Goal: Contribute content: Add original content to the website for others to see

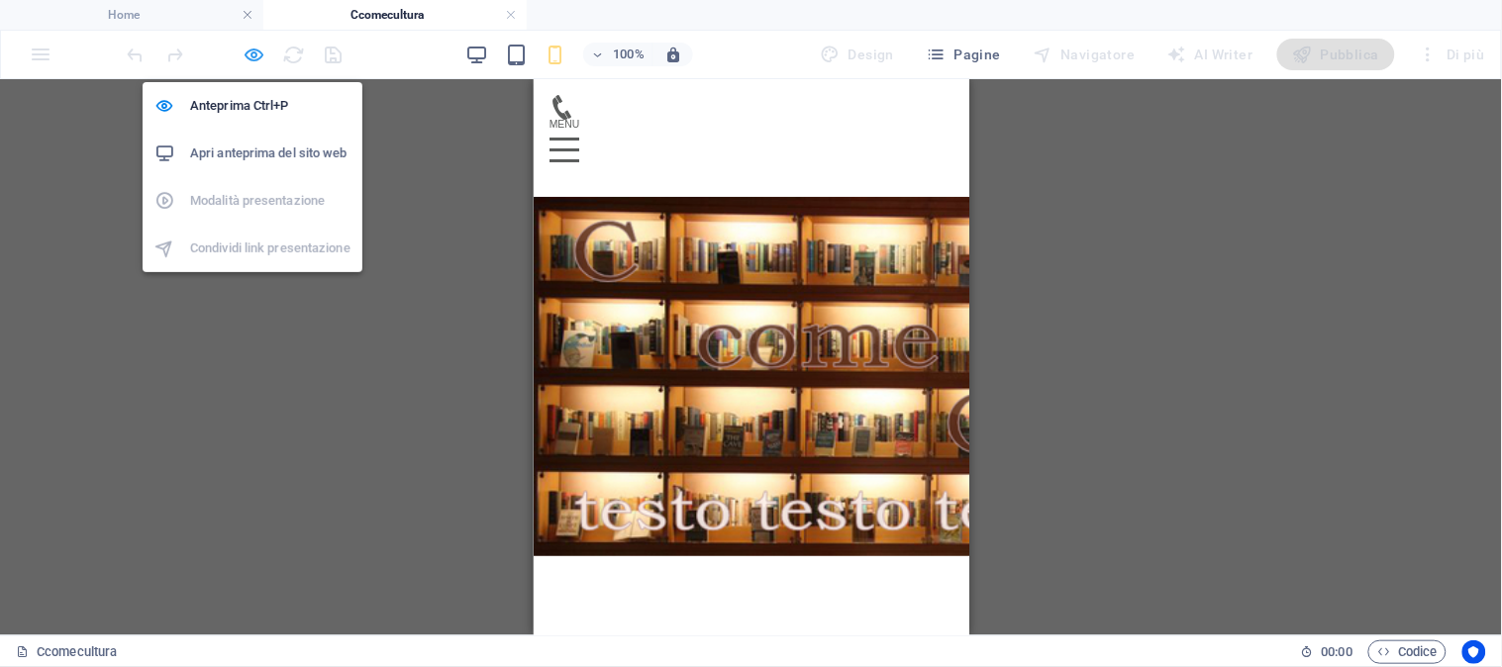
click at [259, 59] on icon "button" at bounding box center [254, 55] width 23 height 23
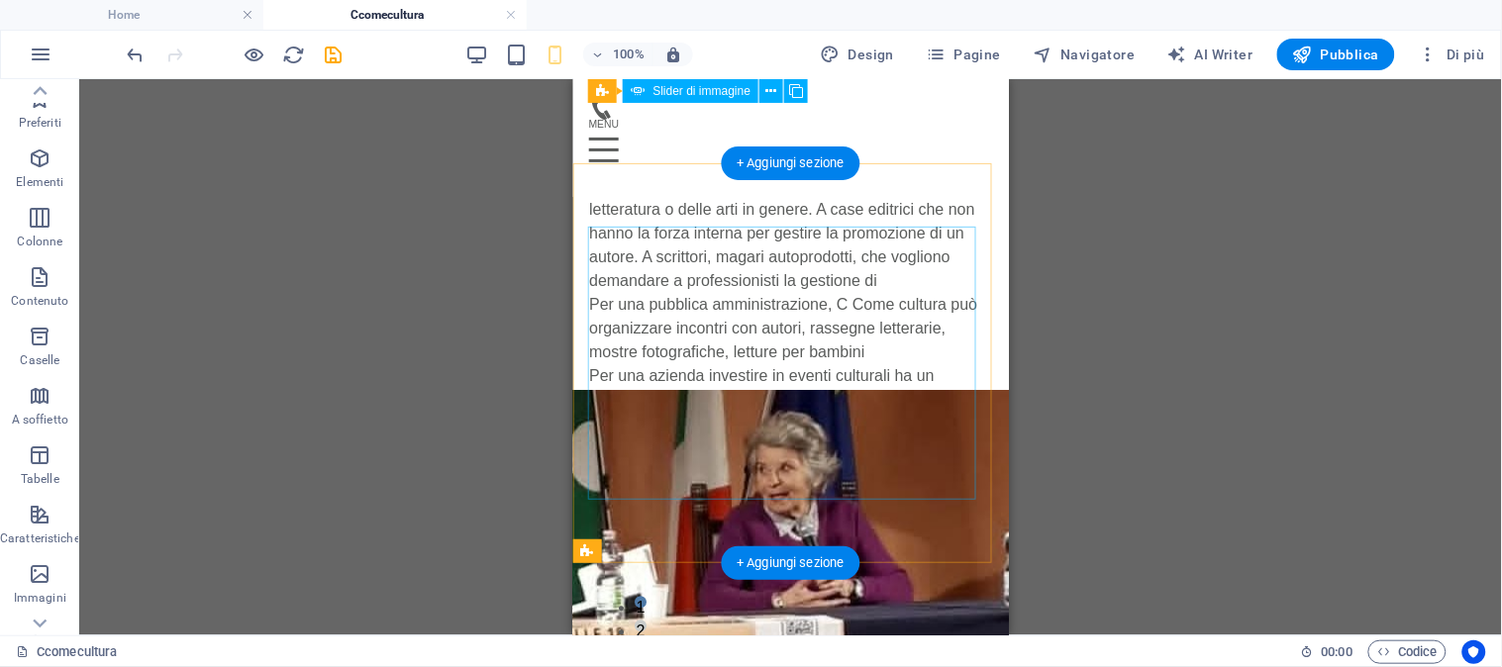
scroll to position [829, 0]
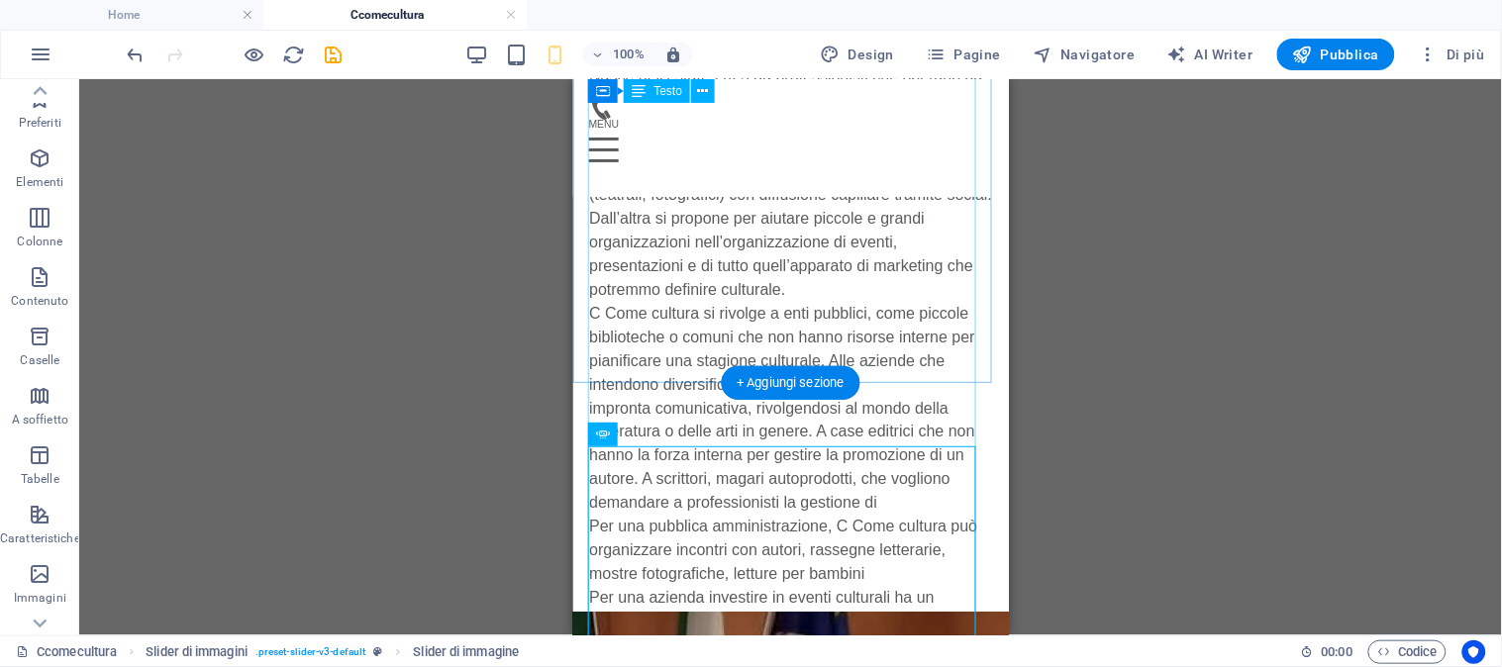
scroll to position [610, 0]
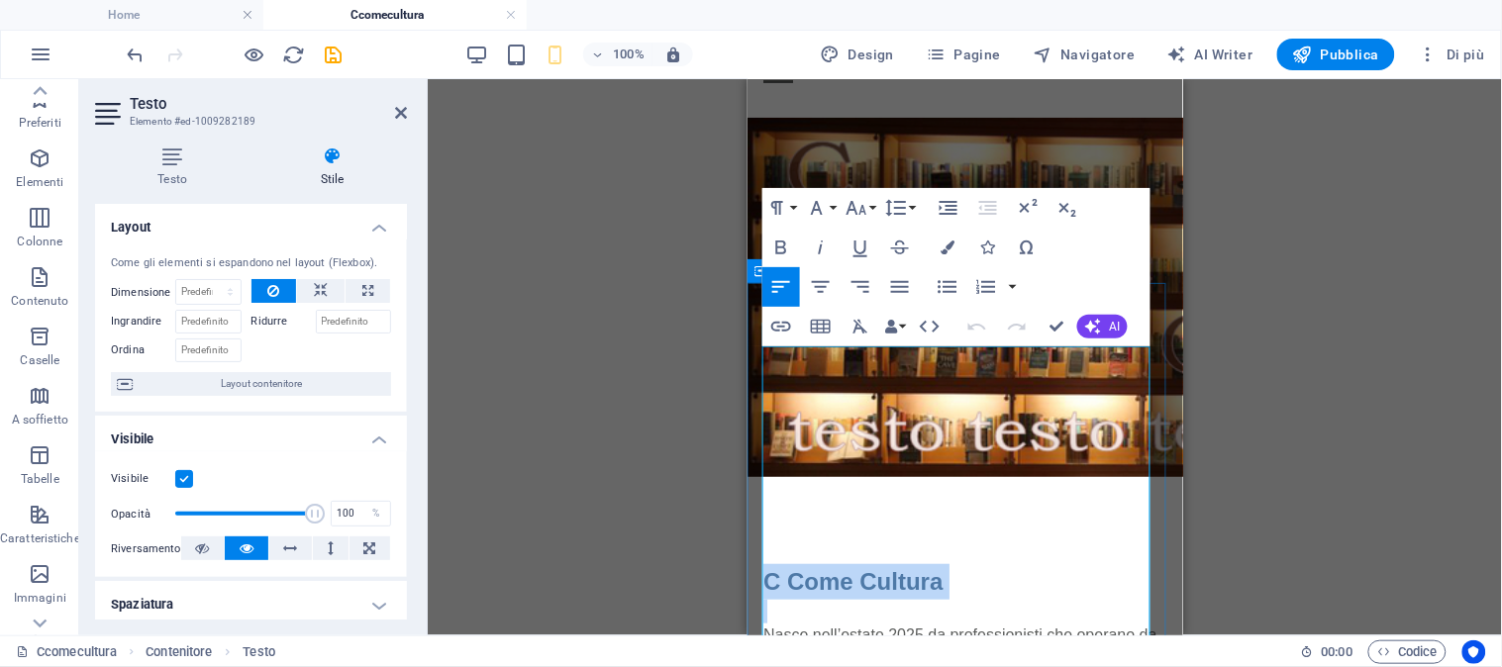
click at [548, 567] on span "C Come Cultura" at bounding box center [851, 580] width 179 height 27
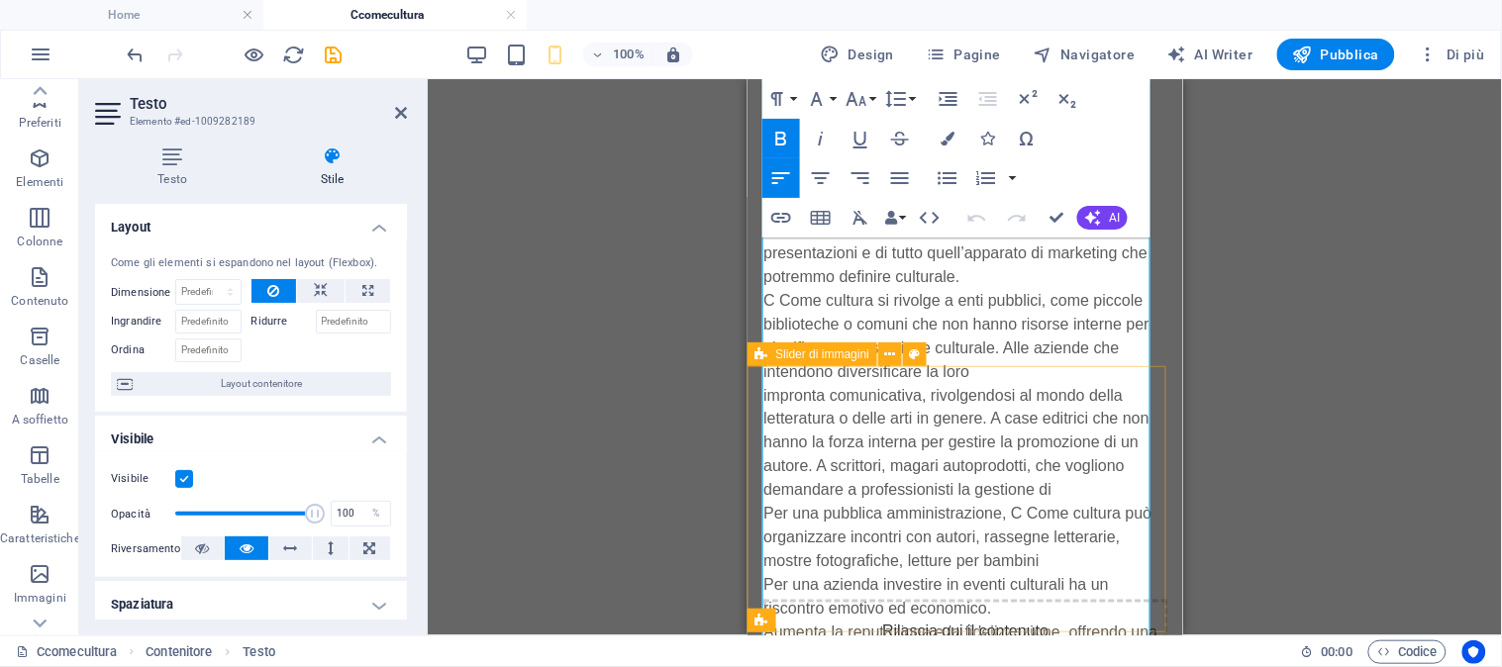
scroll to position [629, 0]
click at [548, 362] on div "Slider di immagini" at bounding box center [843, 352] width 193 height 25
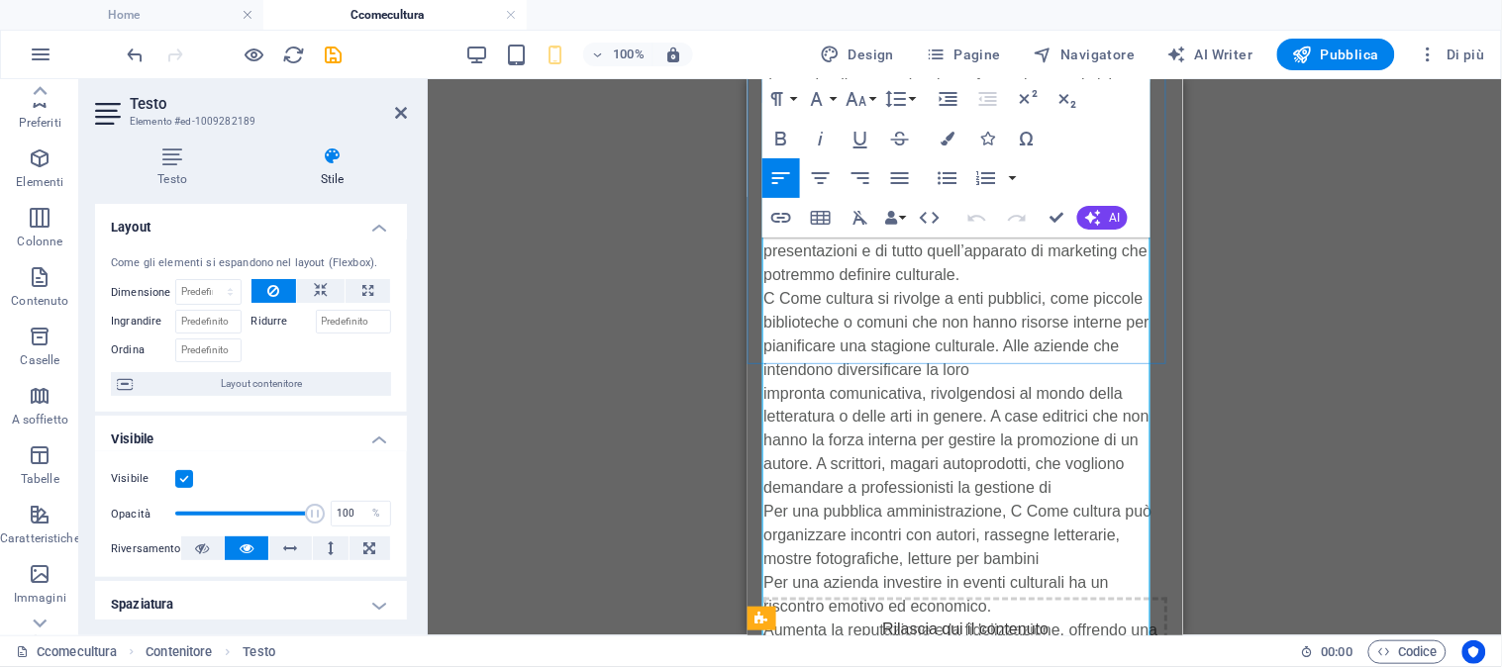
click at [548, 381] on p "impronta comunicativa, rivolgendosi al mondo della letteratura o delle arti in …" at bounding box center [964, 440] width 404 height 119
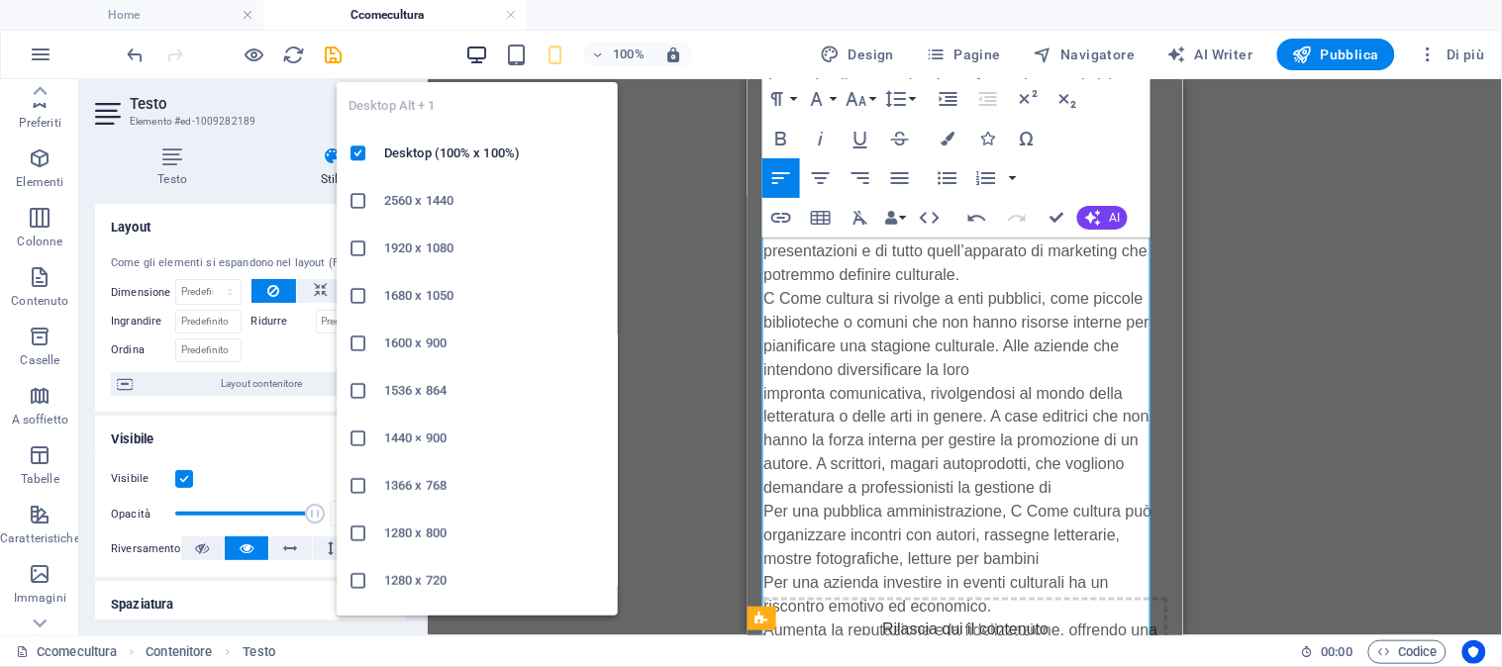
click at [480, 56] on icon "button" at bounding box center [476, 55] width 23 height 23
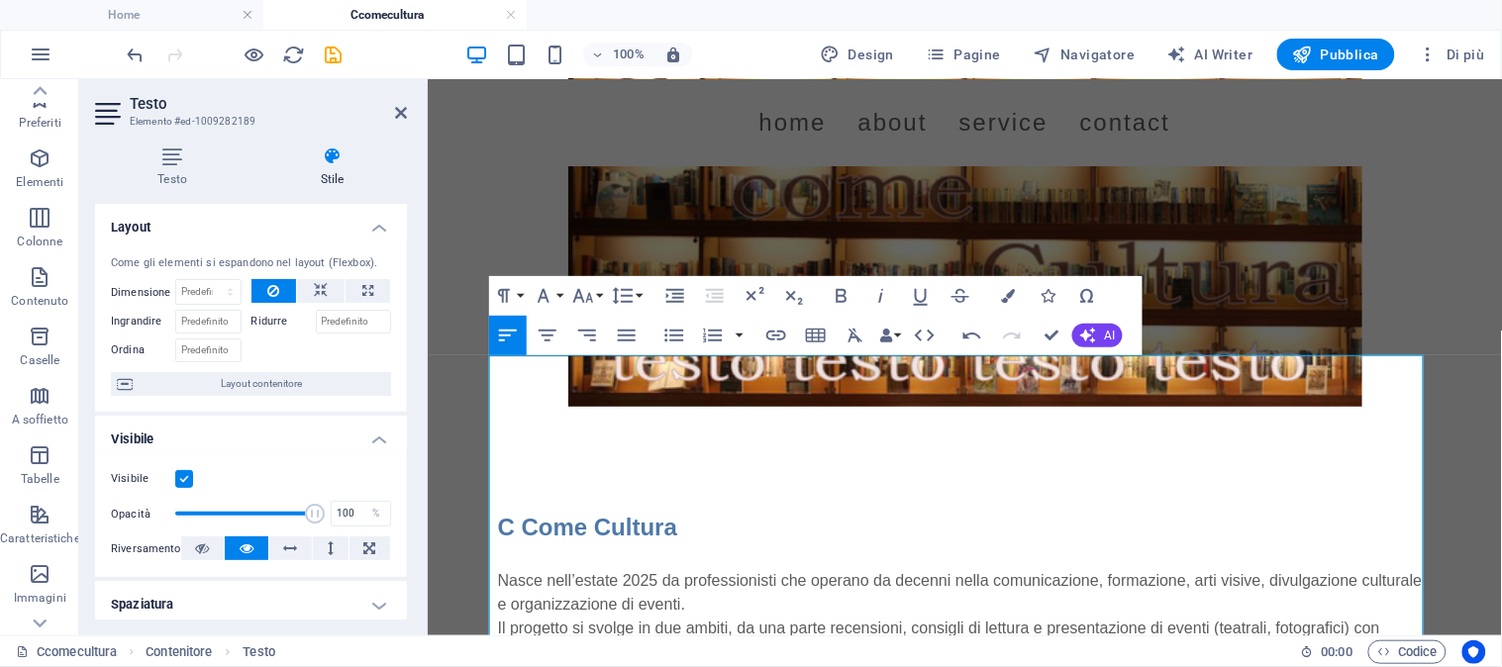
scroll to position [96, 0]
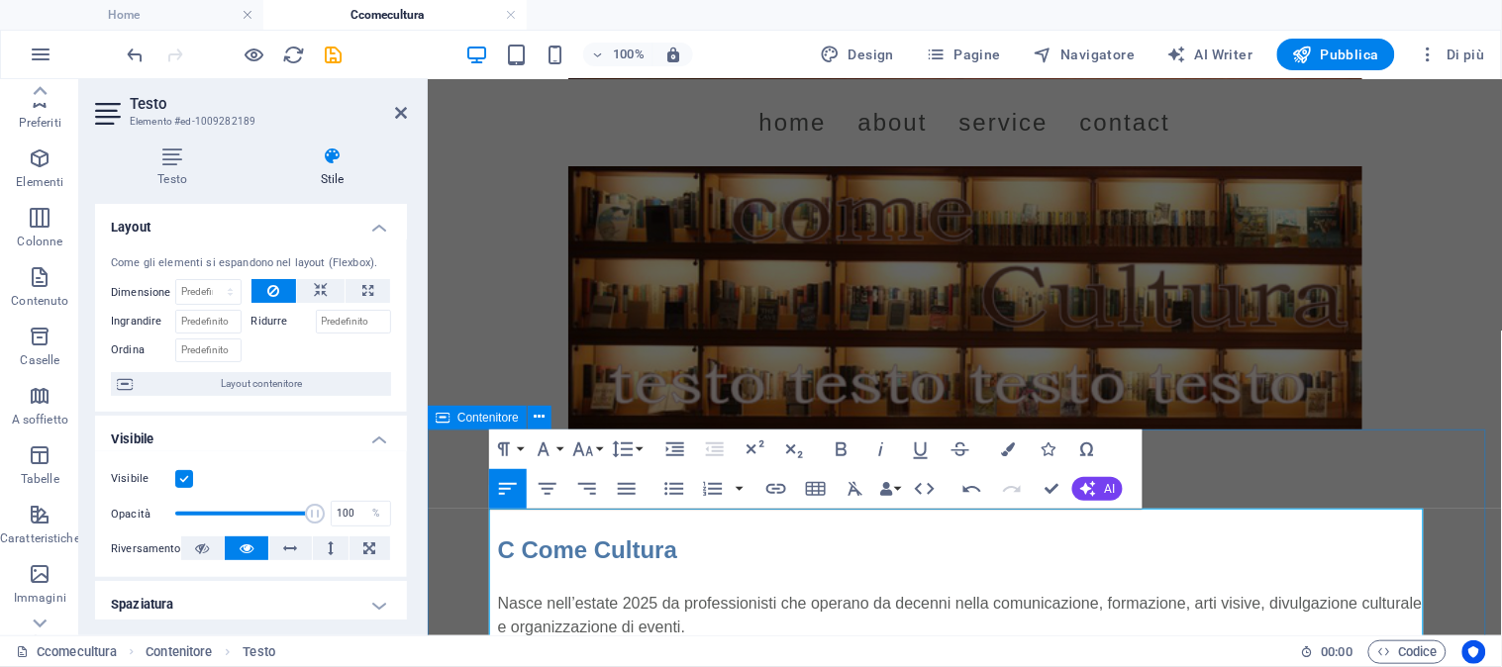
drag, startPoint x: 1165, startPoint y: 293, endPoint x: 477, endPoint y: 559, distance: 737.6
copy div "L Ipsu Dolorsi Ametc adip’elitse 0849 do eiusmodtempori utl etdolor ma aliquae …"
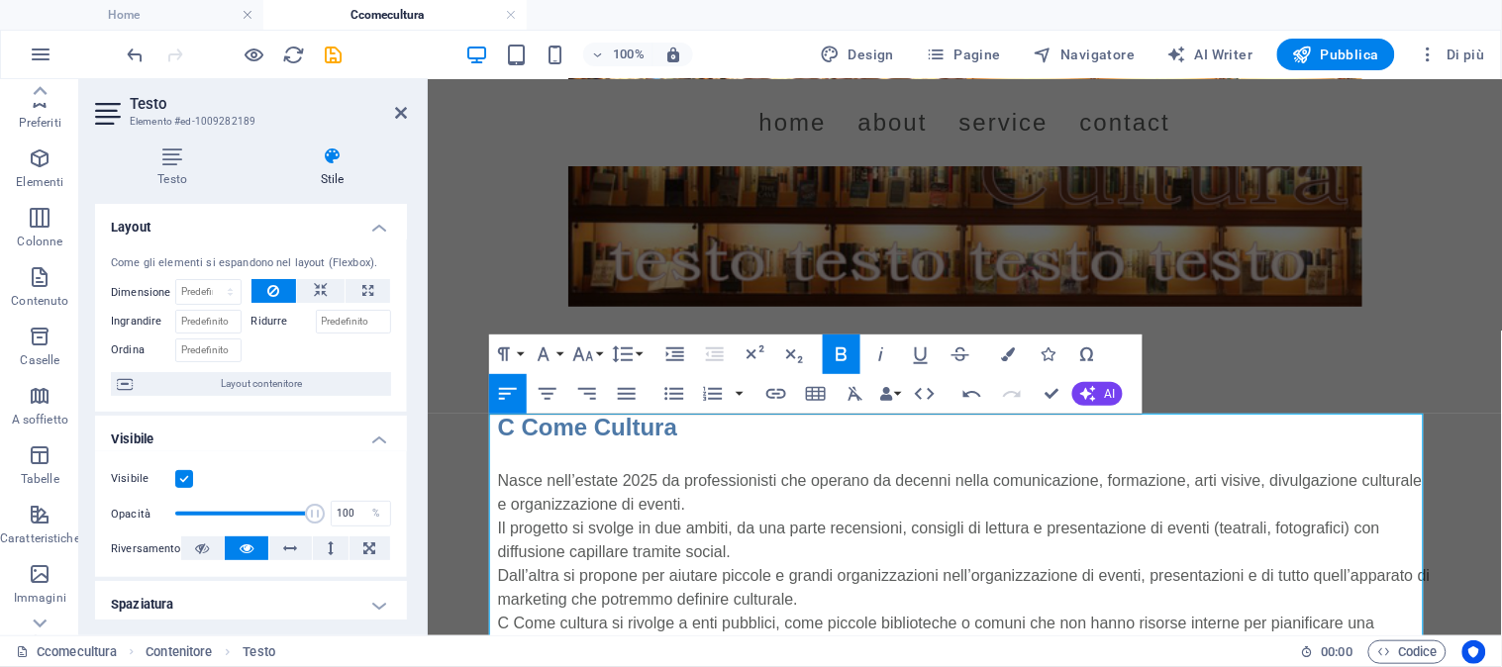
scroll to position [238, 0]
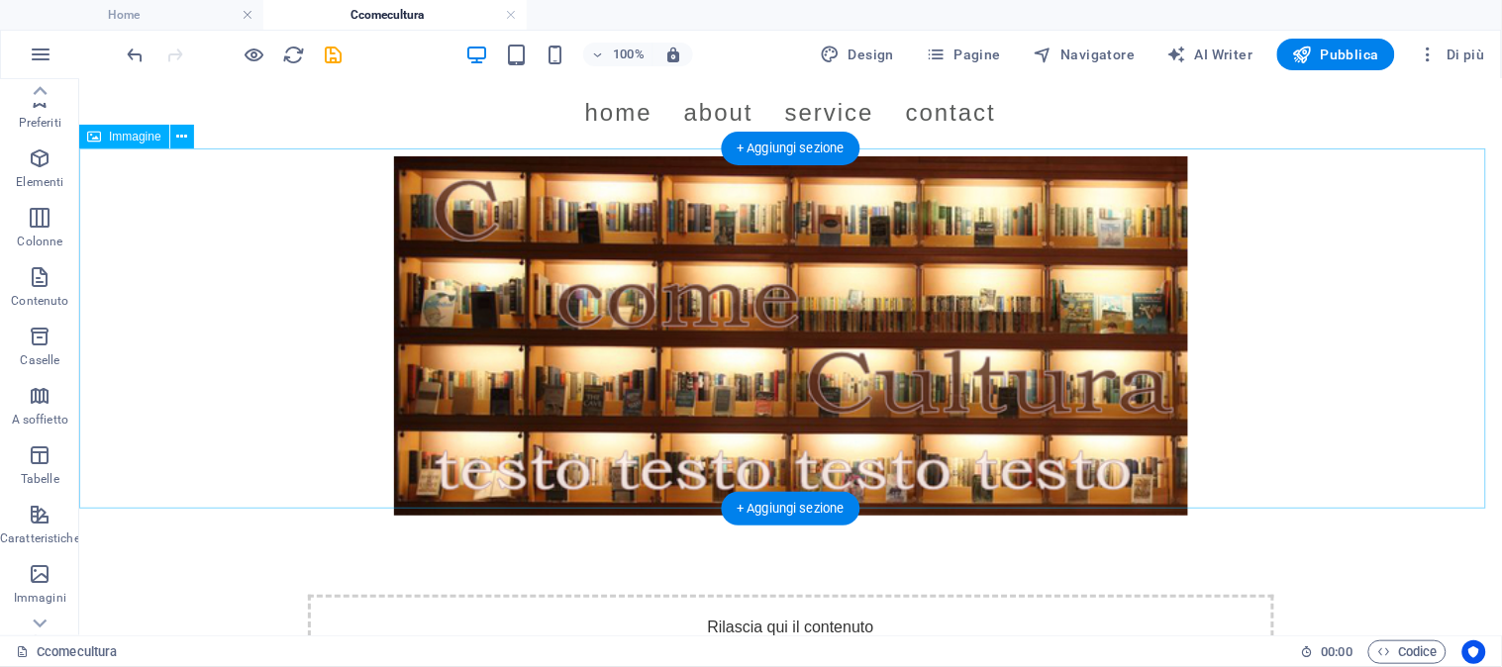
scroll to position [0, 0]
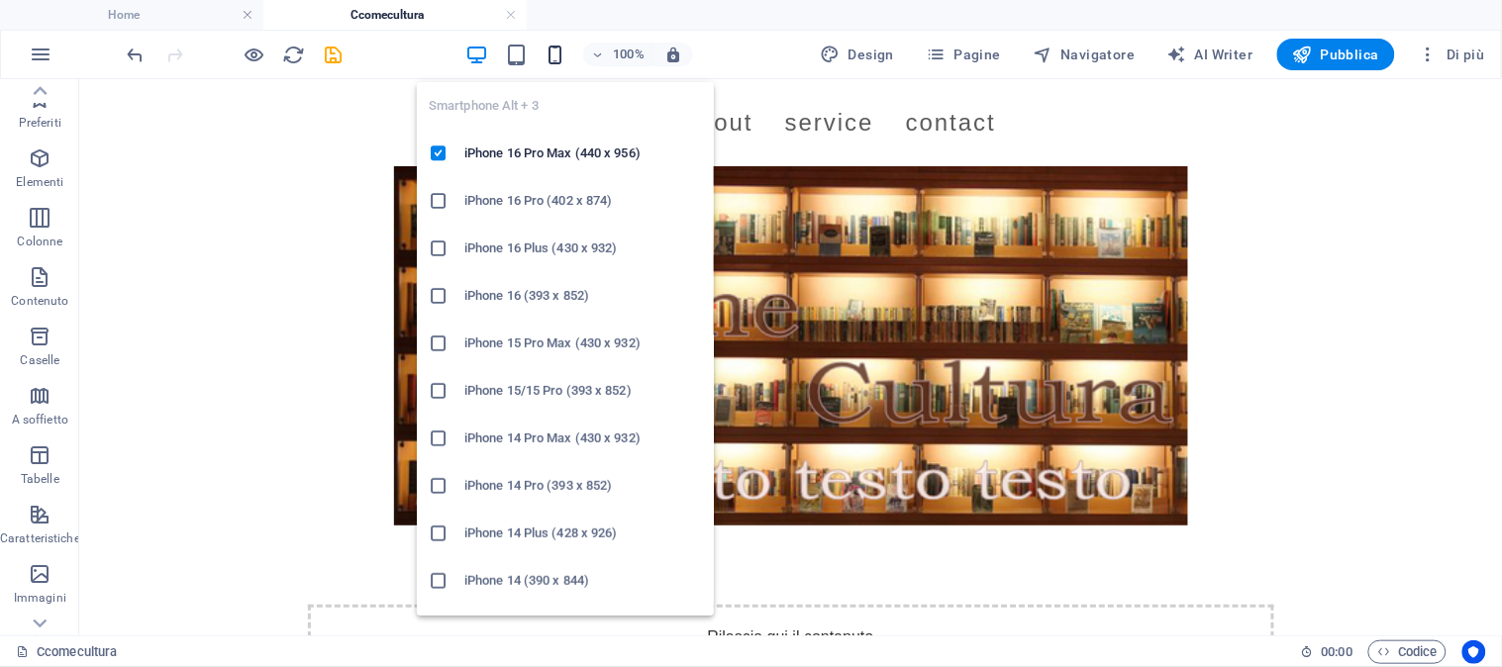
click at [548, 56] on icon "button" at bounding box center [555, 55] width 23 height 23
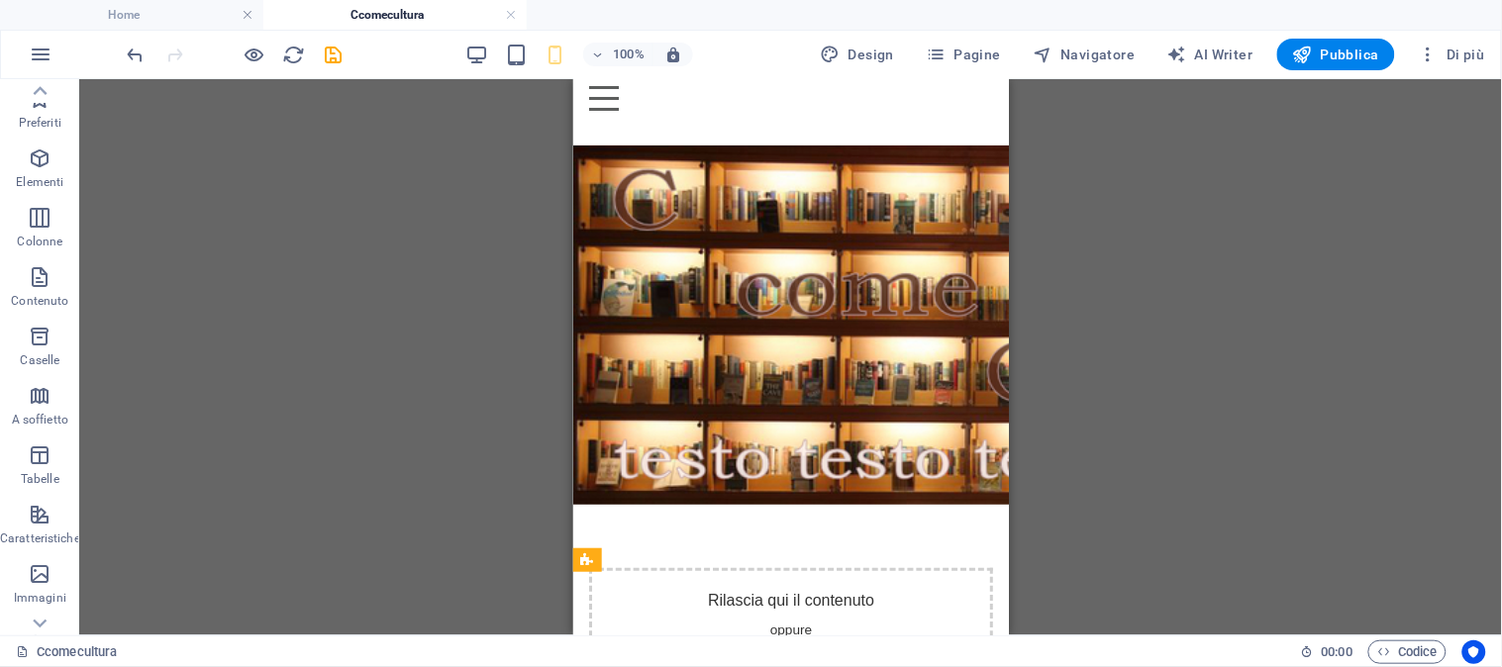
scroll to position [56, 0]
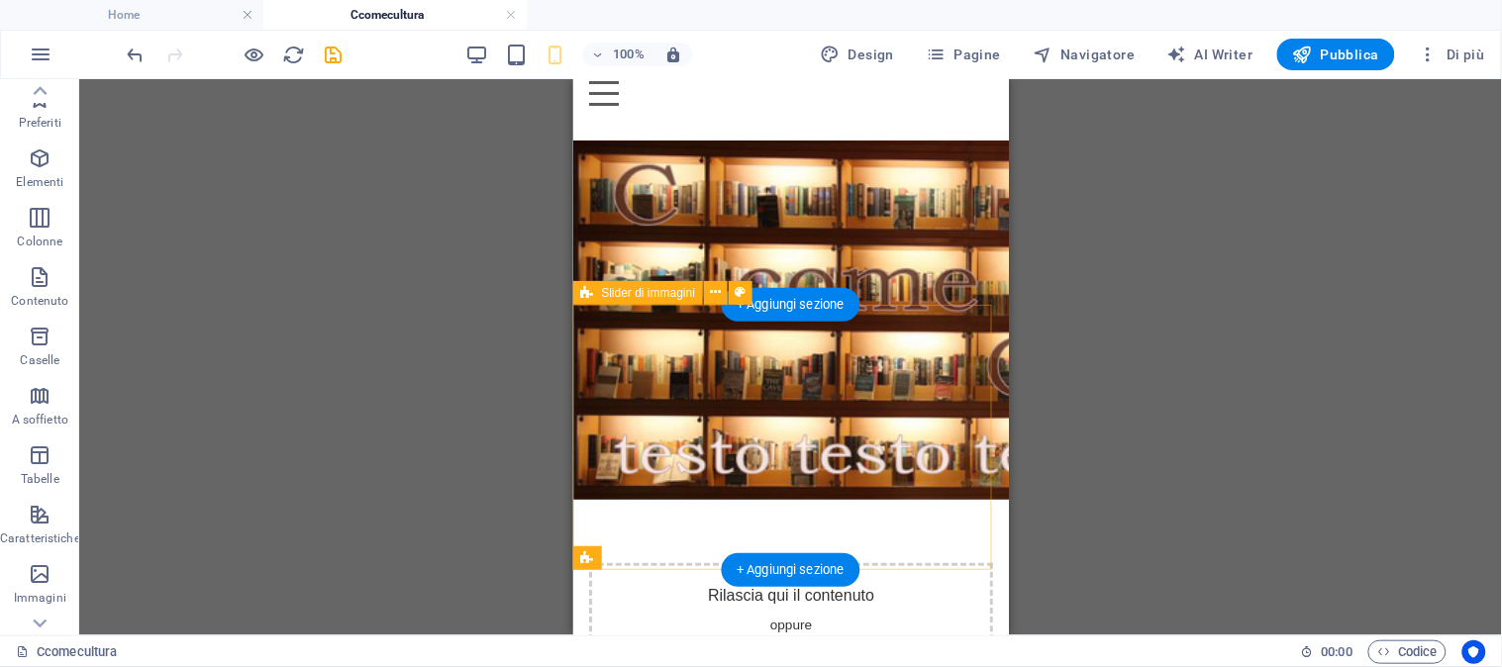
click at [548, 562] on div "Rilascia qui il contenuto oppure Aggiungi elementi Incolla appunti" at bounding box center [790, 632] width 404 height 141
click at [548, 619] on span "Aggiungi elementi" at bounding box center [734, 662] width 123 height 28
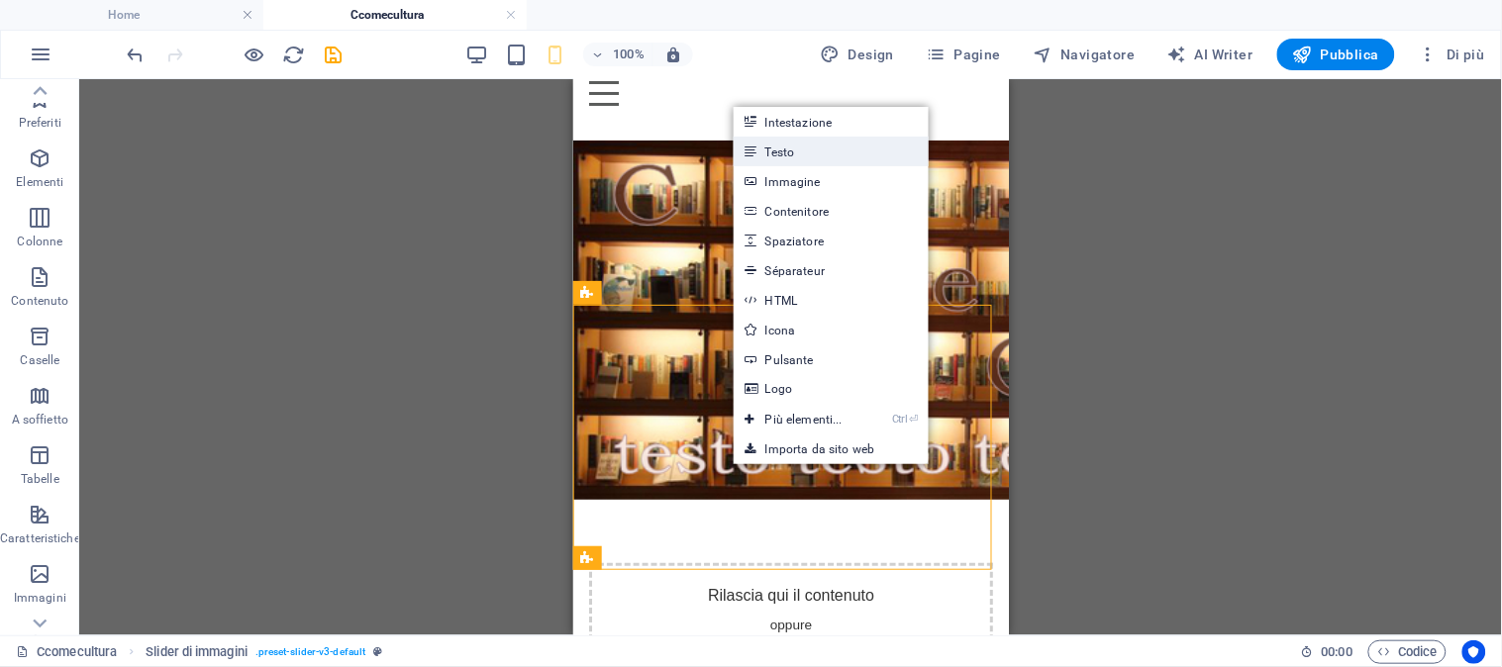
click at [548, 155] on link "Testo" at bounding box center [830, 152] width 195 height 30
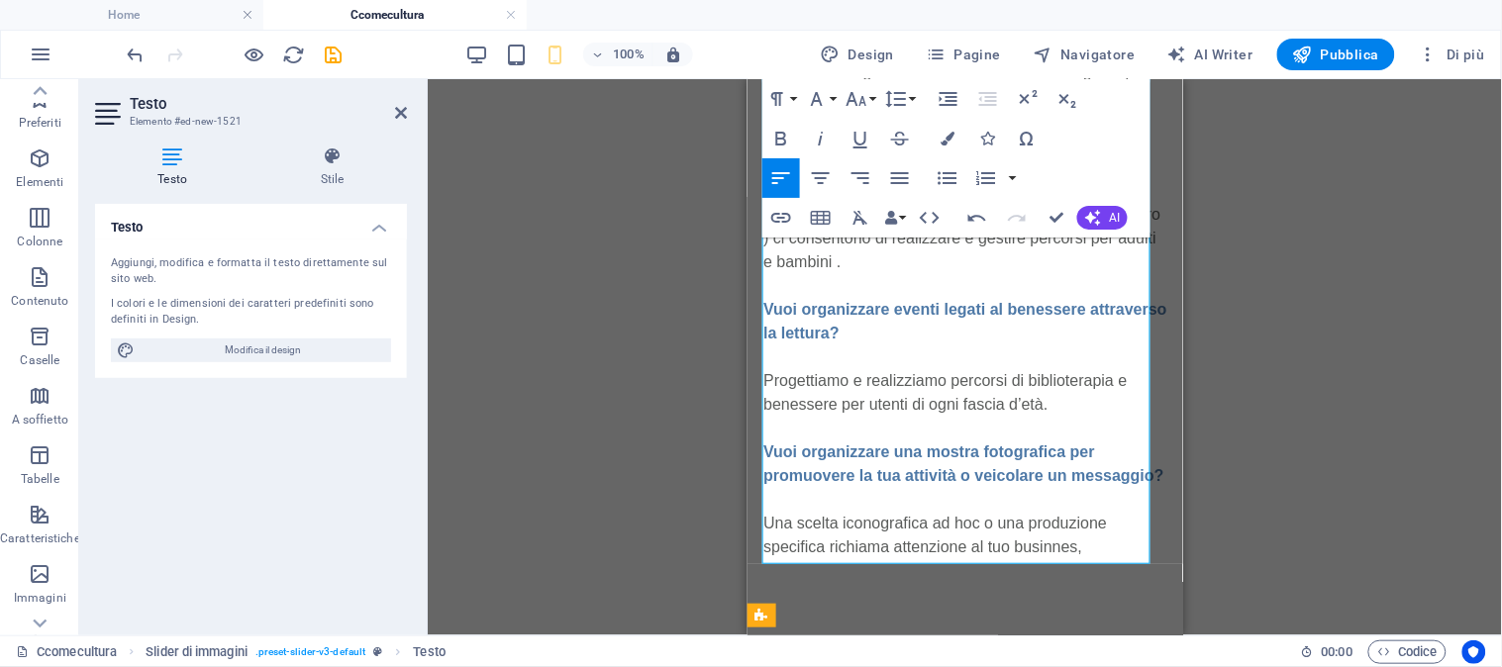
scroll to position [1430, 0]
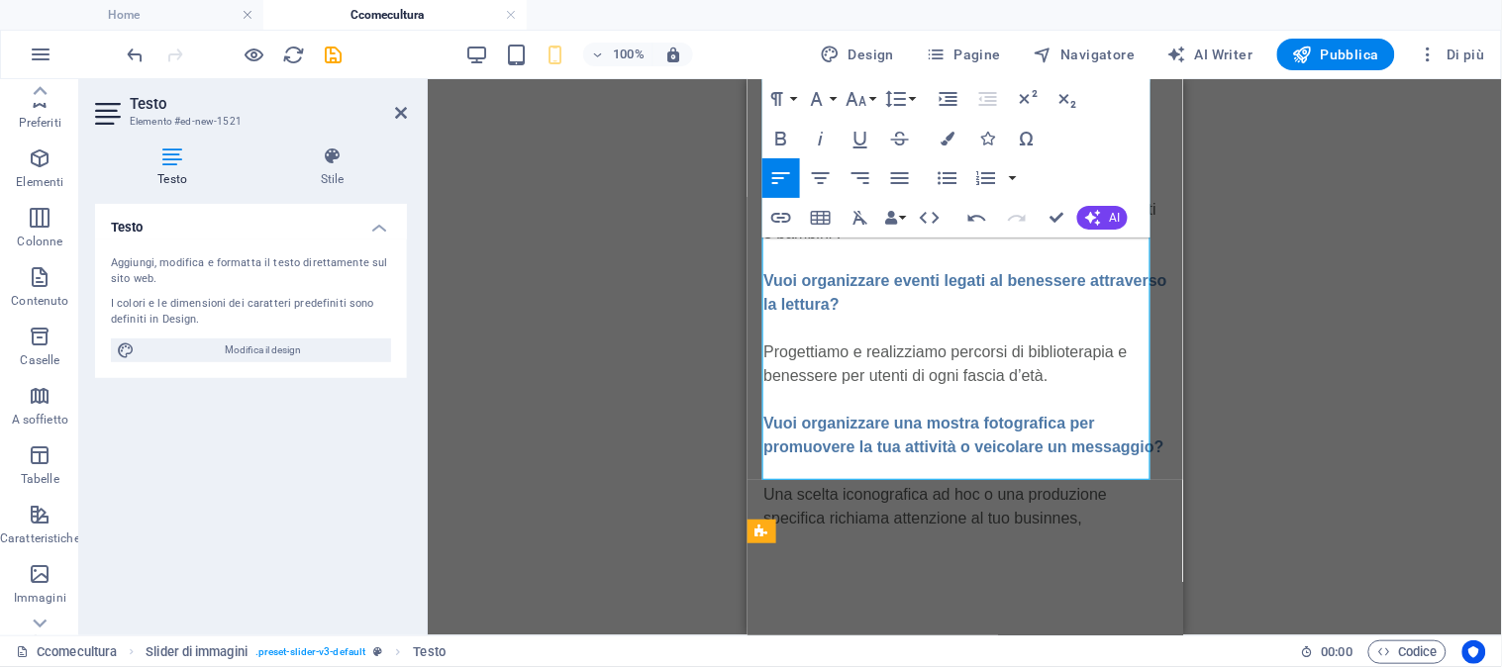
click at [548, 472] on div "Trascina qui per sostituire il contenuto esistente. Premi “Ctrl” se vuoi creare…" at bounding box center [965, 357] width 1074 height 556
click at [548, 450] on div "Trascina qui per sostituire il contenuto esistente. Premi “Ctrl” se vuoi creare…" at bounding box center [965, 357] width 1074 height 556
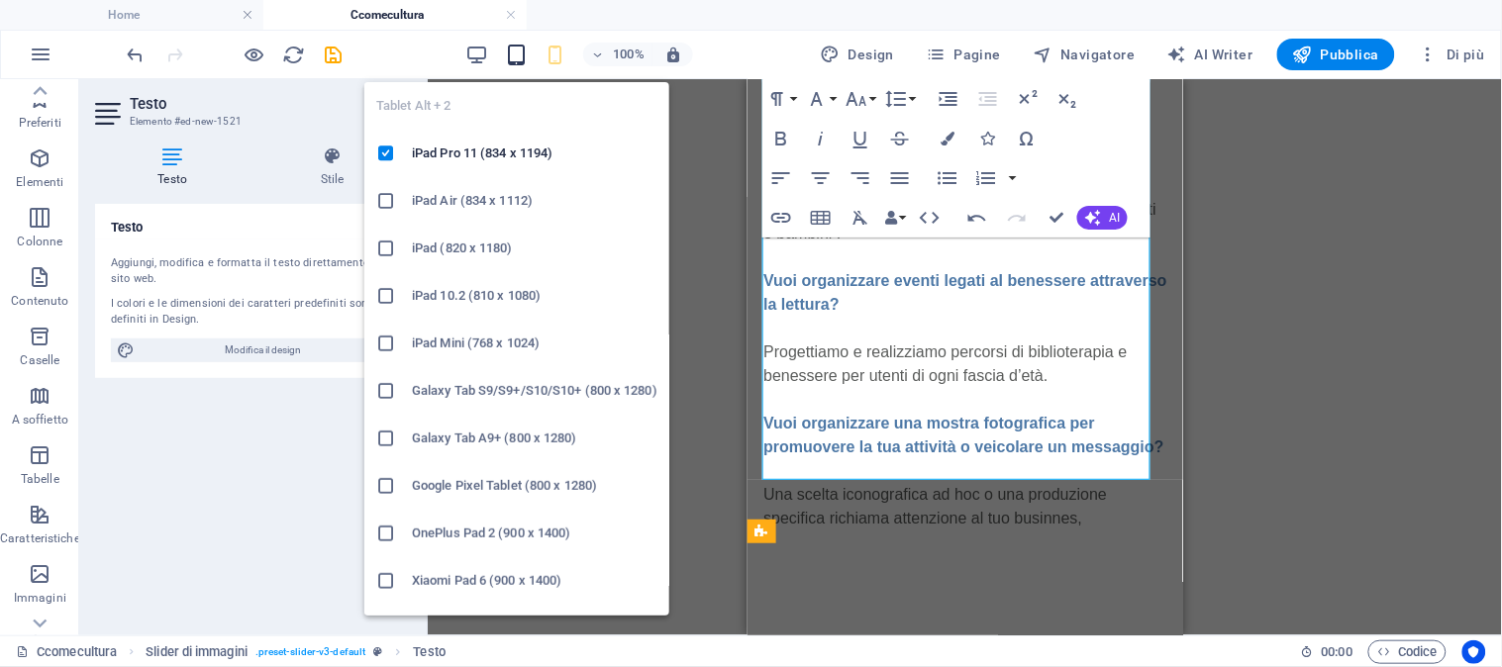
click at [517, 47] on icon "button" at bounding box center [516, 55] width 23 height 23
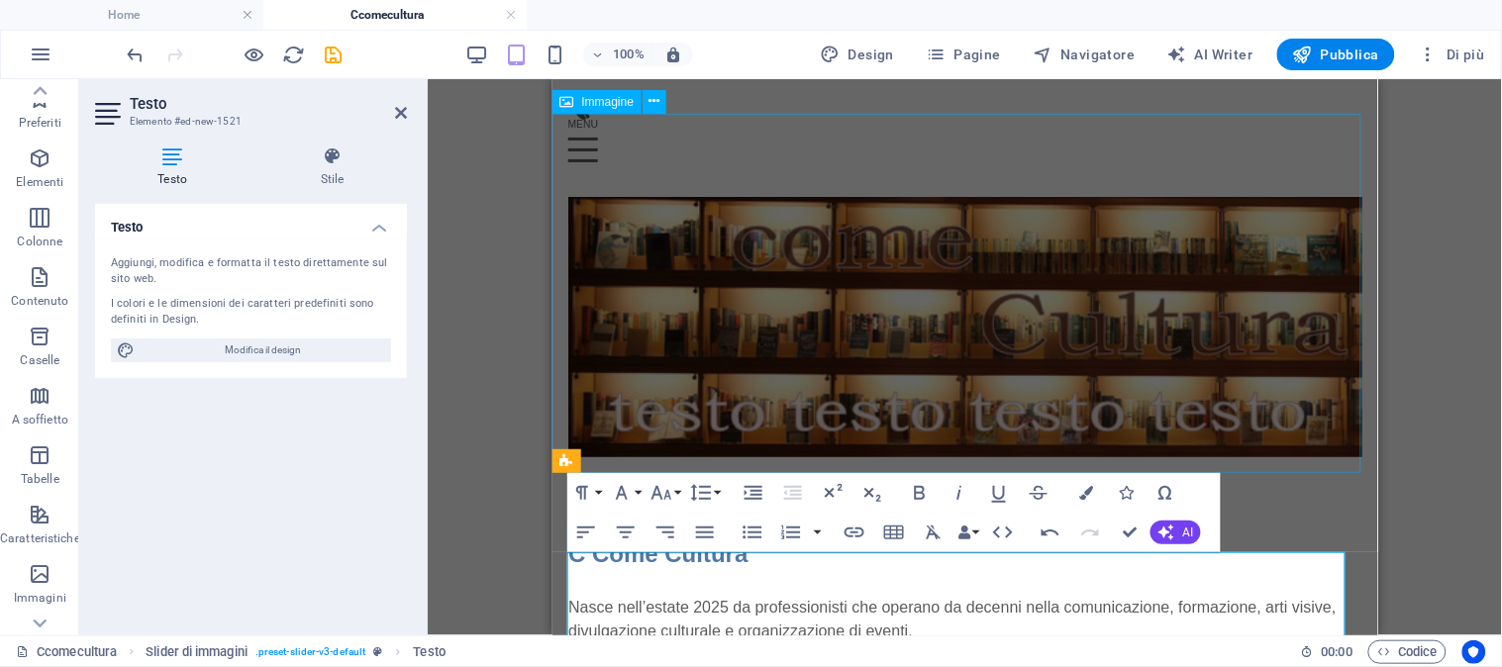
scroll to position [110, 0]
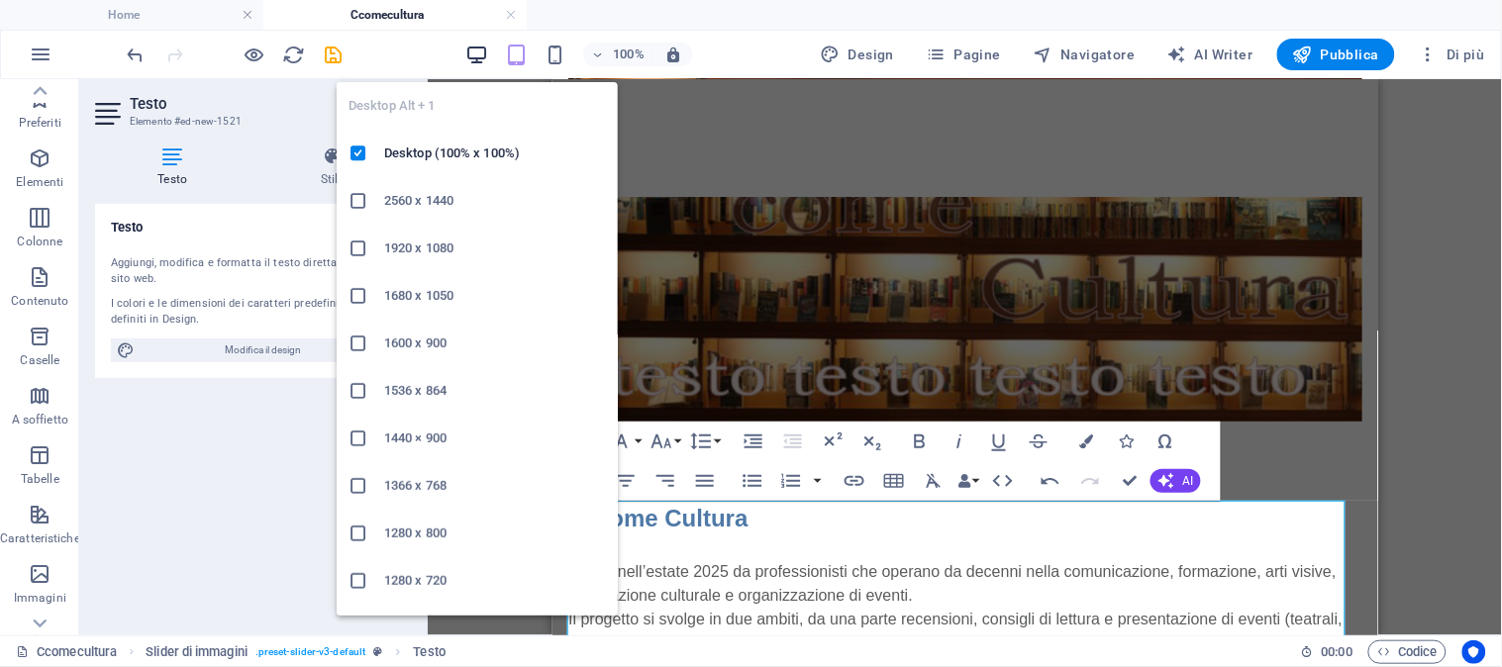
click at [478, 55] on icon "button" at bounding box center [476, 55] width 23 height 23
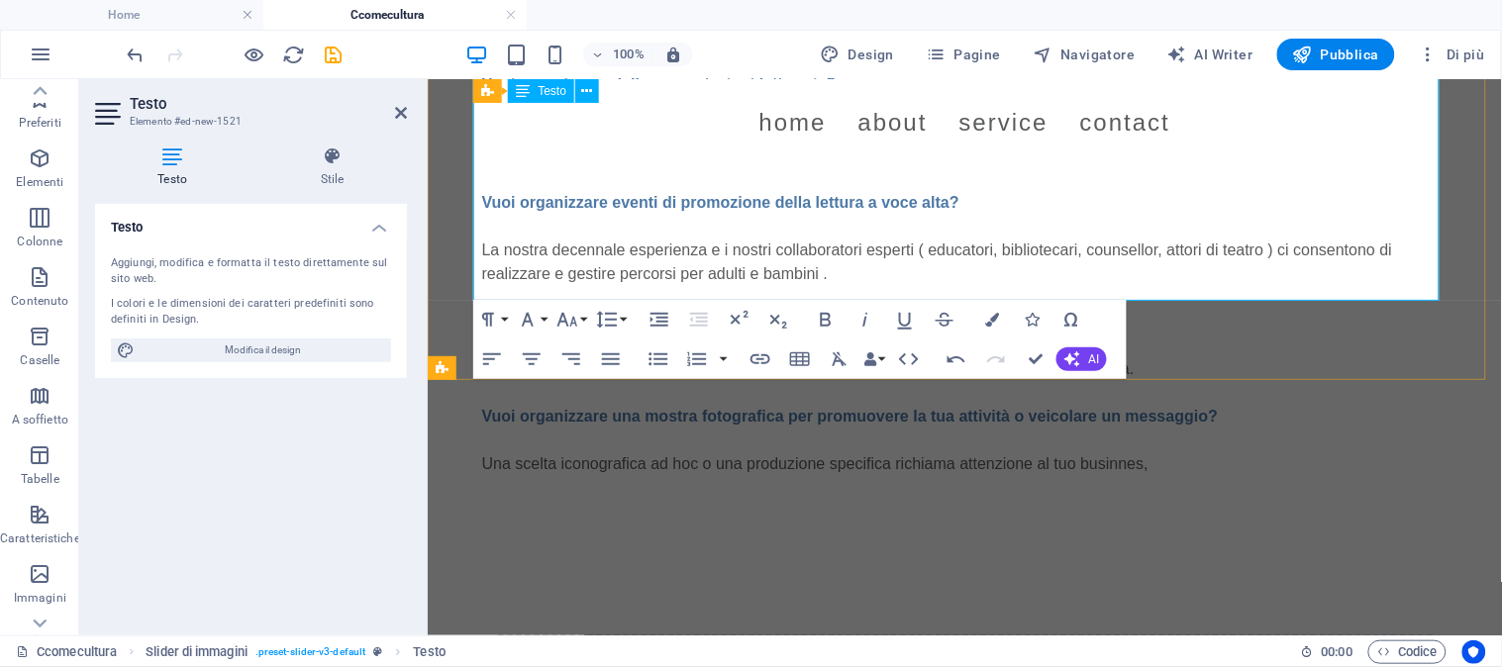
scroll to position [666, 0]
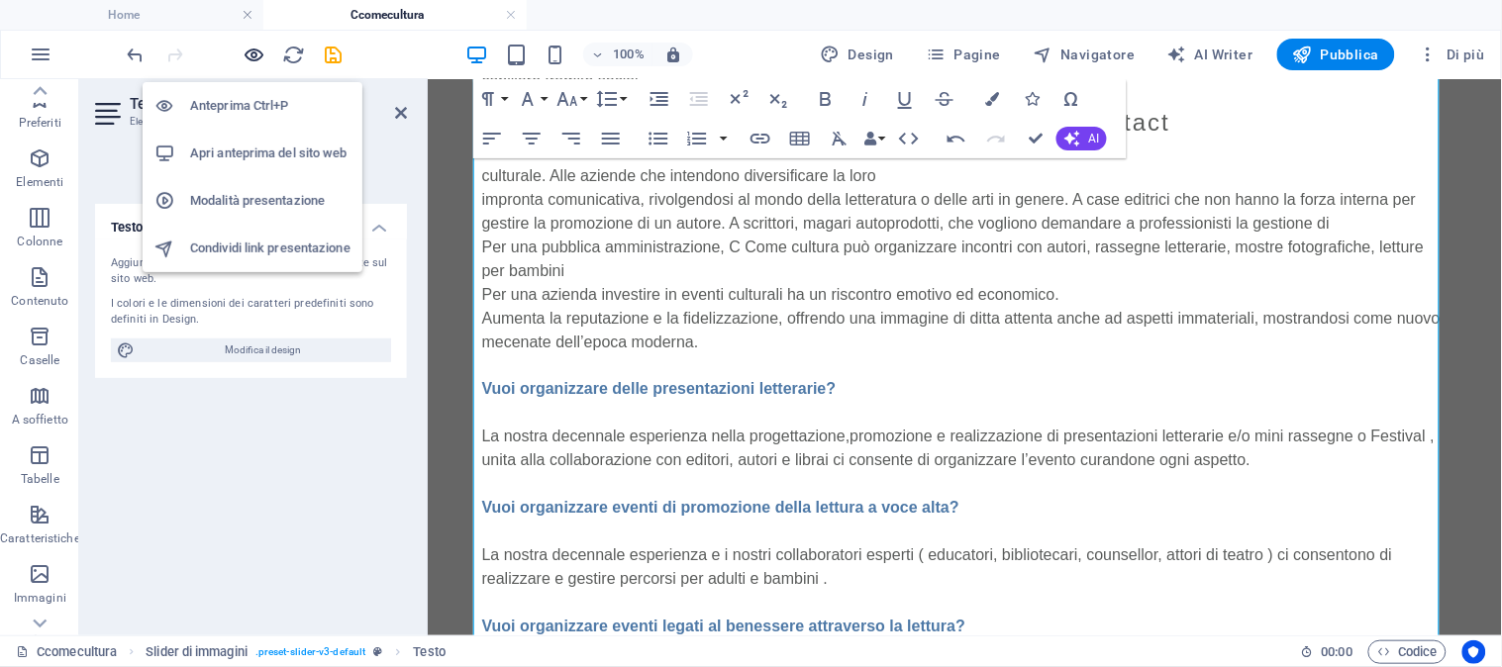
click at [248, 55] on icon "button" at bounding box center [254, 55] width 23 height 23
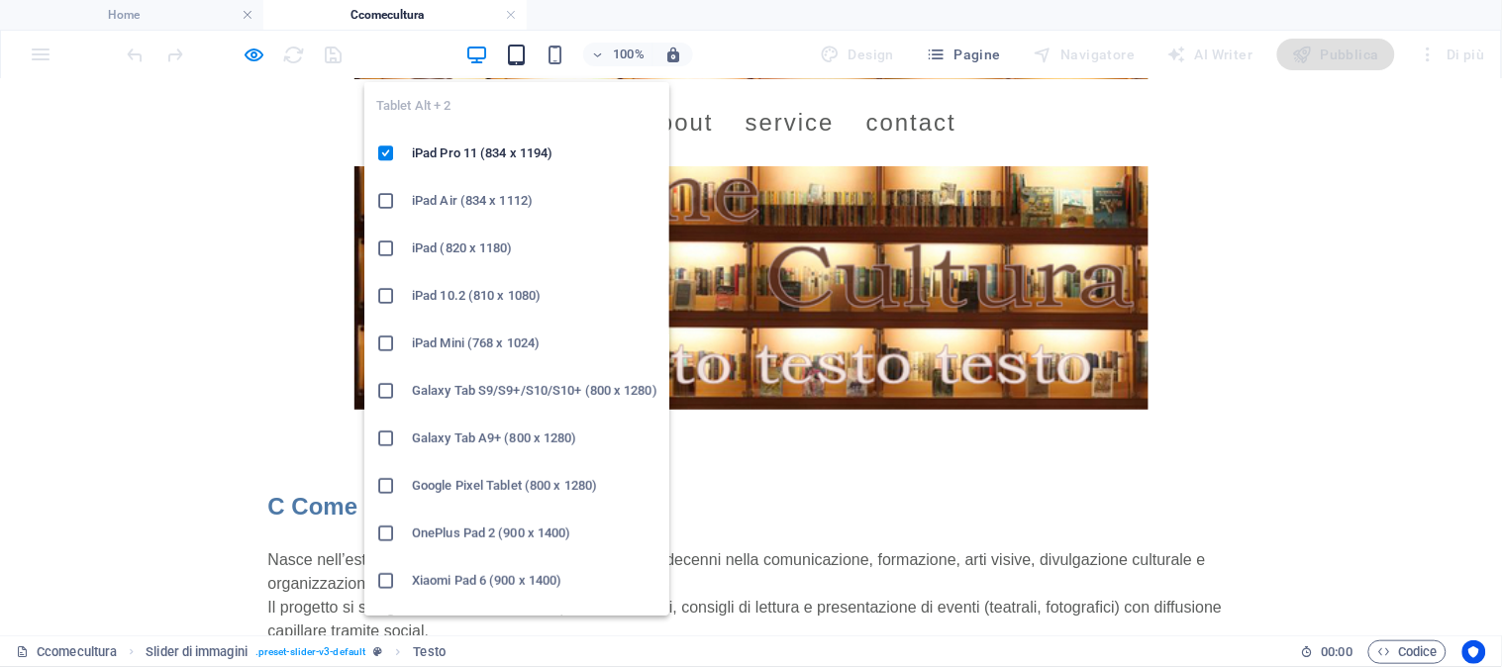
click at [518, 47] on icon "button" at bounding box center [516, 55] width 23 height 23
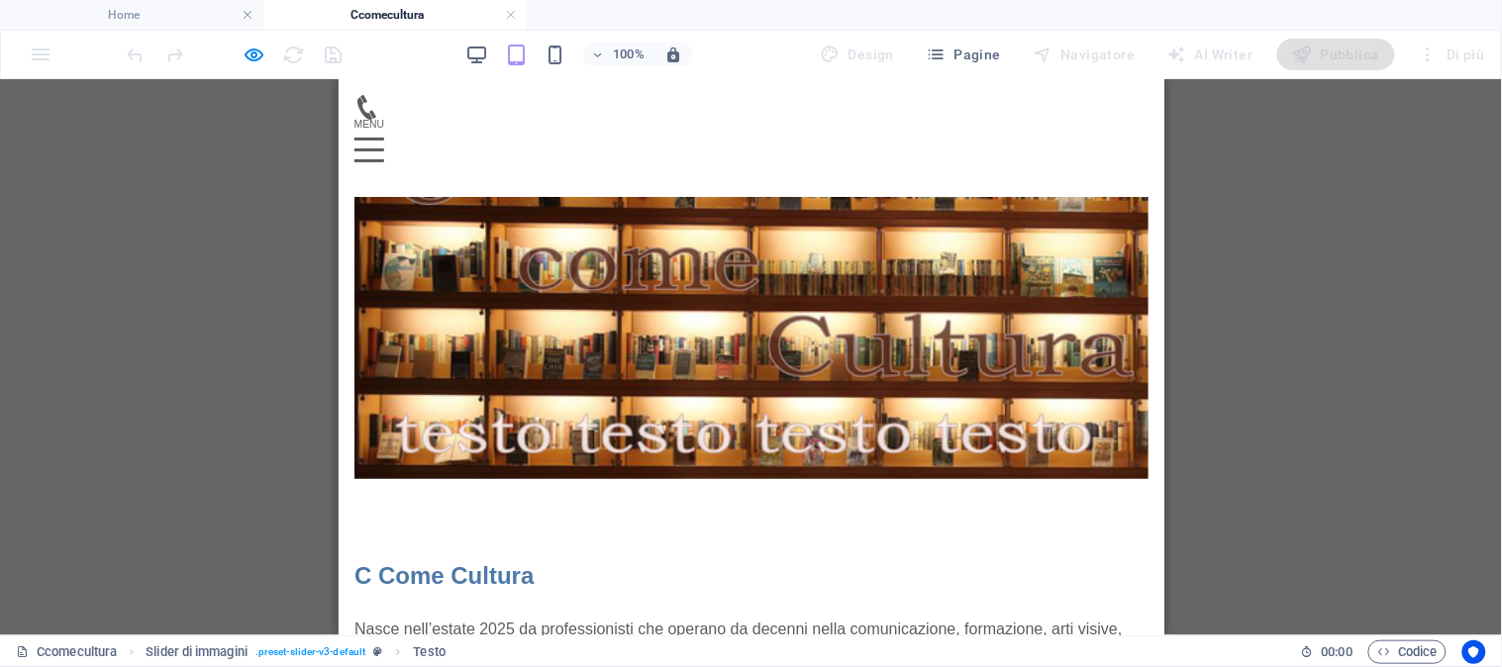
scroll to position [12, 0]
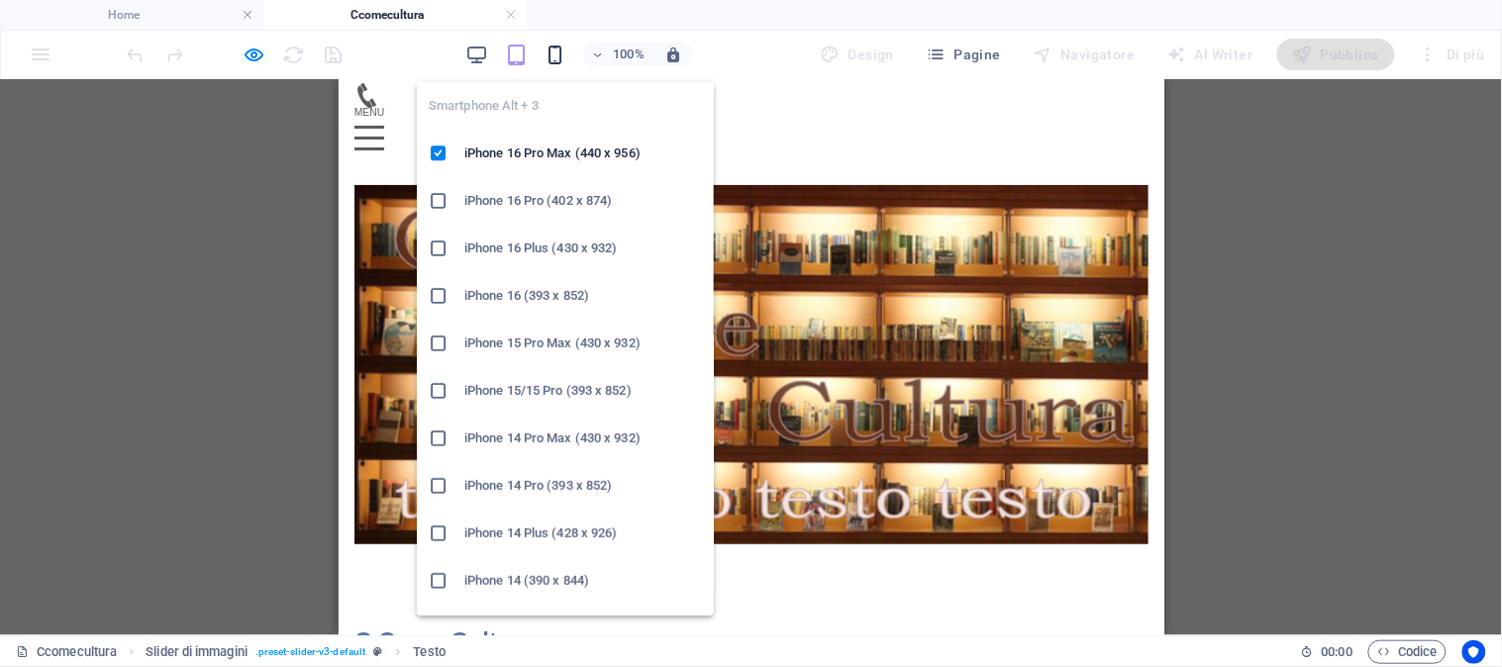
click at [548, 56] on icon "button" at bounding box center [555, 55] width 23 height 23
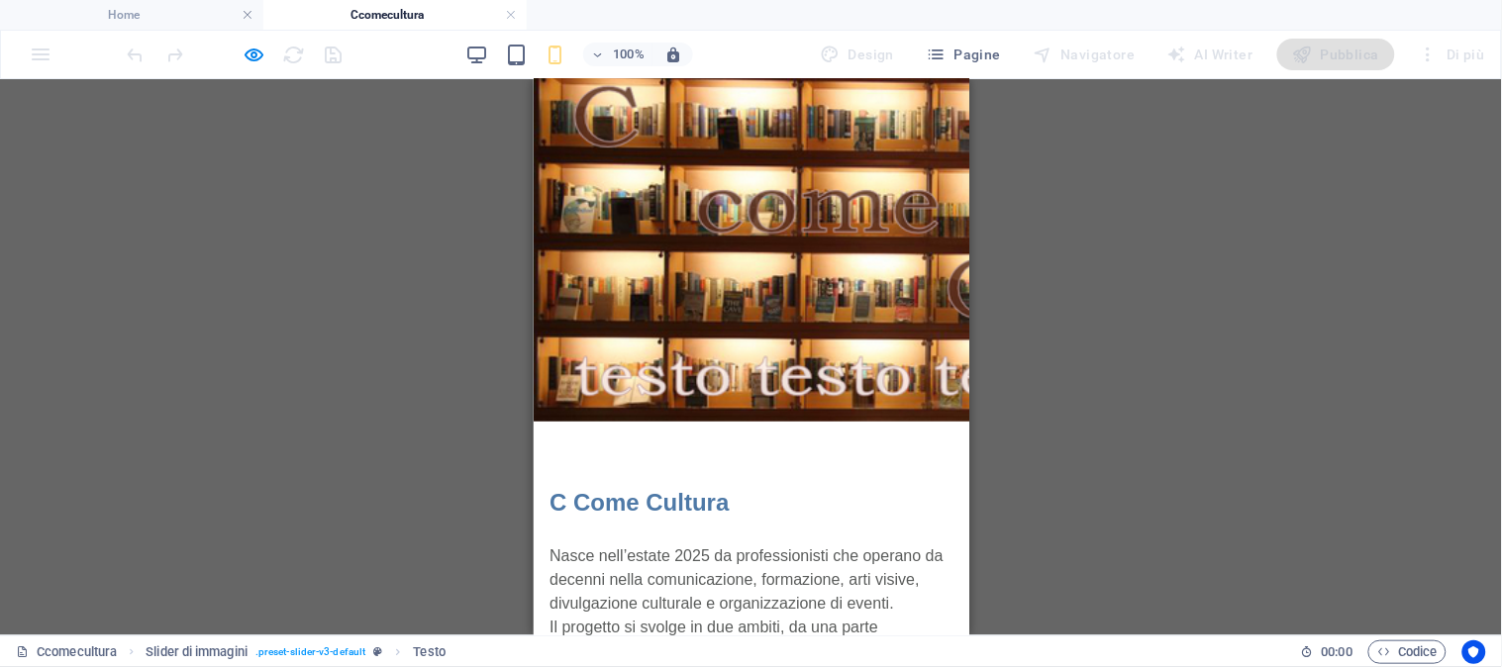
scroll to position [0, 0]
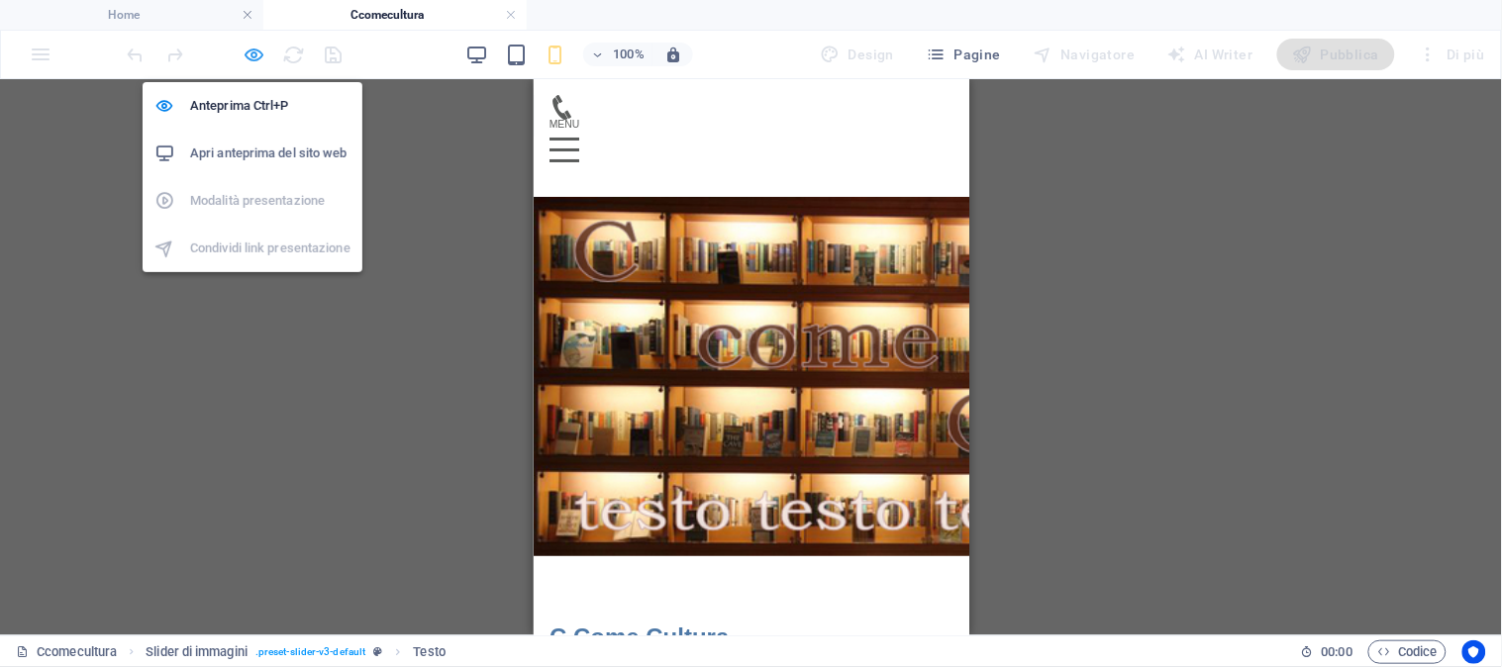
click at [252, 53] on icon "button" at bounding box center [254, 55] width 23 height 23
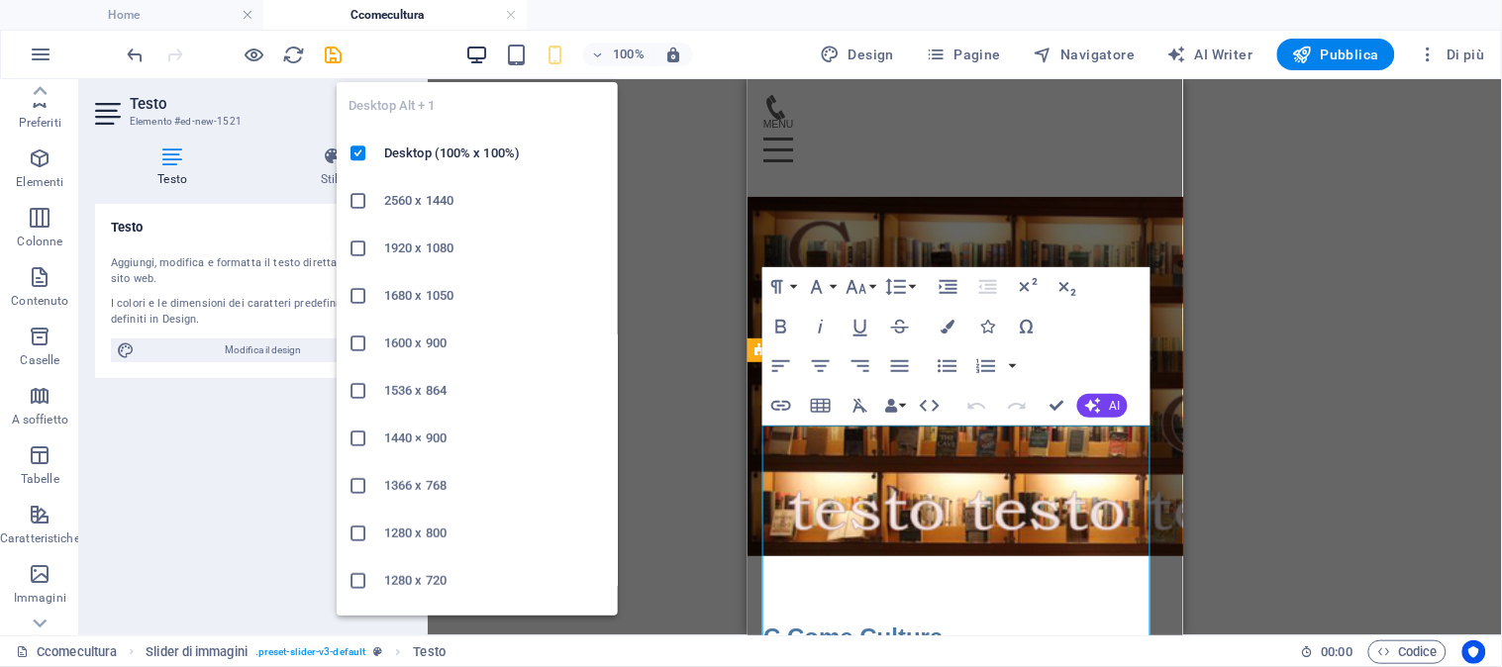
click at [482, 53] on icon "button" at bounding box center [476, 55] width 23 height 23
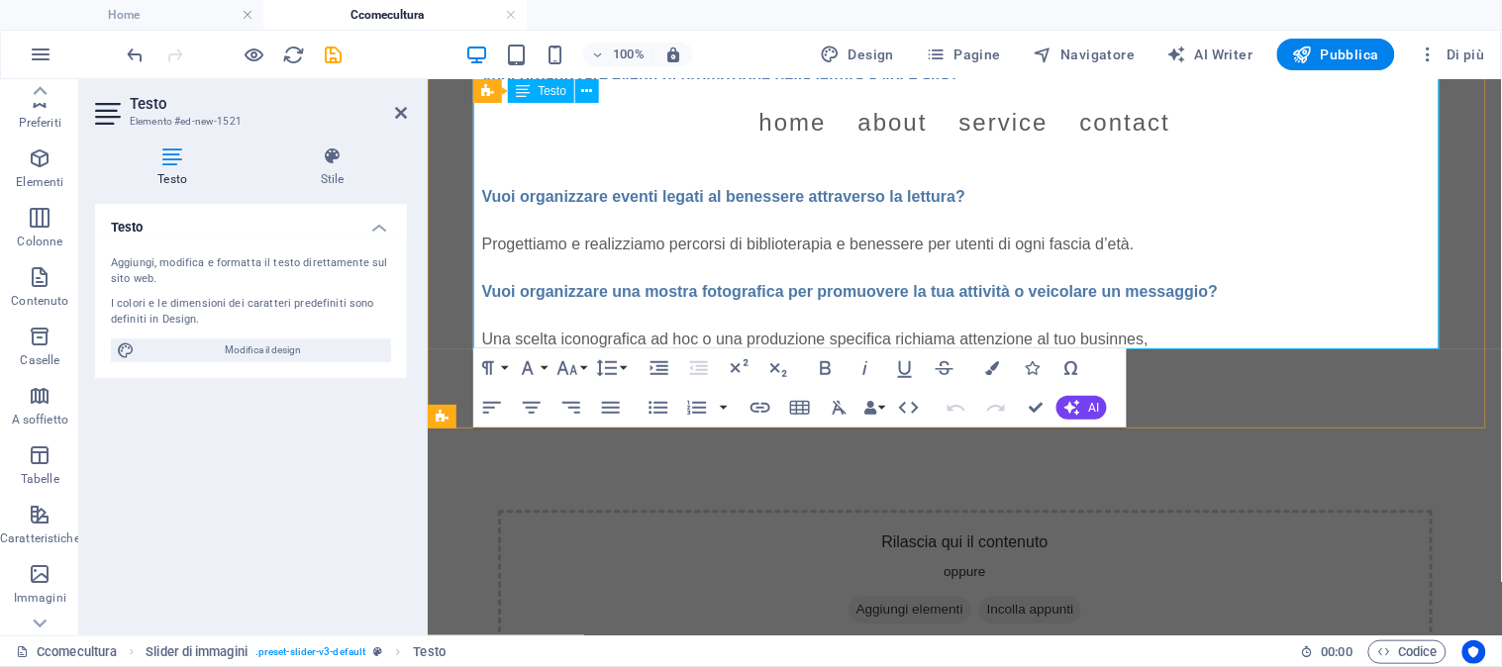
scroll to position [1100, 0]
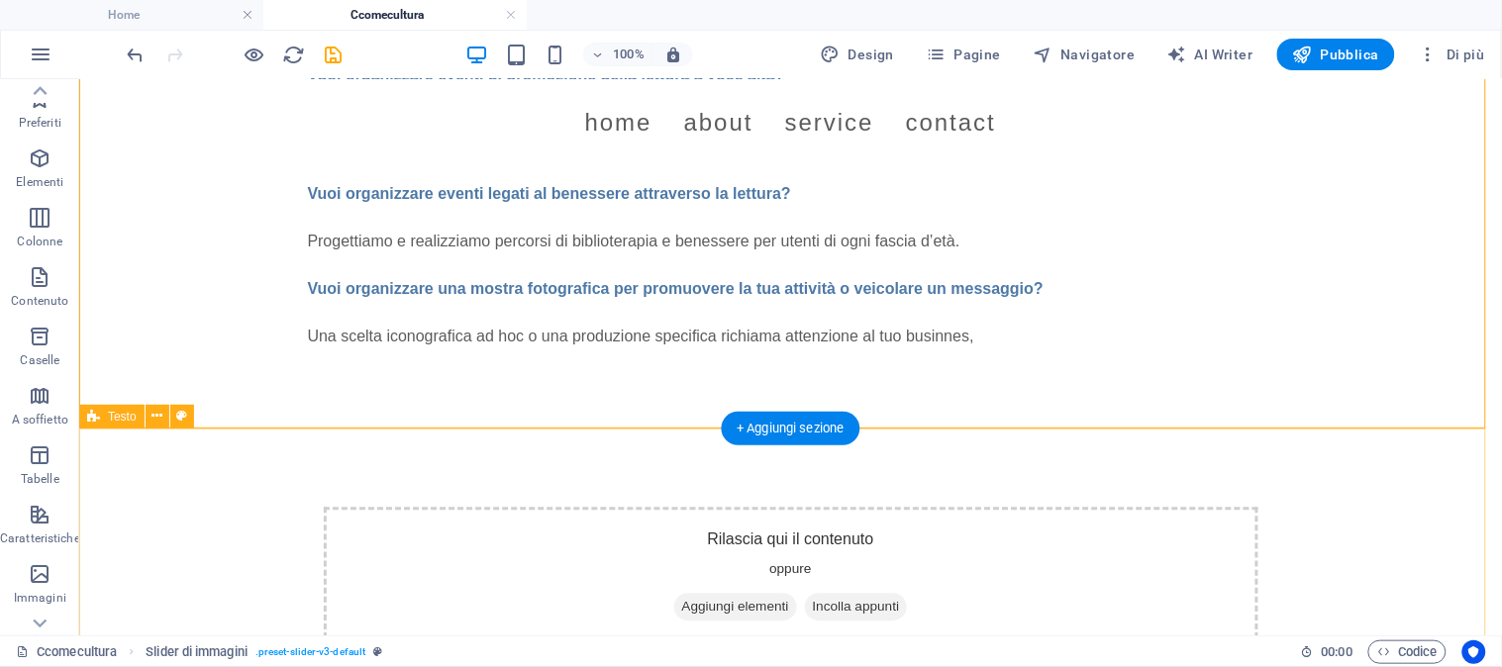
click at [548, 601] on span "Aggiungi elementi" at bounding box center [734, 606] width 123 height 28
click at [458, 530] on div "Rilascia qui il contenuto oppure Aggiungi elementi Incolla appunti" at bounding box center [790, 576] width 934 height 141
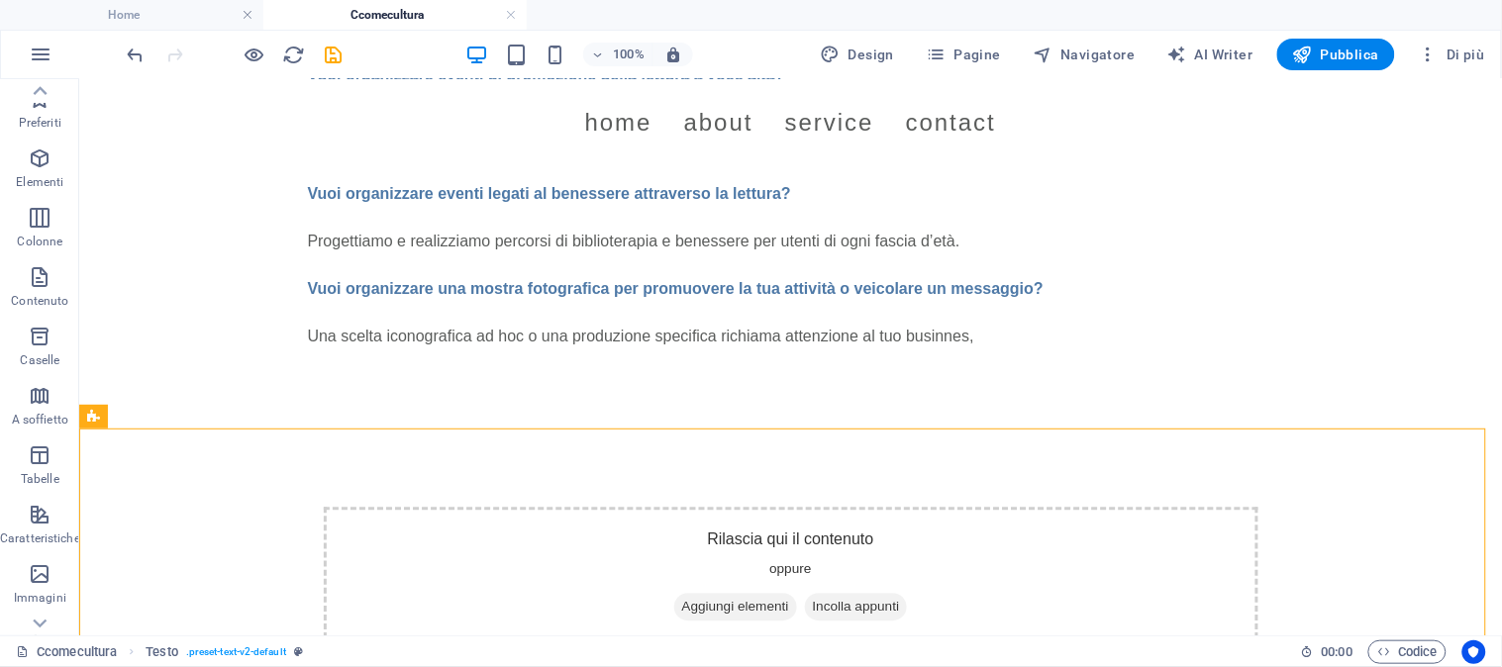
click at [40, 619] on icon "button" at bounding box center [40, 634] width 24 height 24
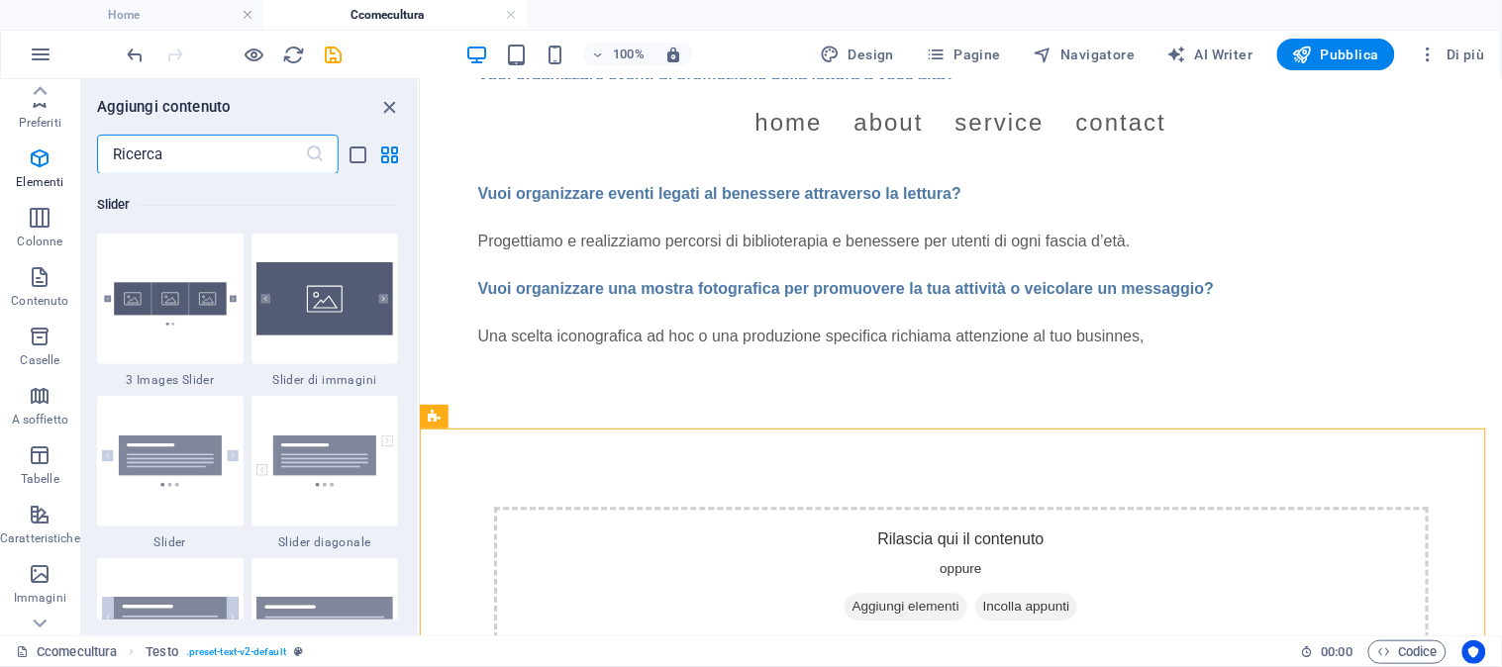
scroll to position [11219, 0]
click at [320, 304] on img at bounding box center [324, 297] width 137 height 73
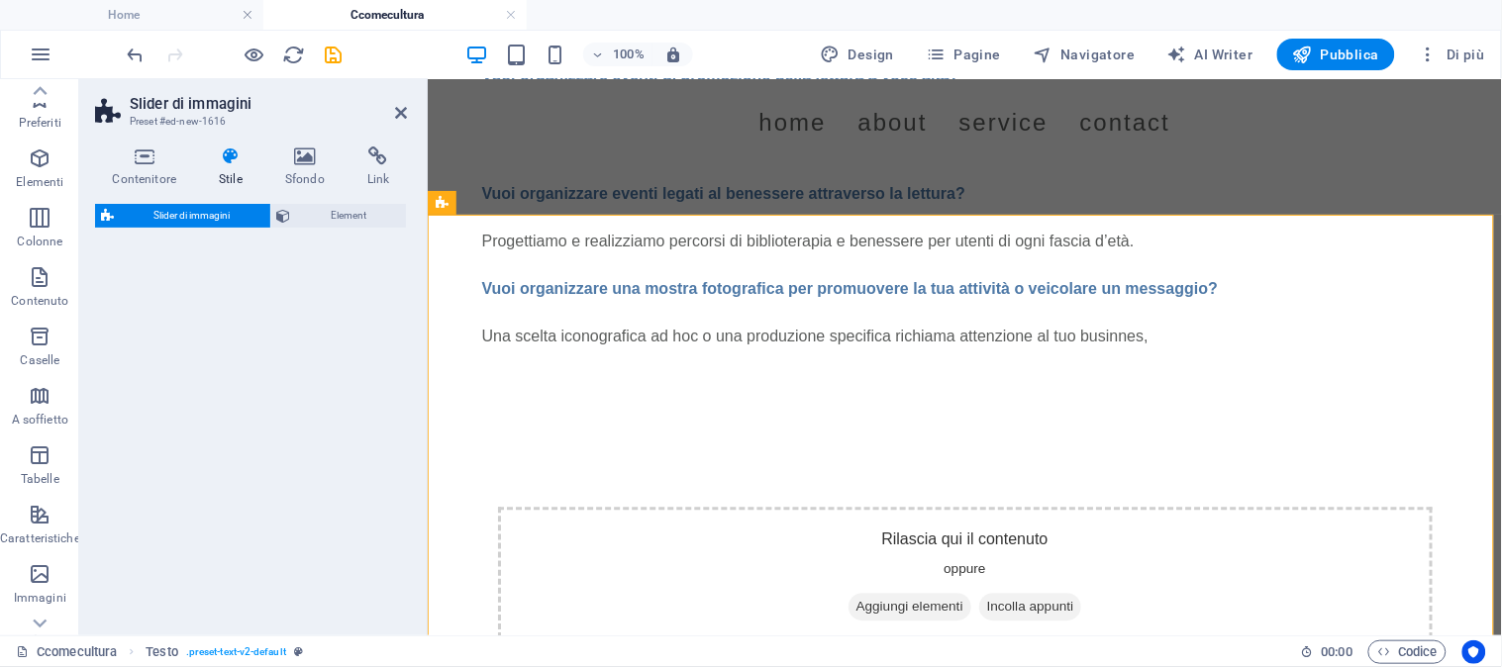
scroll to position [1745, 0]
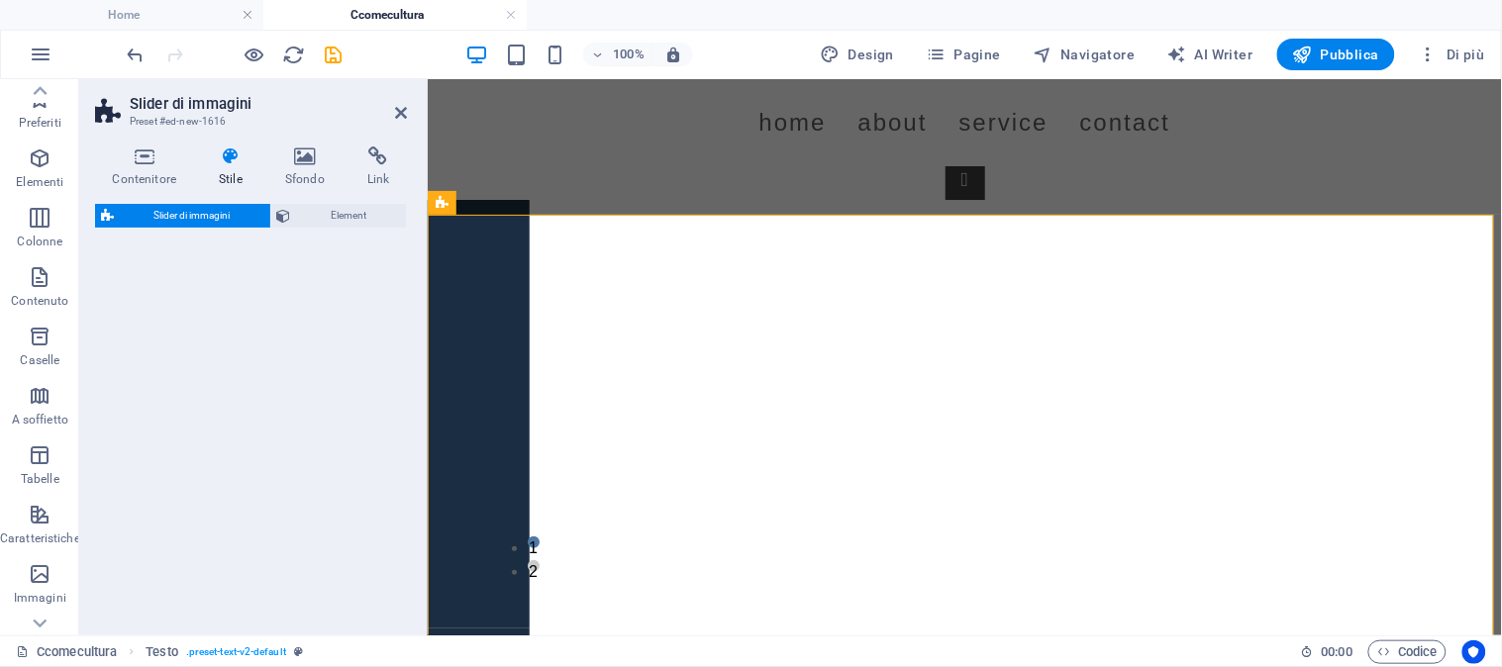
select select "rem"
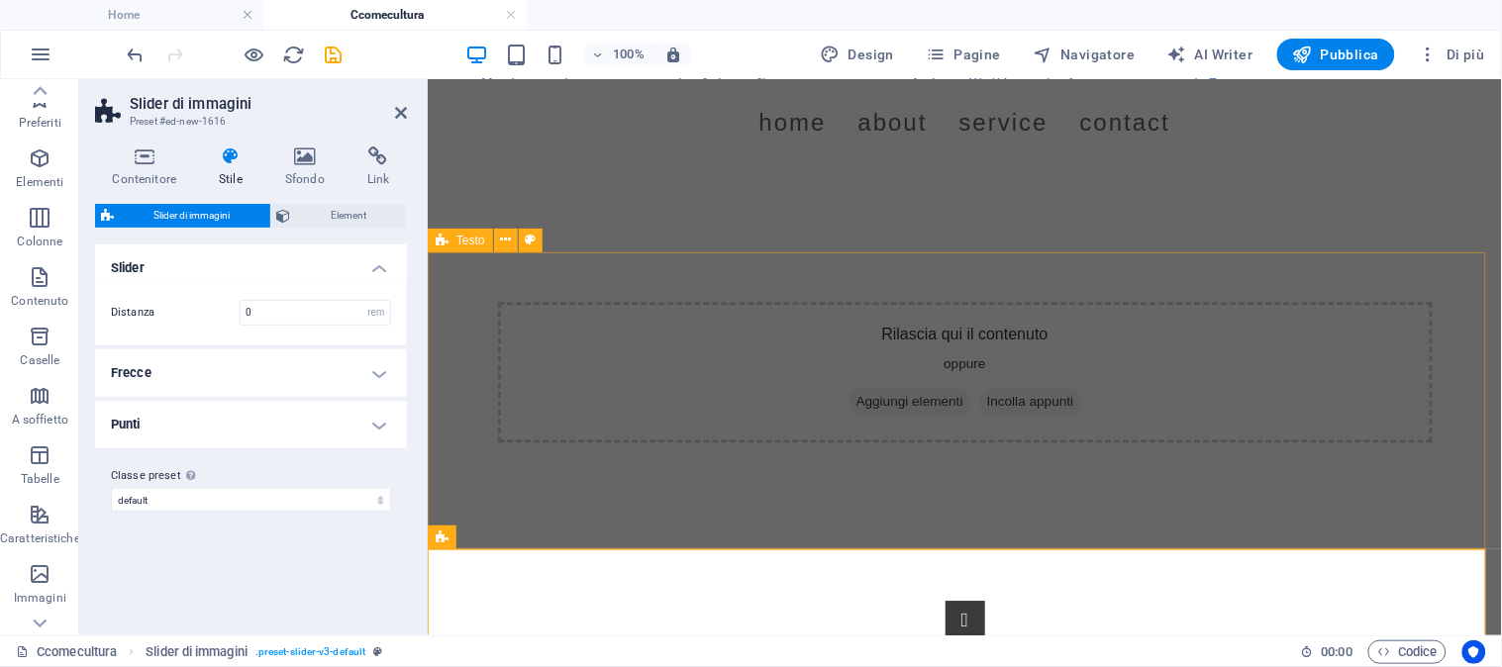
scroll to position [1195, 0]
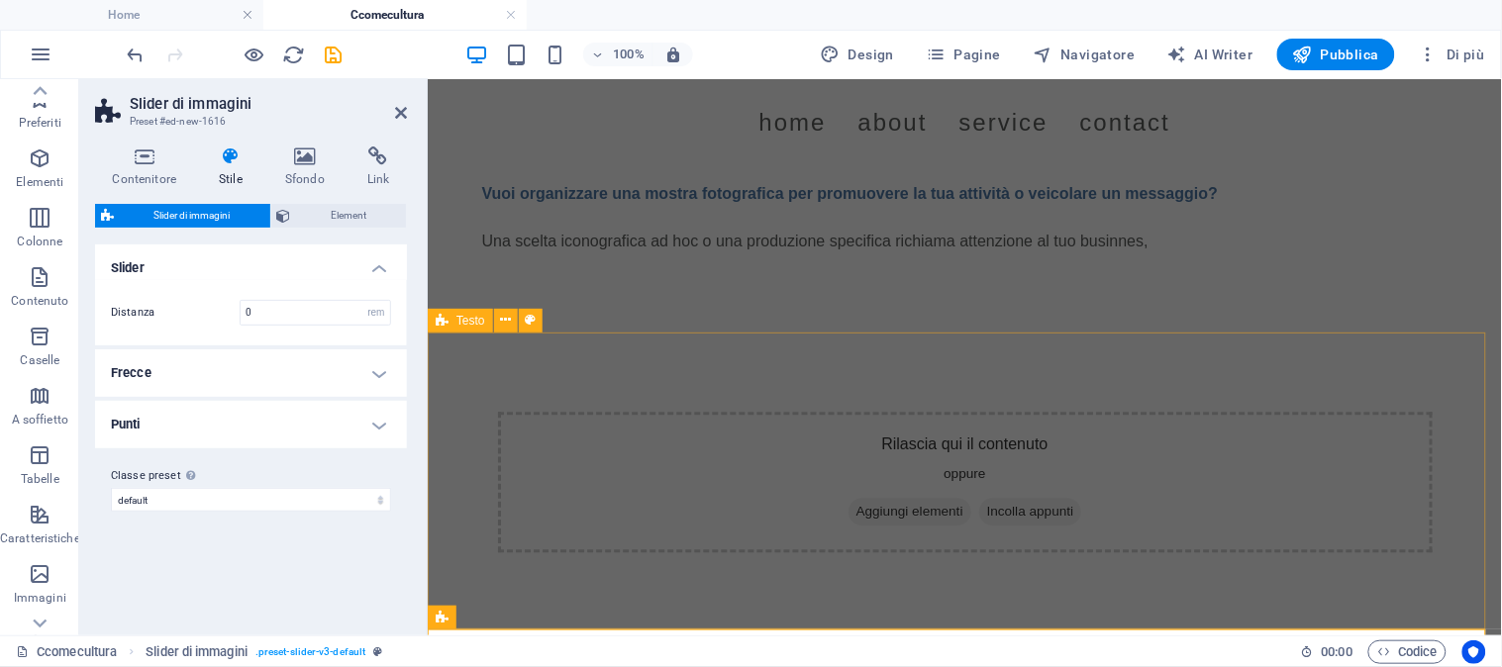
click at [510, 408] on div "Rilascia qui il contenuto oppure Aggiungi elementi Incolla appunti" at bounding box center [964, 481] width 1074 height 299
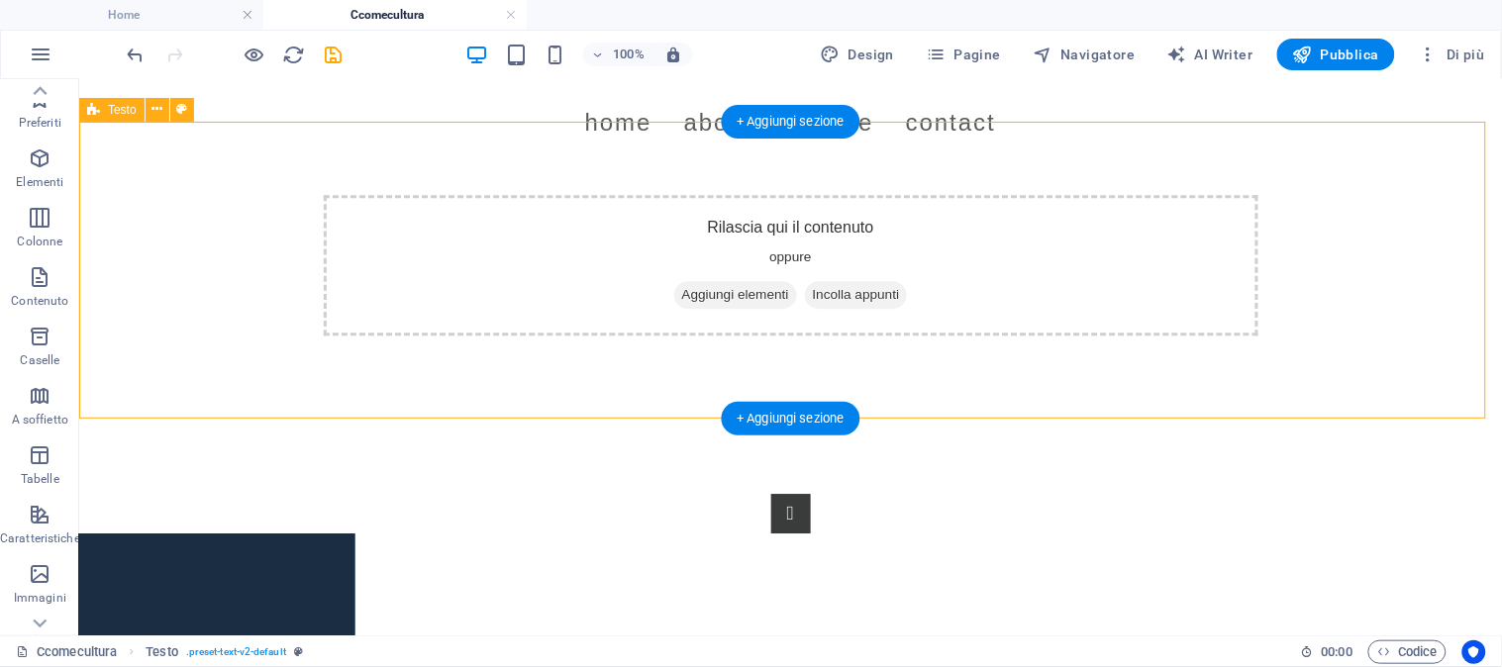
scroll to position [1415, 0]
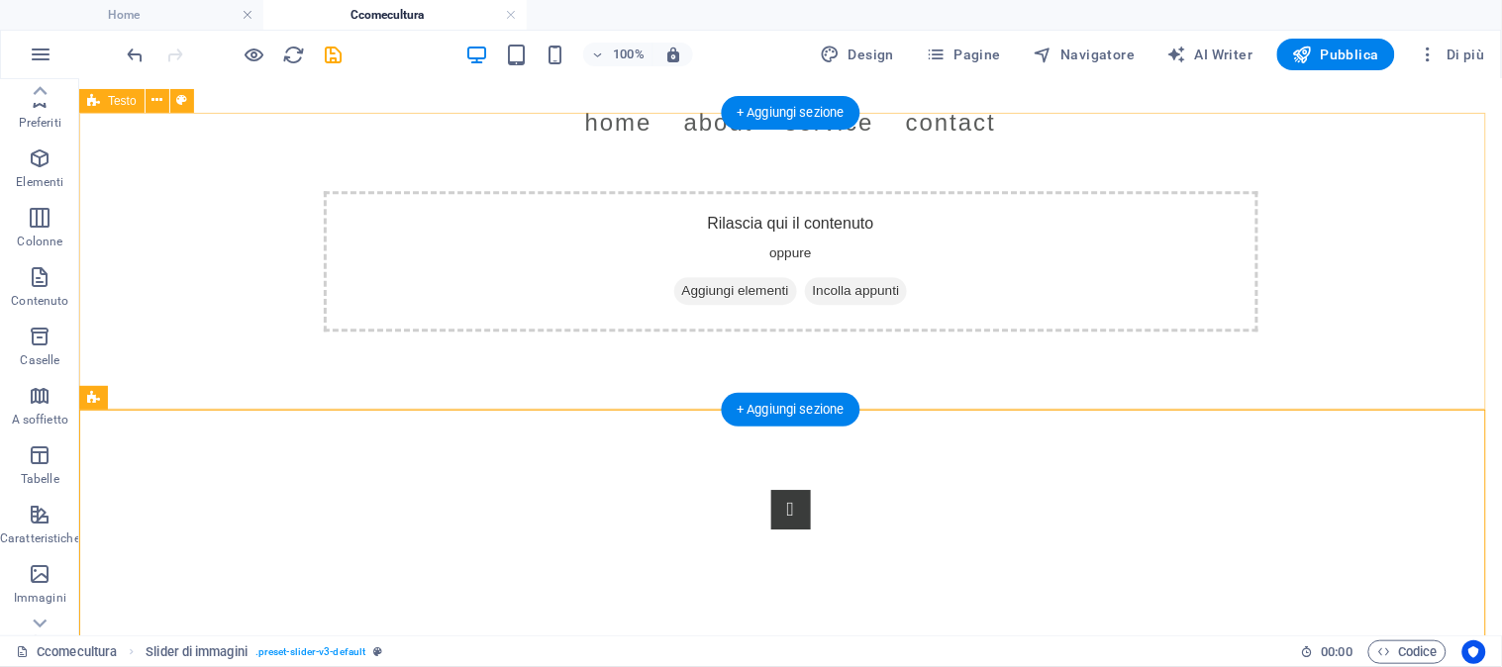
click at [449, 383] on div "Rilascia qui il contenuto oppure Aggiungi elementi Incolla appunti" at bounding box center [789, 260] width 1422 height 299
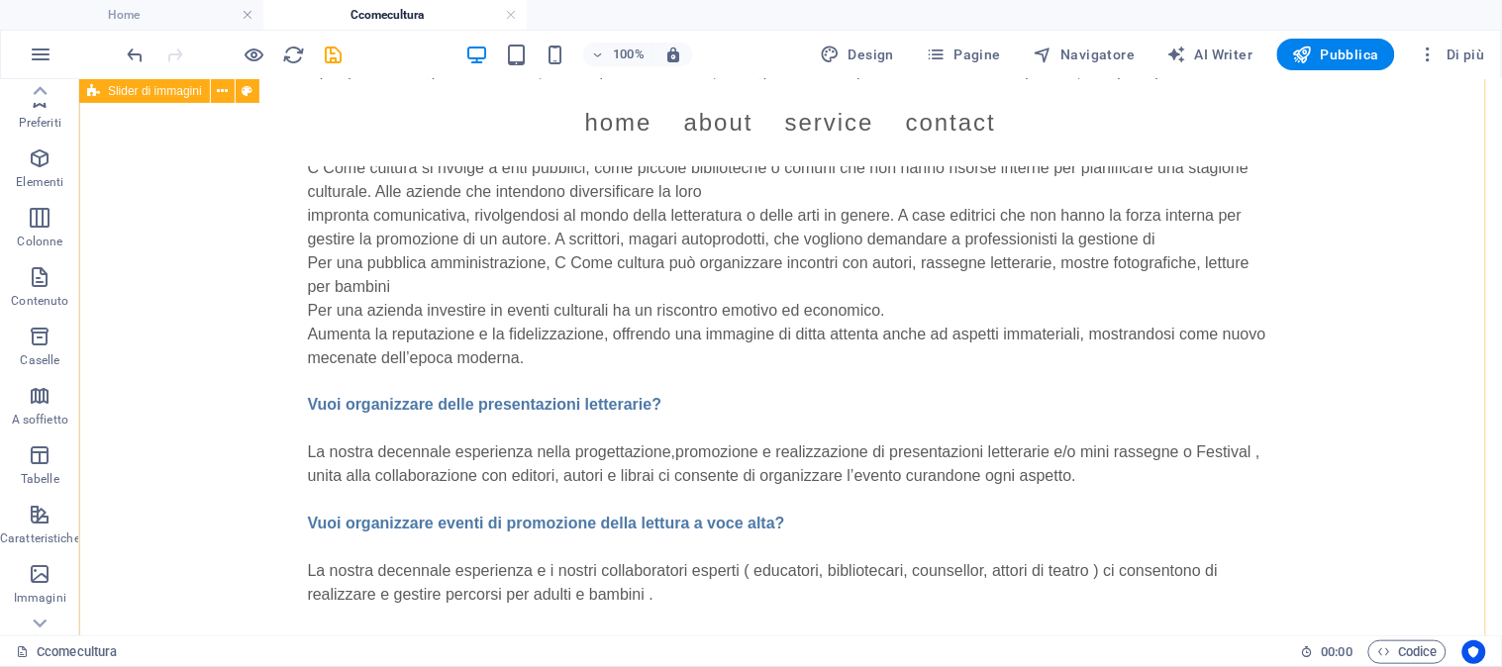
scroll to position [645, 0]
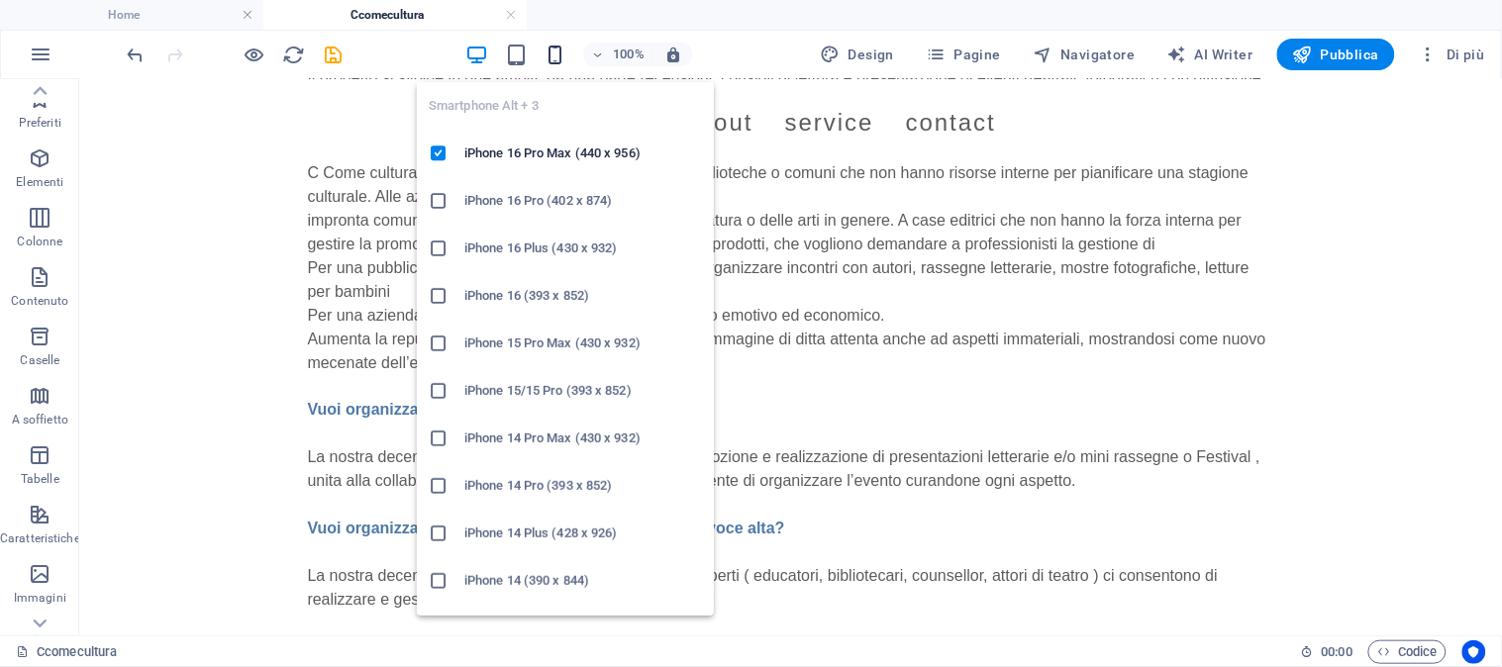
click at [548, 54] on icon "button" at bounding box center [555, 55] width 23 height 23
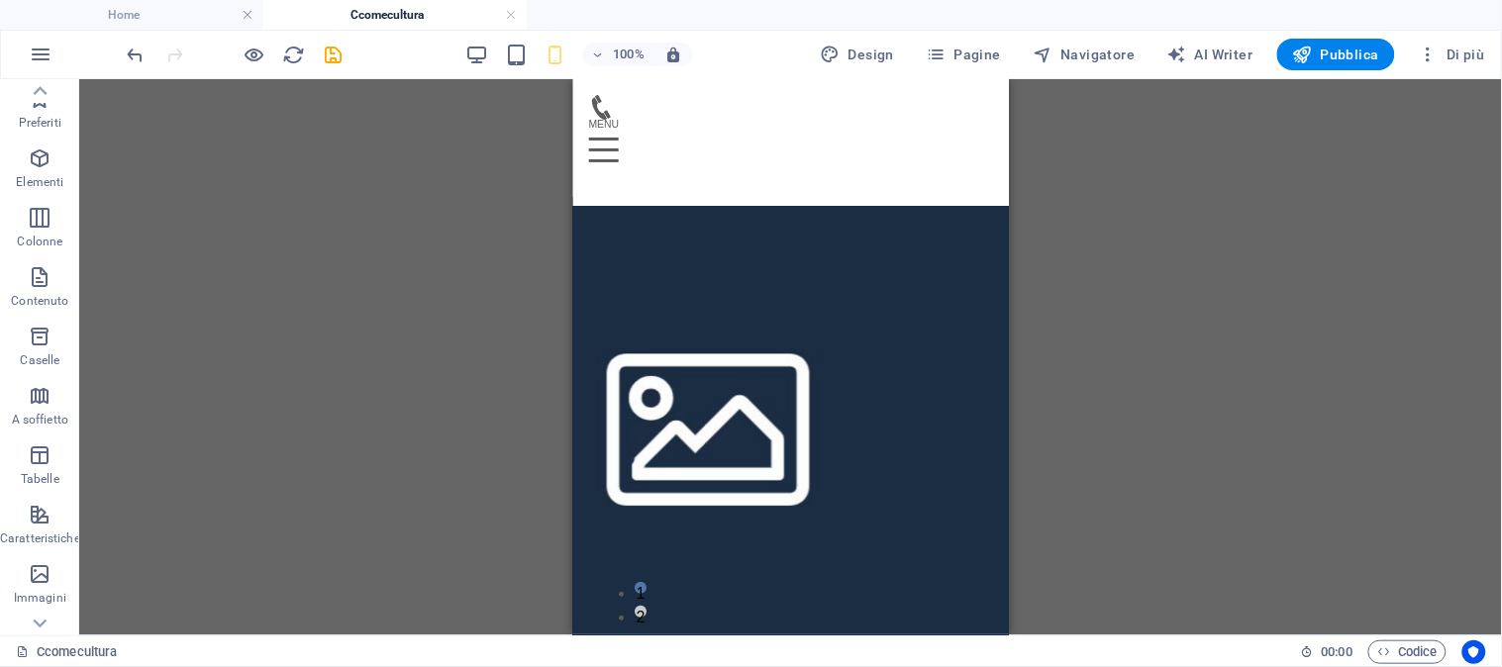
scroll to position [1888, 0]
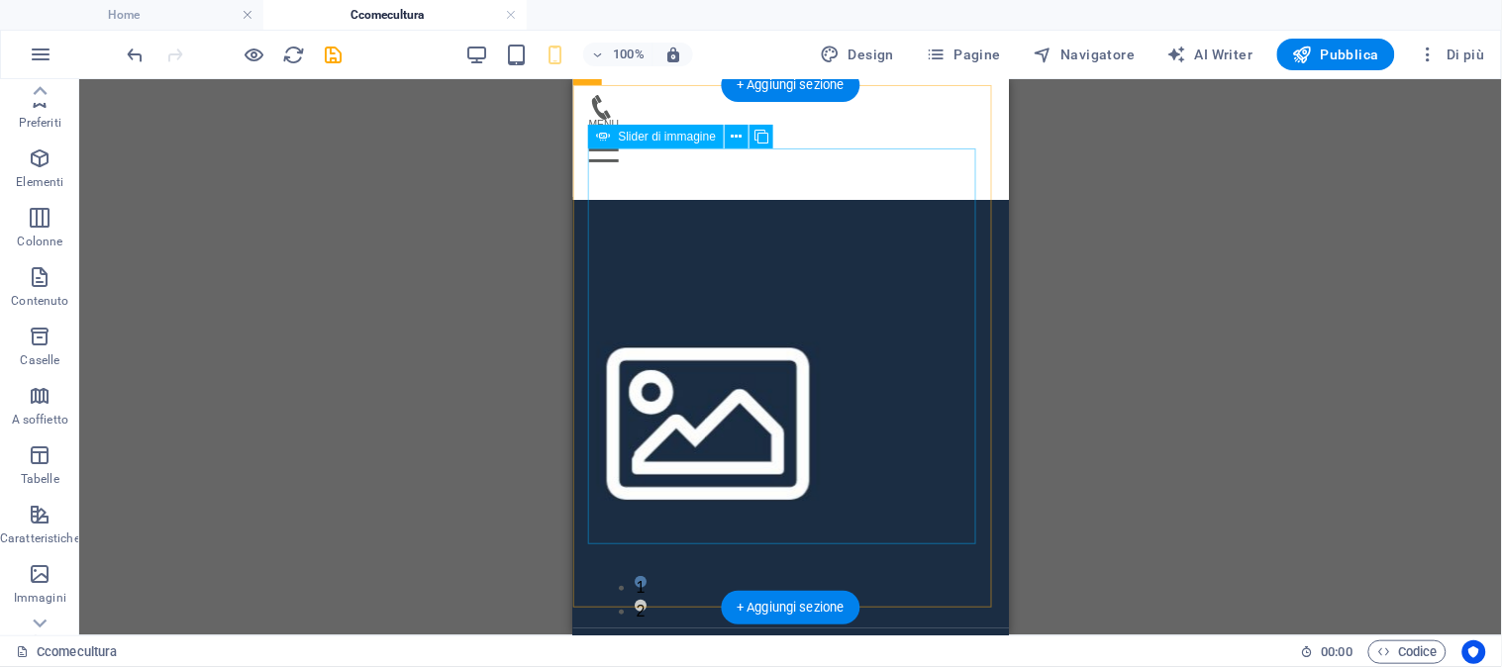
select select "px"
select select "ms"
select select "s"
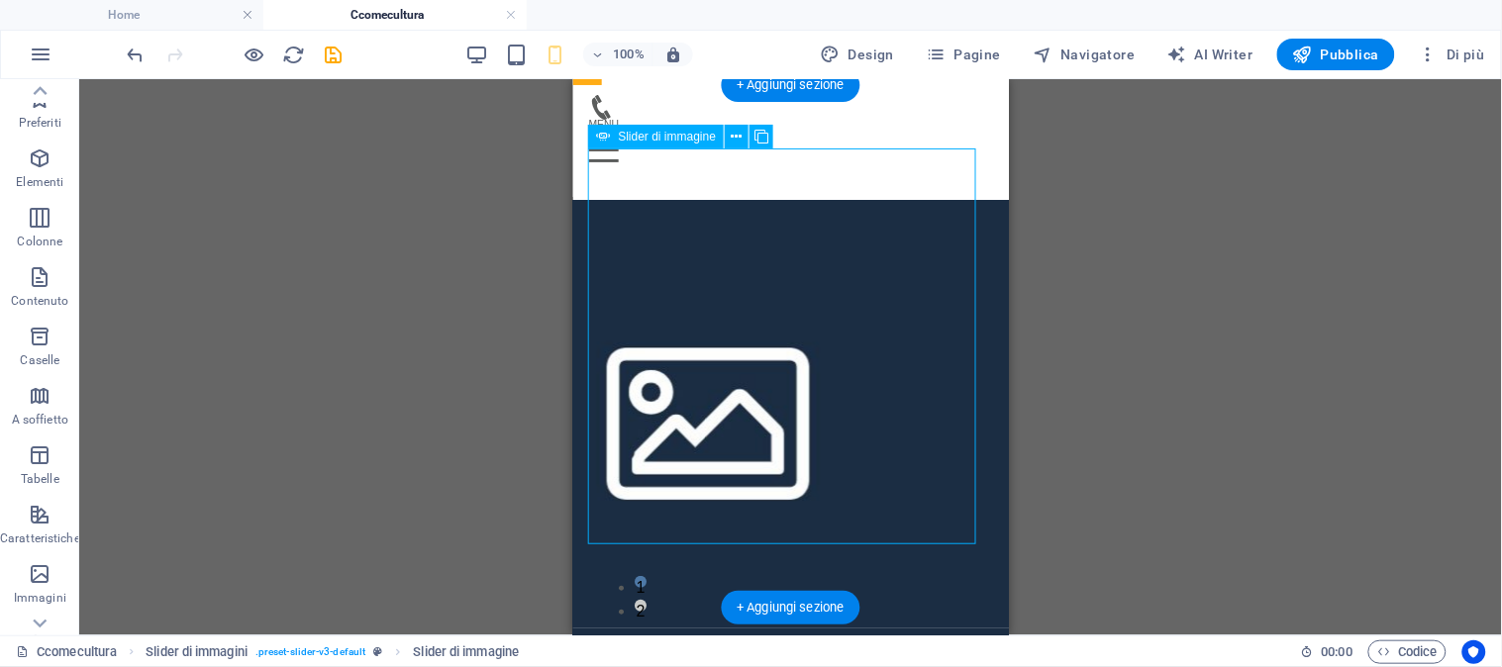
select select "progressive"
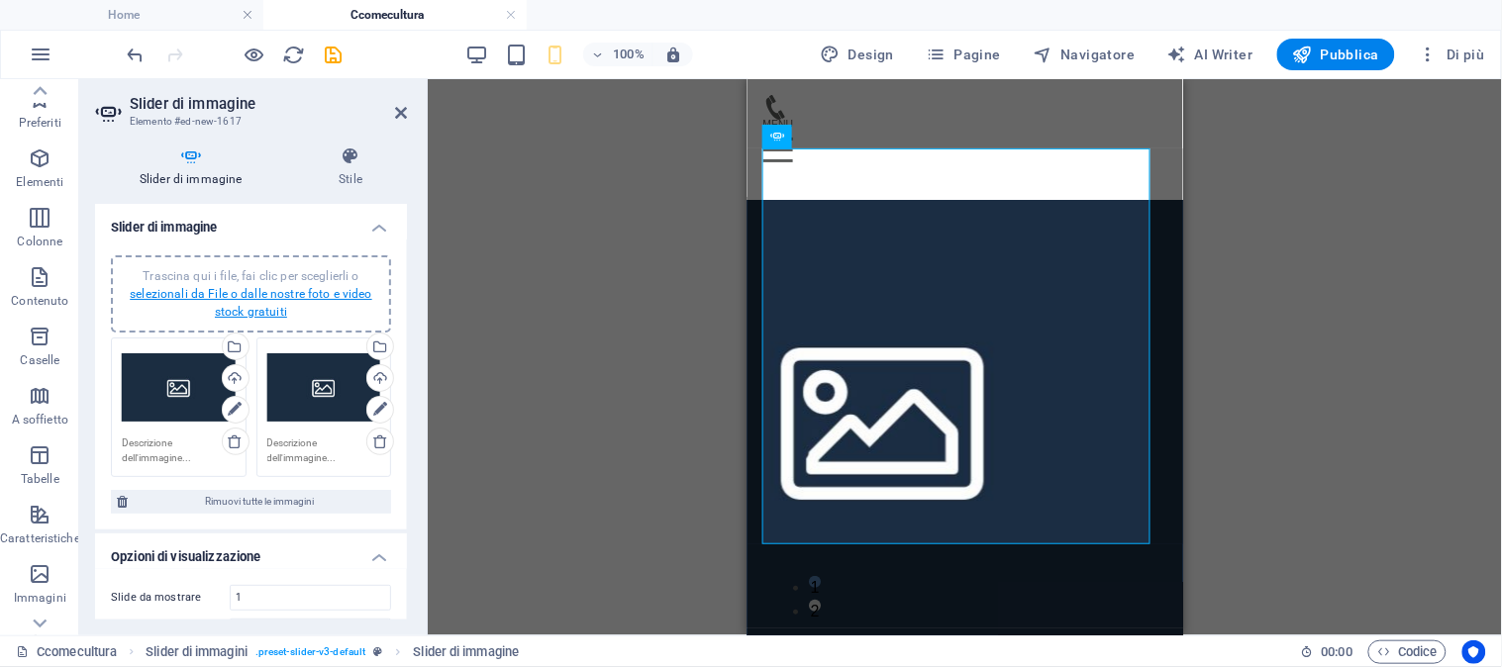
click at [265, 291] on link "selezionali da File o dalle nostre foto e video stock gratuiti" at bounding box center [251, 303] width 243 height 32
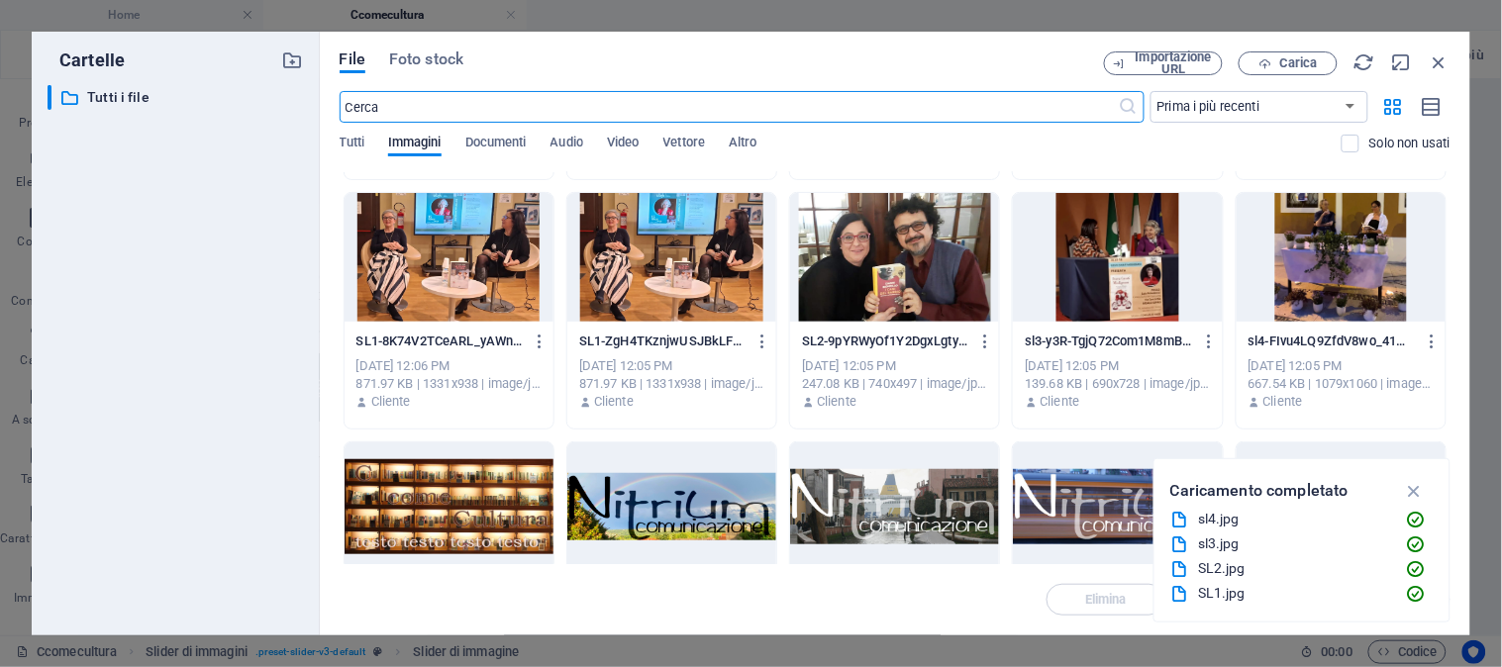
scroll to position [191, 0]
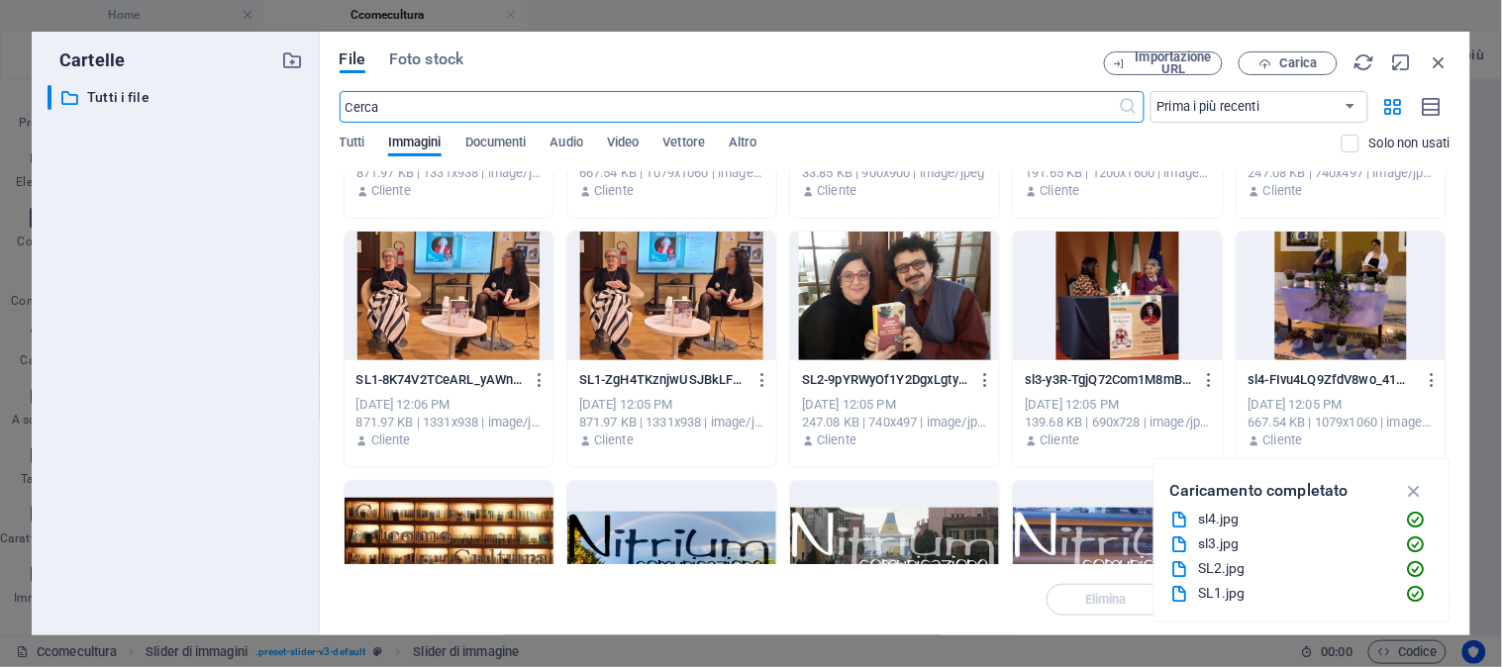
click at [419, 344] on div at bounding box center [448, 296] width 209 height 129
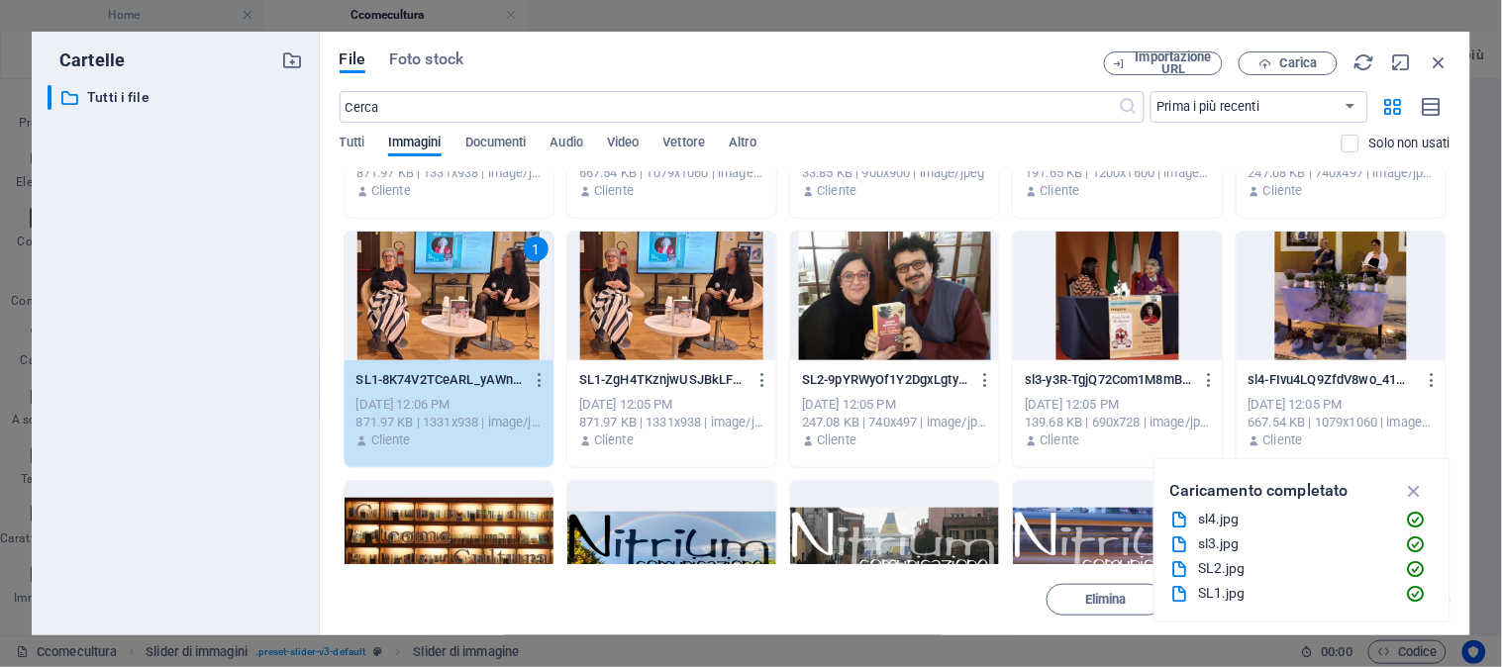
click at [548, 303] on div at bounding box center [894, 296] width 209 height 129
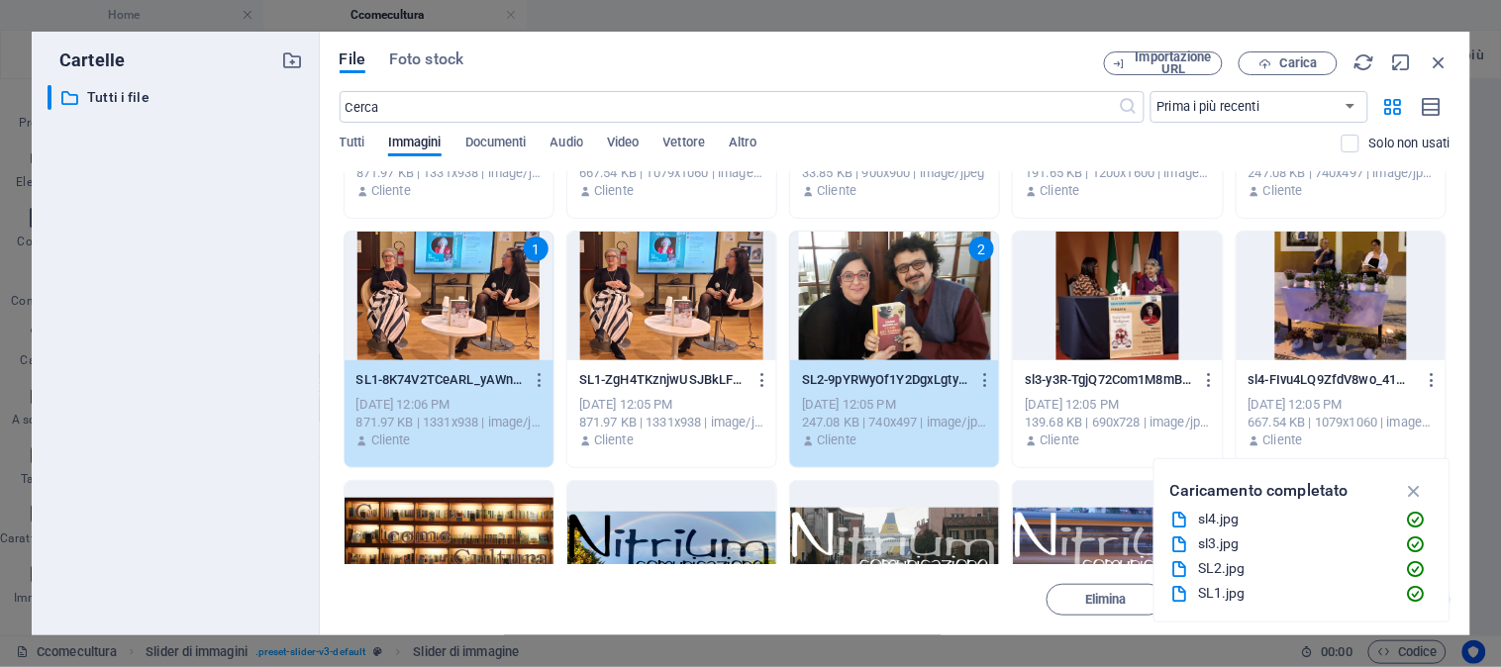
click at [548, 302] on div at bounding box center [1117, 296] width 209 height 129
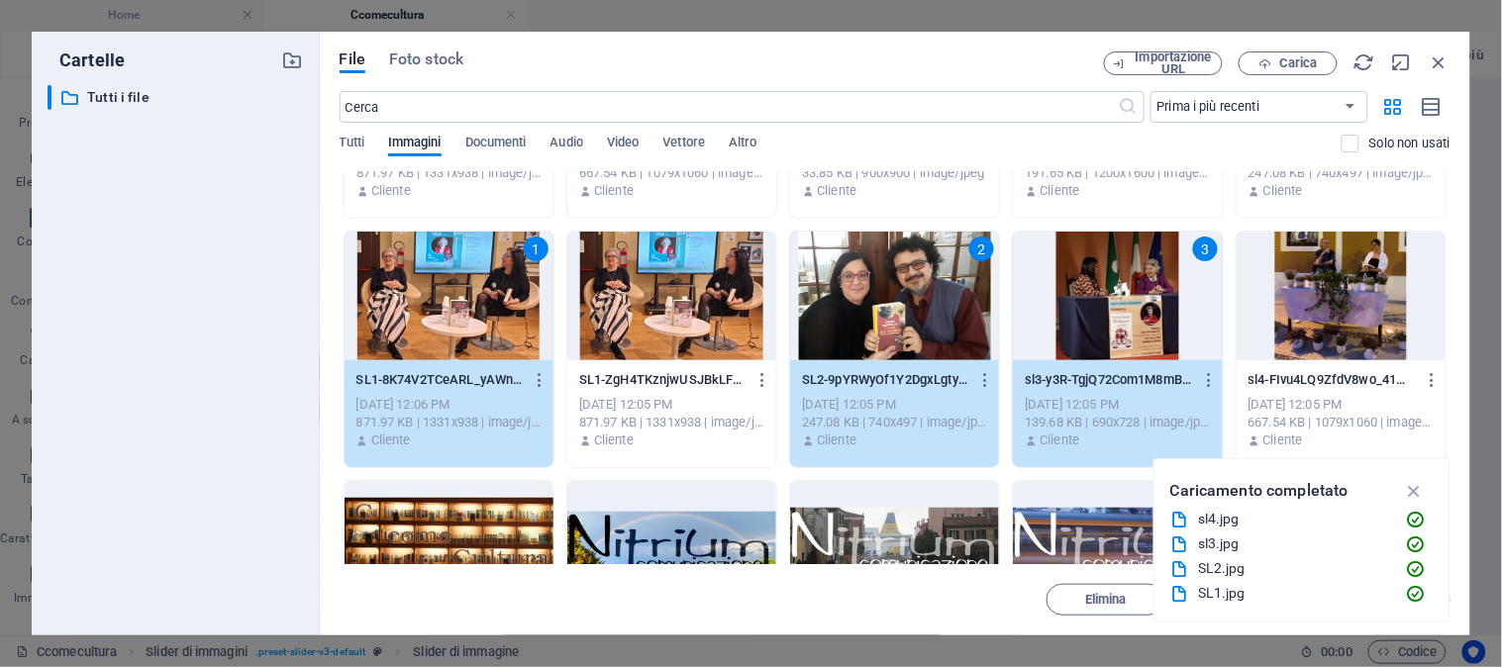
click at [548, 298] on div at bounding box center [1340, 296] width 209 height 129
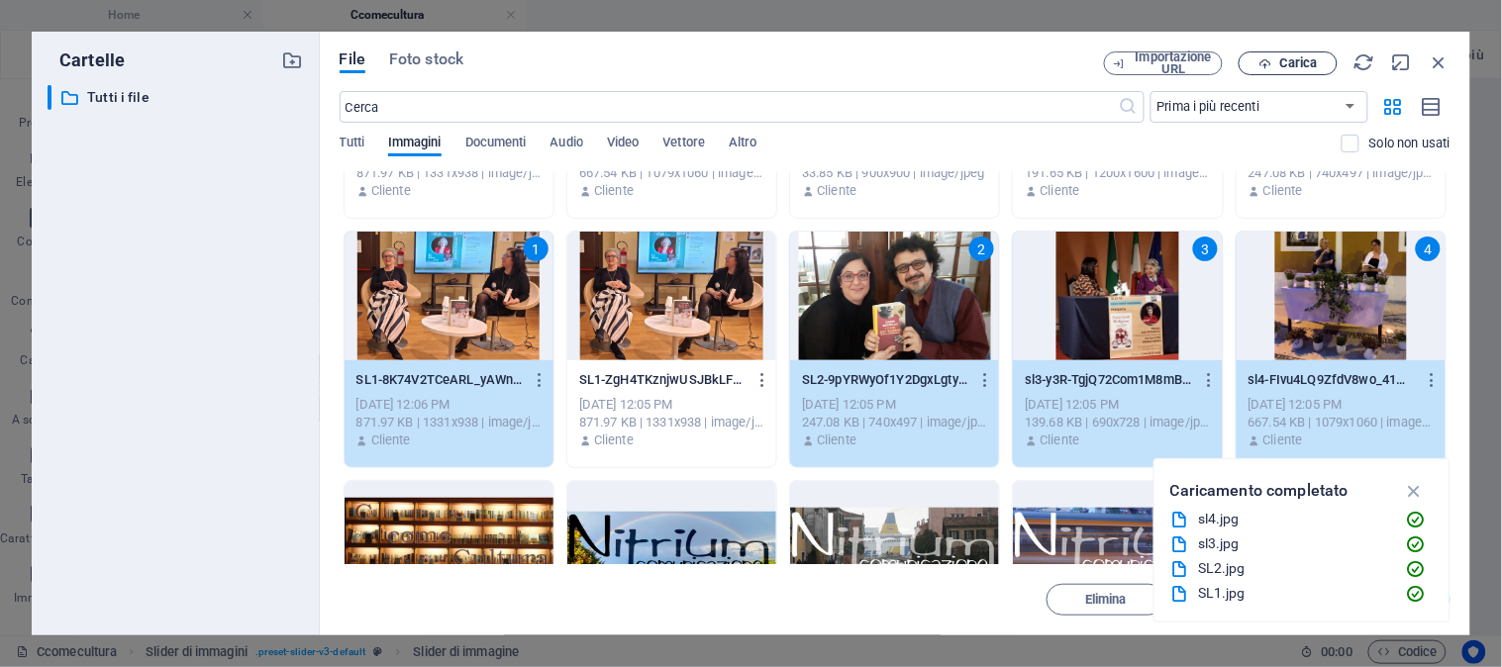
click at [548, 61] on span "Carica" at bounding box center [1298, 63] width 39 height 12
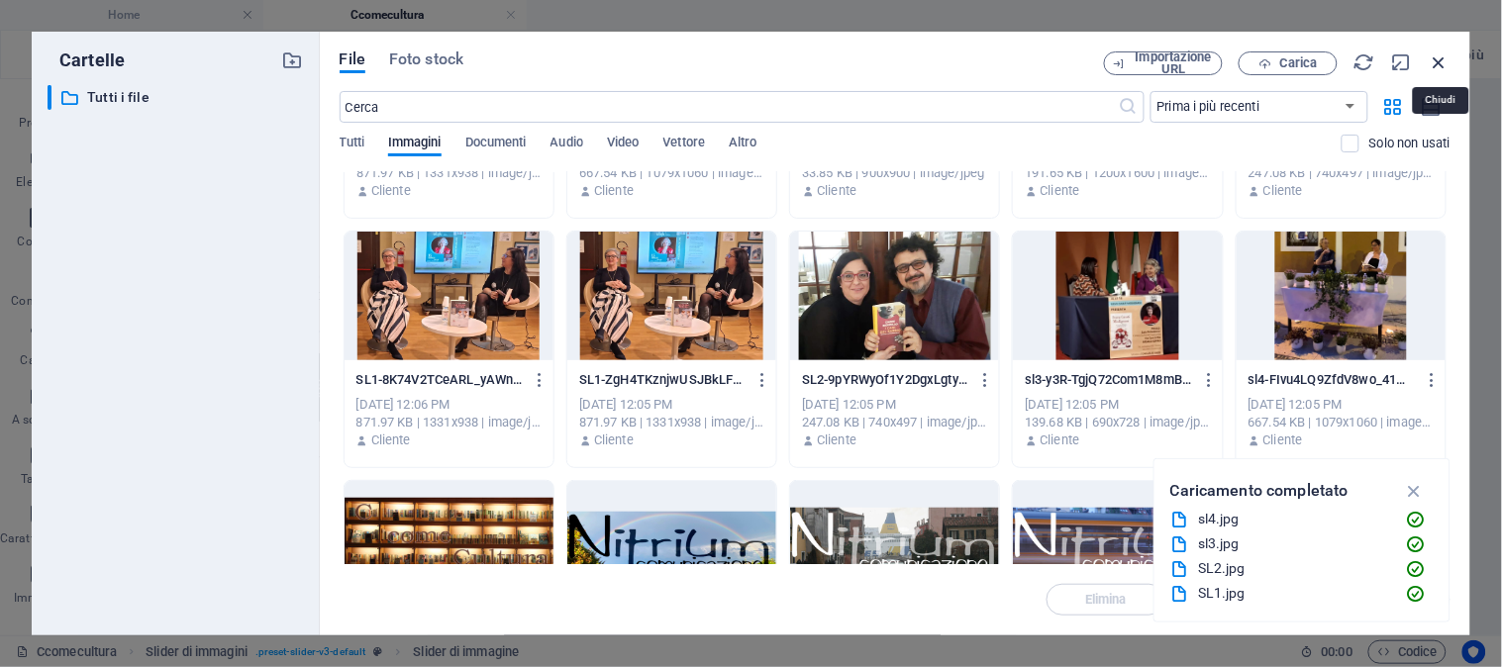
click at [548, 60] on icon "button" at bounding box center [1439, 62] width 22 height 22
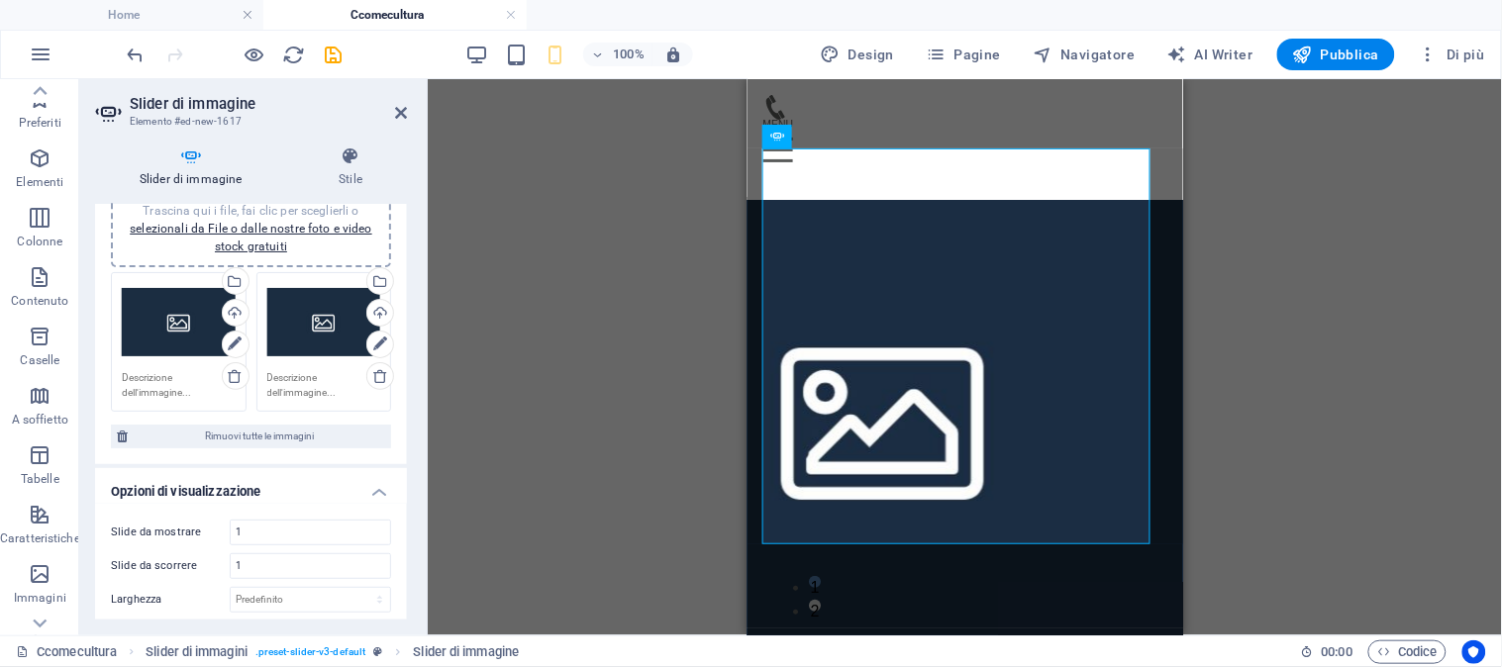
scroll to position [0, 0]
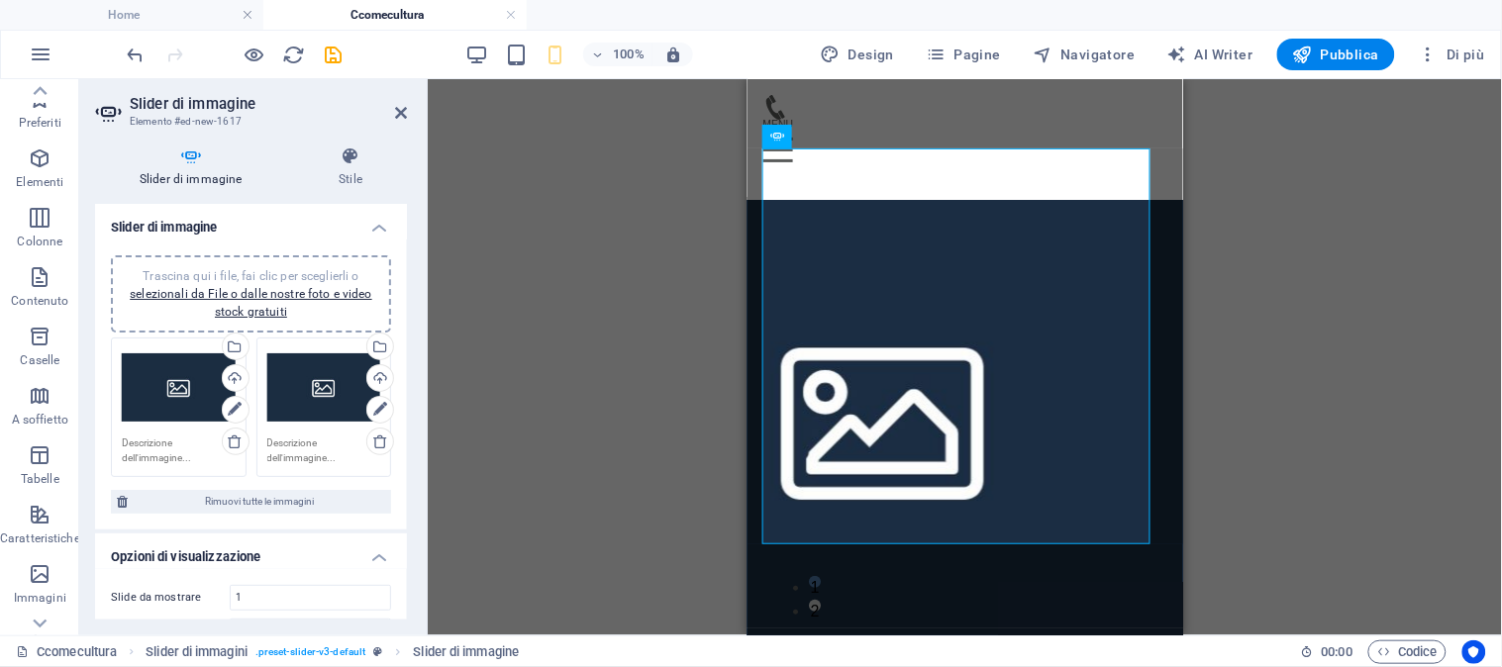
click at [164, 269] on span "Trascina qui i file, fai clic per sceglierli o selezionali da File o dalle nost…" at bounding box center [251, 293] width 243 height 49
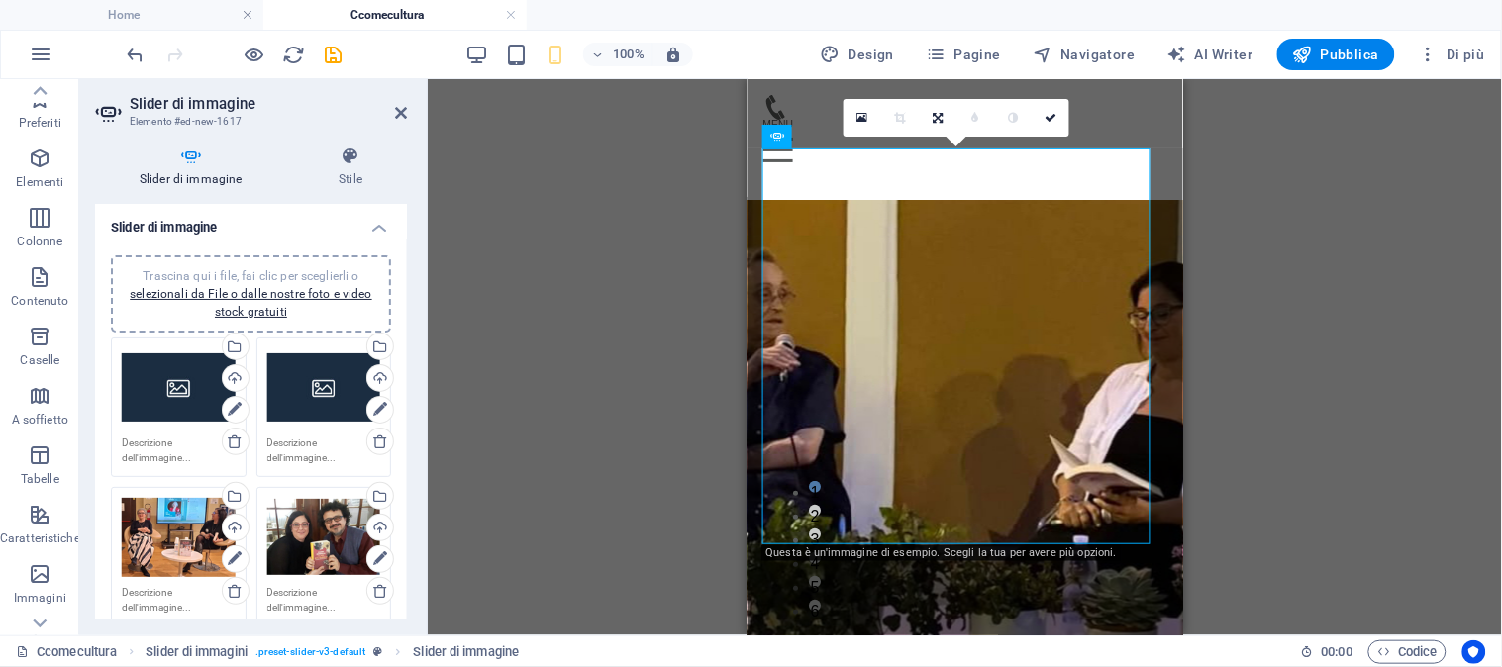
drag, startPoint x: 408, startPoint y: 307, endPoint x: 416, endPoint y: 347, distance: 41.3
click at [416, 347] on div "Slider di immagine Stile Slider di immagine Trascina qui i file, fai clic per s…" at bounding box center [250, 383] width 343 height 505
drag, startPoint x: 402, startPoint y: 305, endPoint x: 410, endPoint y: 380, distance: 75.6
click at [410, 378] on div "Slider di immagine Stile Slider di immagine Trascina qui i file, fai clic per s…" at bounding box center [250, 383] width 343 height 505
click at [231, 440] on icon at bounding box center [235, 442] width 16 height 16
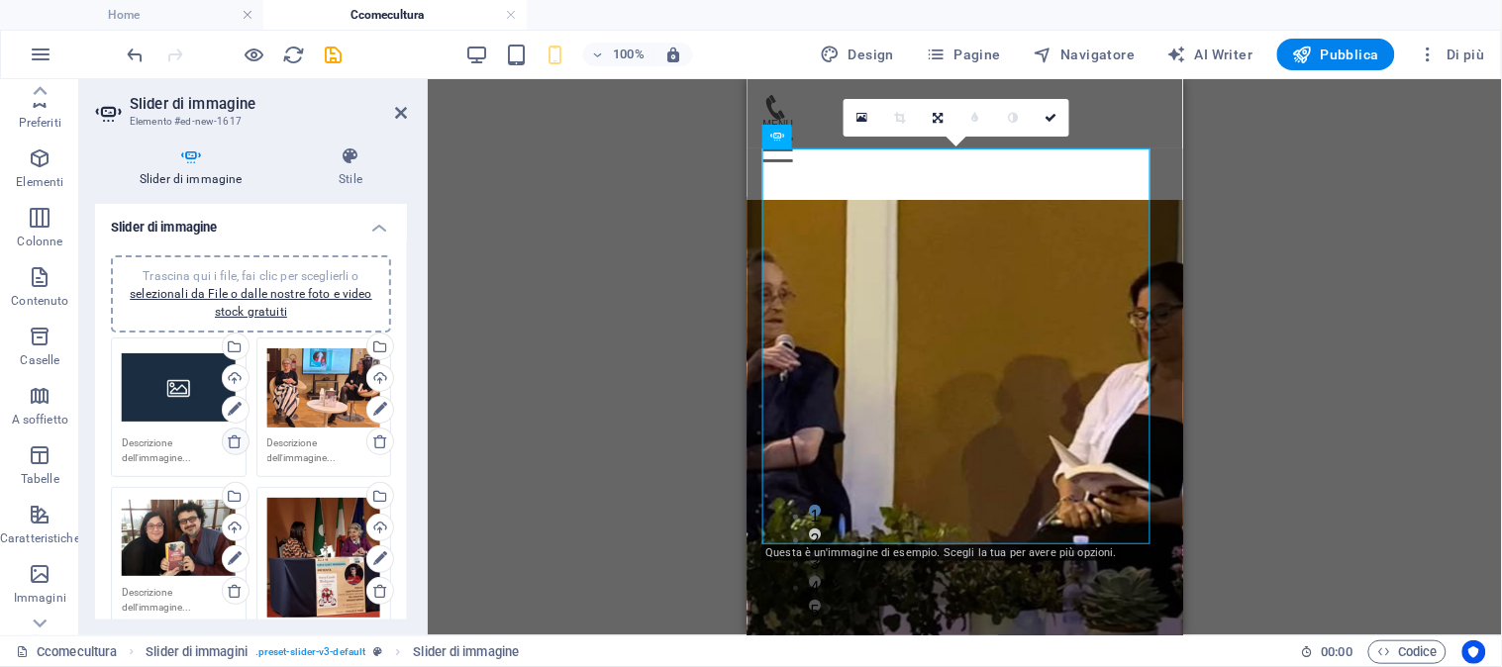
click at [232, 439] on icon at bounding box center [235, 442] width 16 height 16
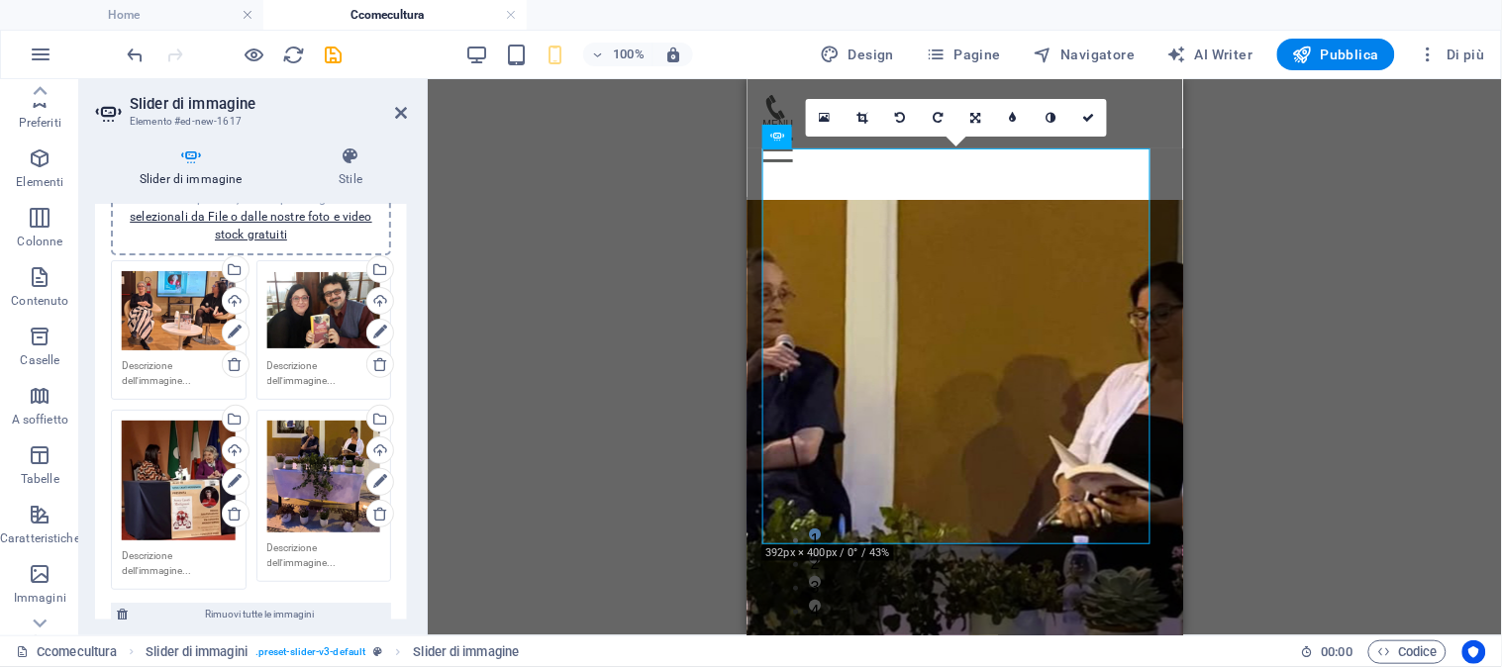
scroll to position [110, 0]
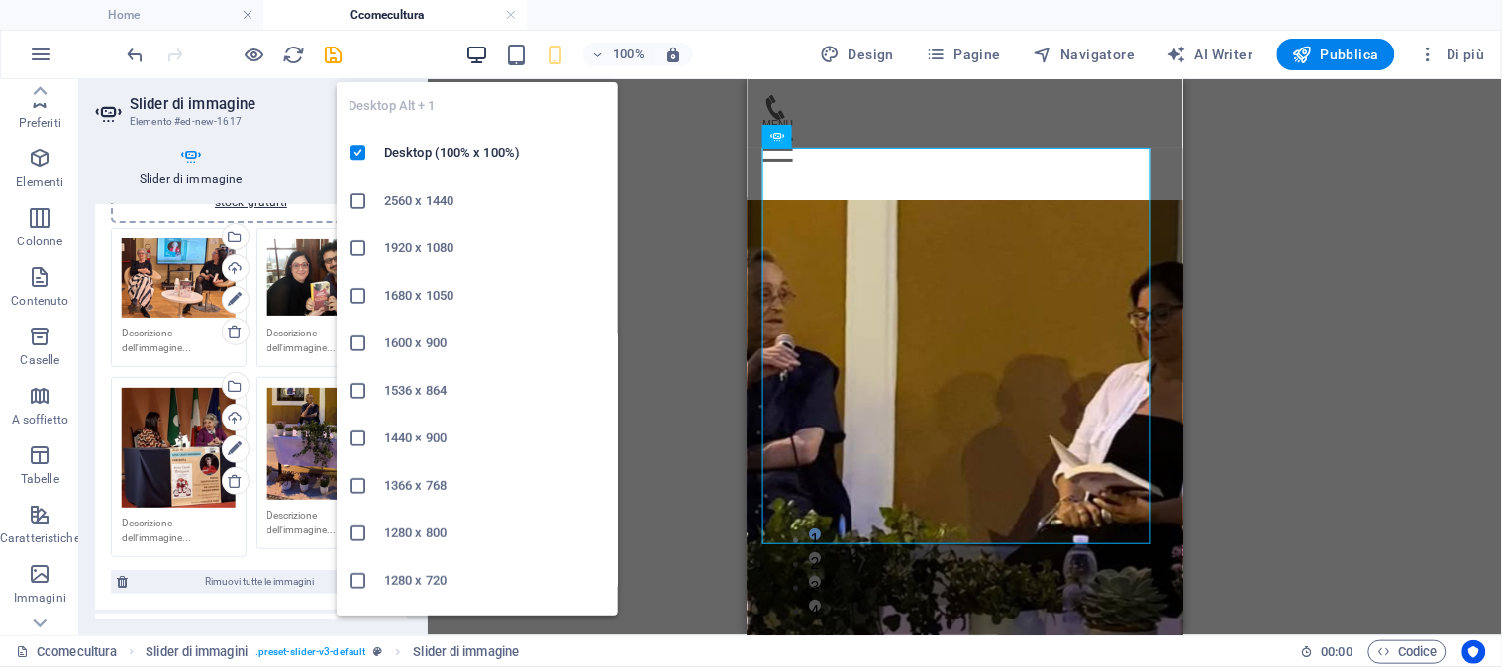
click at [473, 56] on icon "button" at bounding box center [476, 55] width 23 height 23
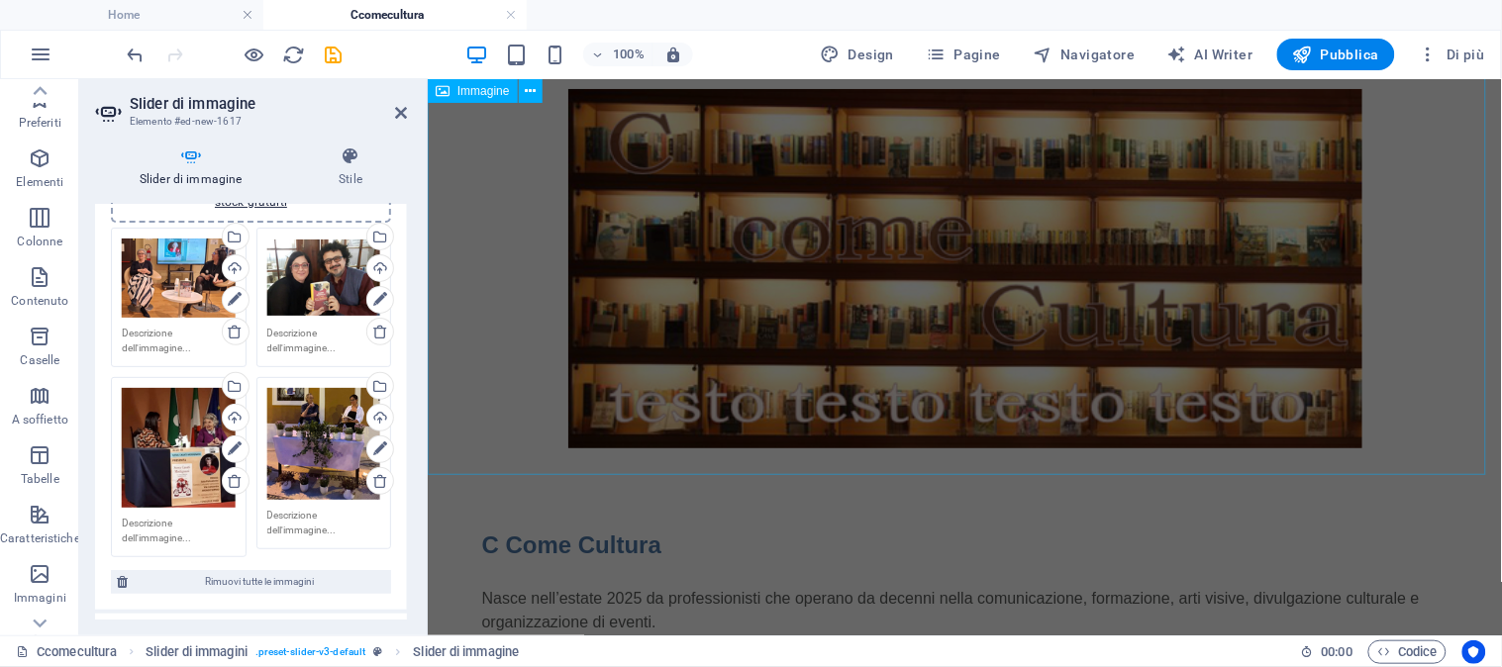
scroll to position [43, 0]
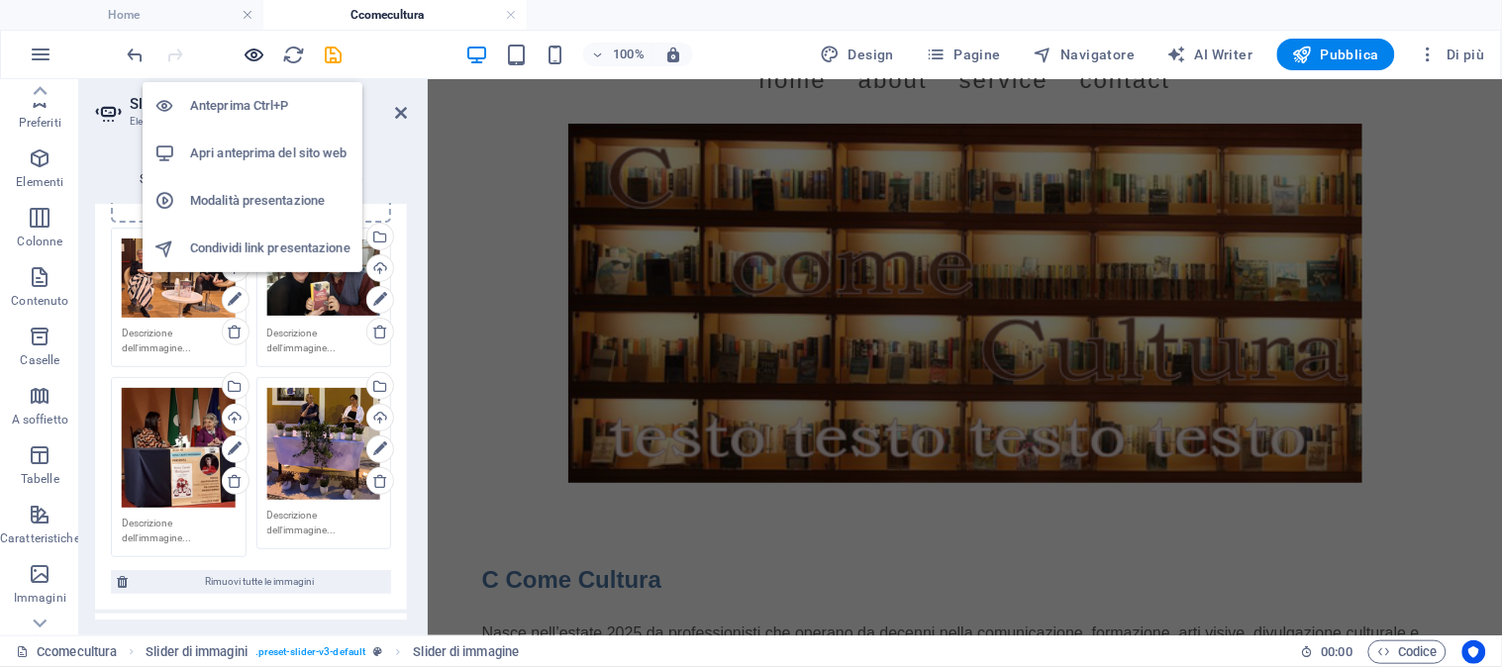
click at [253, 55] on icon "button" at bounding box center [254, 55] width 23 height 23
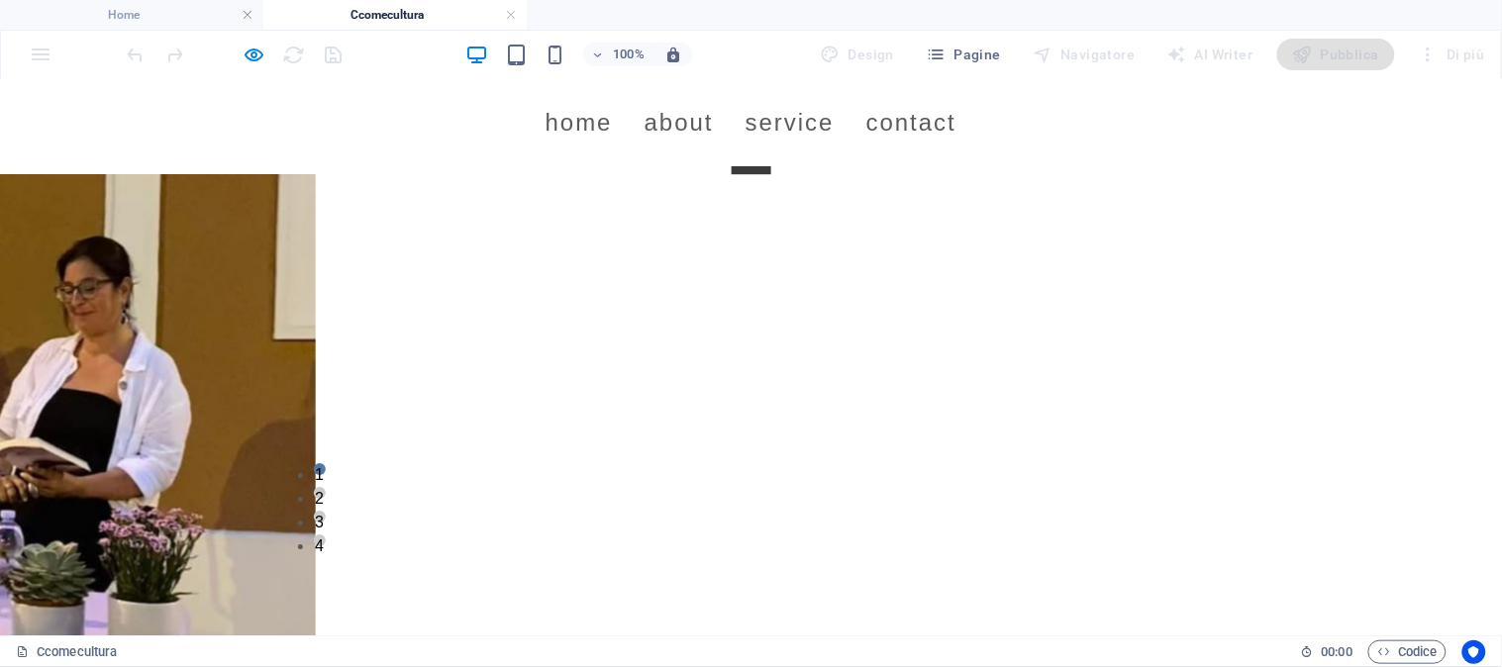
scroll to position [1473, 0]
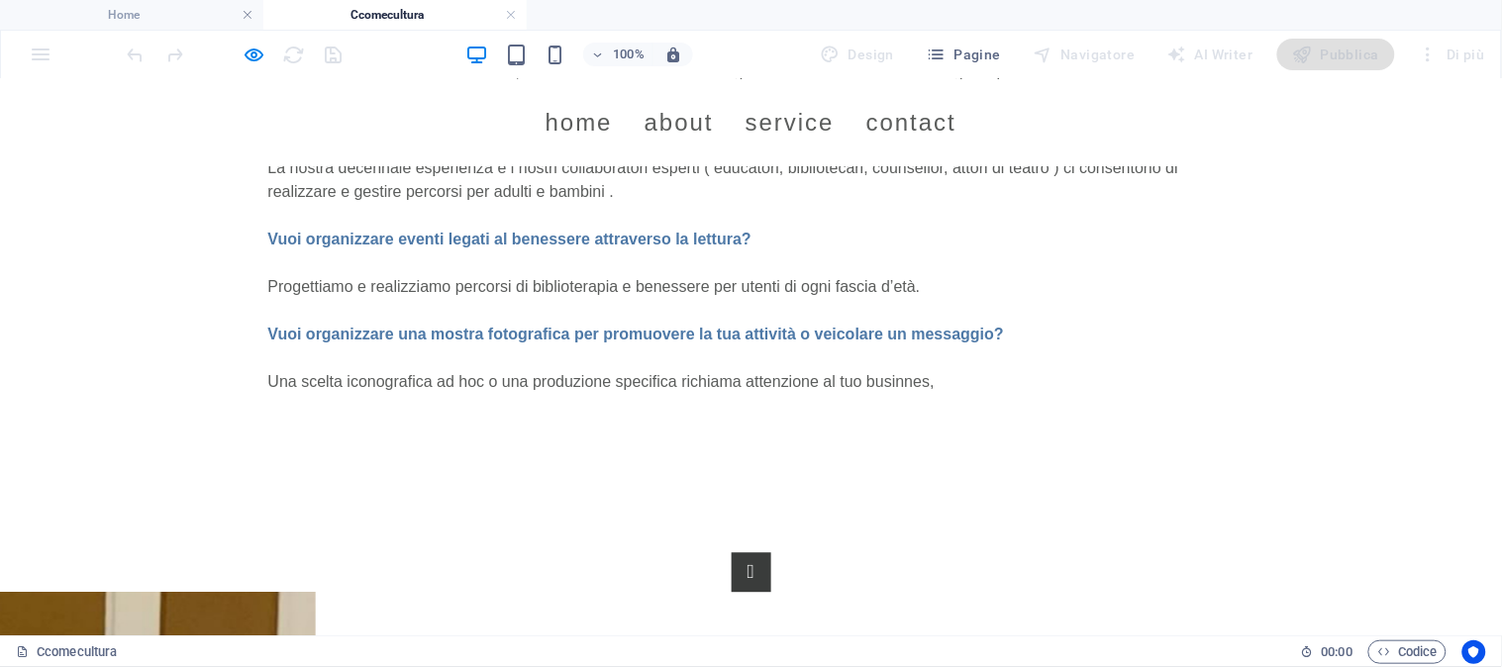
scroll to position [1033, 0]
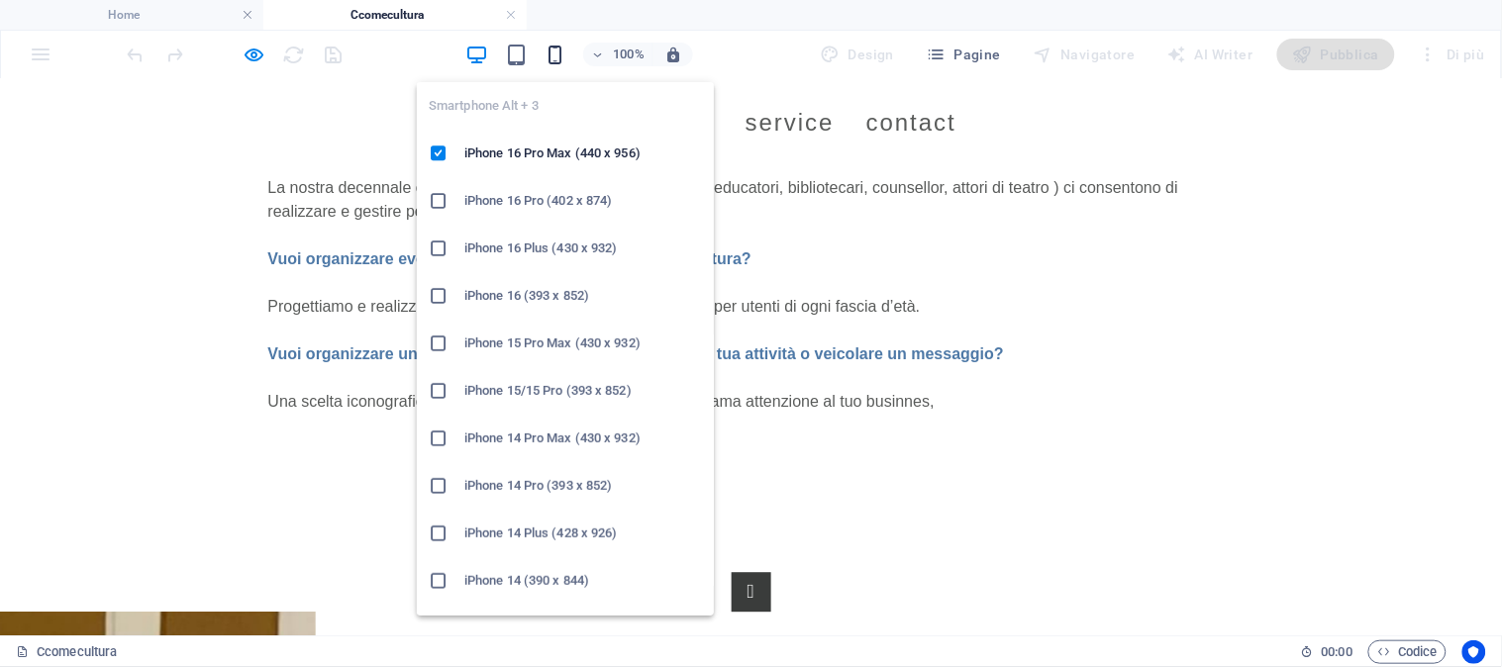
click at [548, 46] on icon "button" at bounding box center [555, 55] width 23 height 23
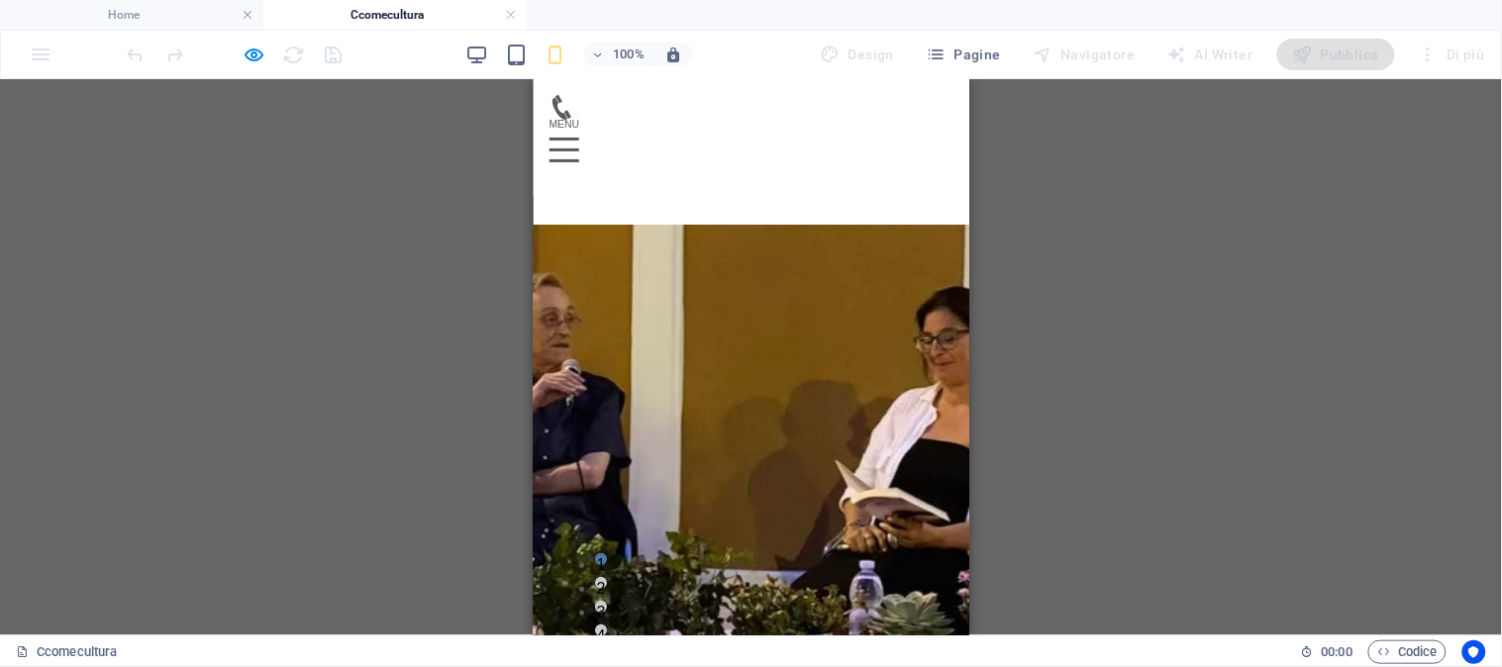
scroll to position [1888, 0]
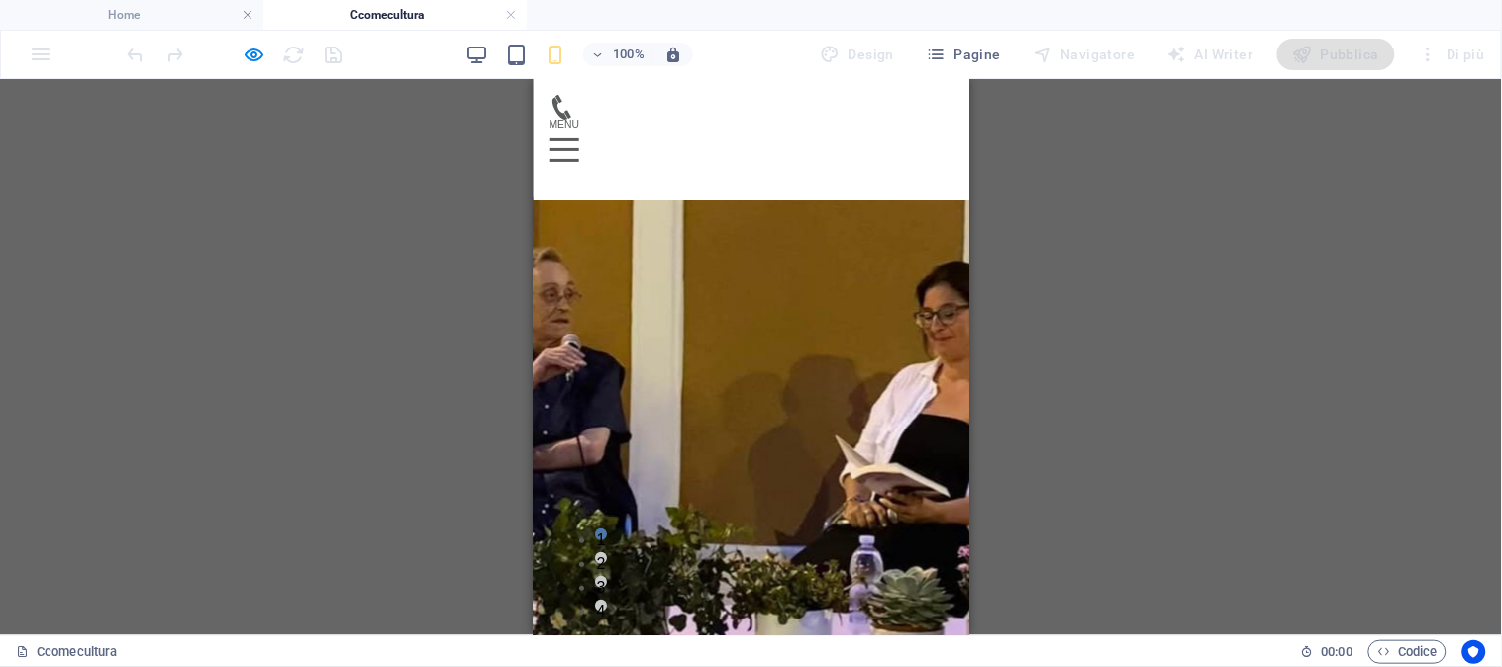
click at [548, 563] on button "2" at bounding box center [600, 557] width 12 height 12
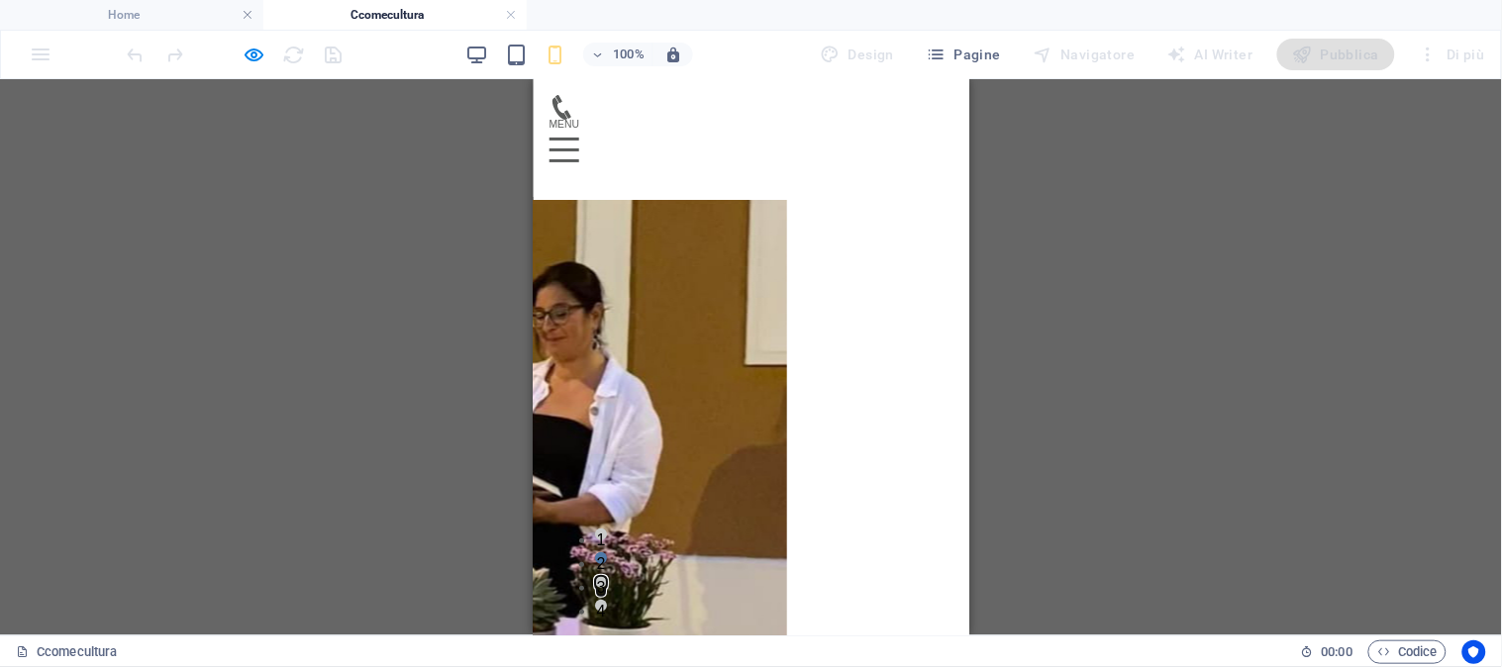
click at [548, 575] on button "3" at bounding box center [600, 581] width 12 height 12
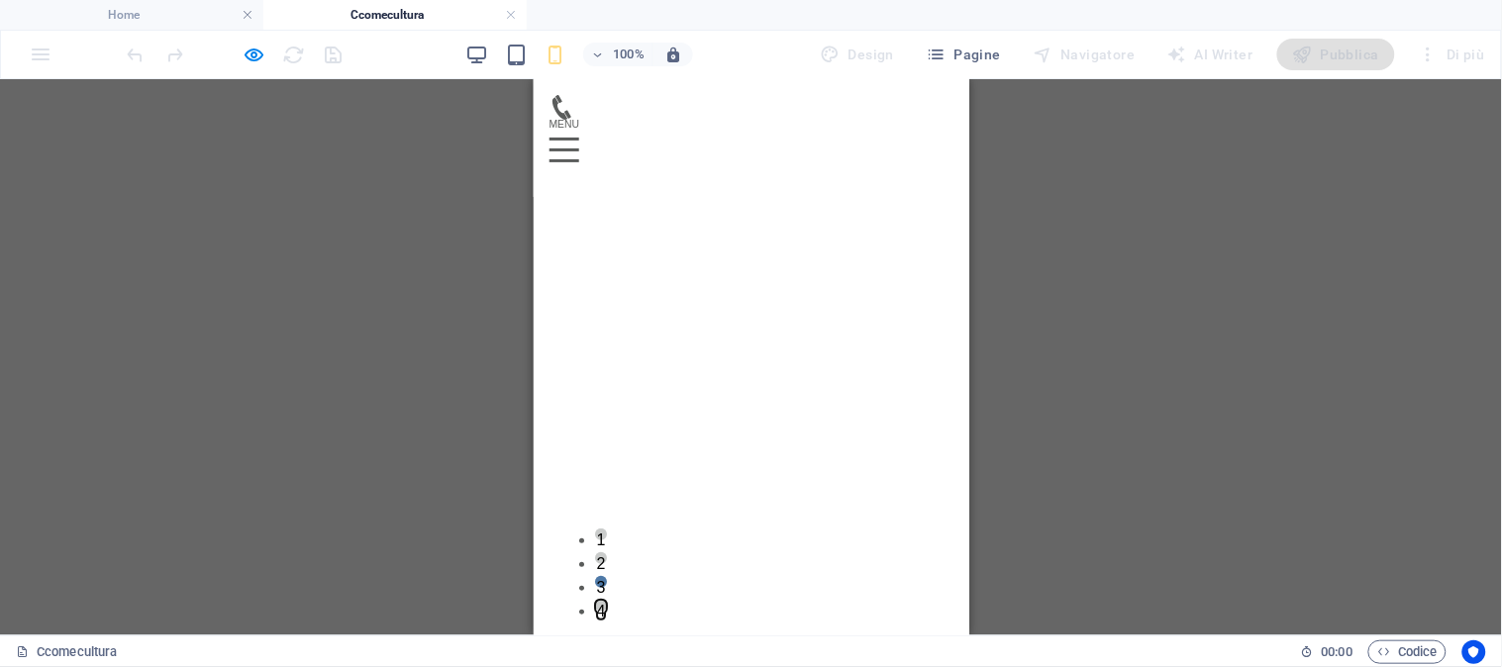
click at [548, 599] on button "4" at bounding box center [600, 605] width 12 height 12
click at [548, 539] on button "1" at bounding box center [600, 534] width 12 height 12
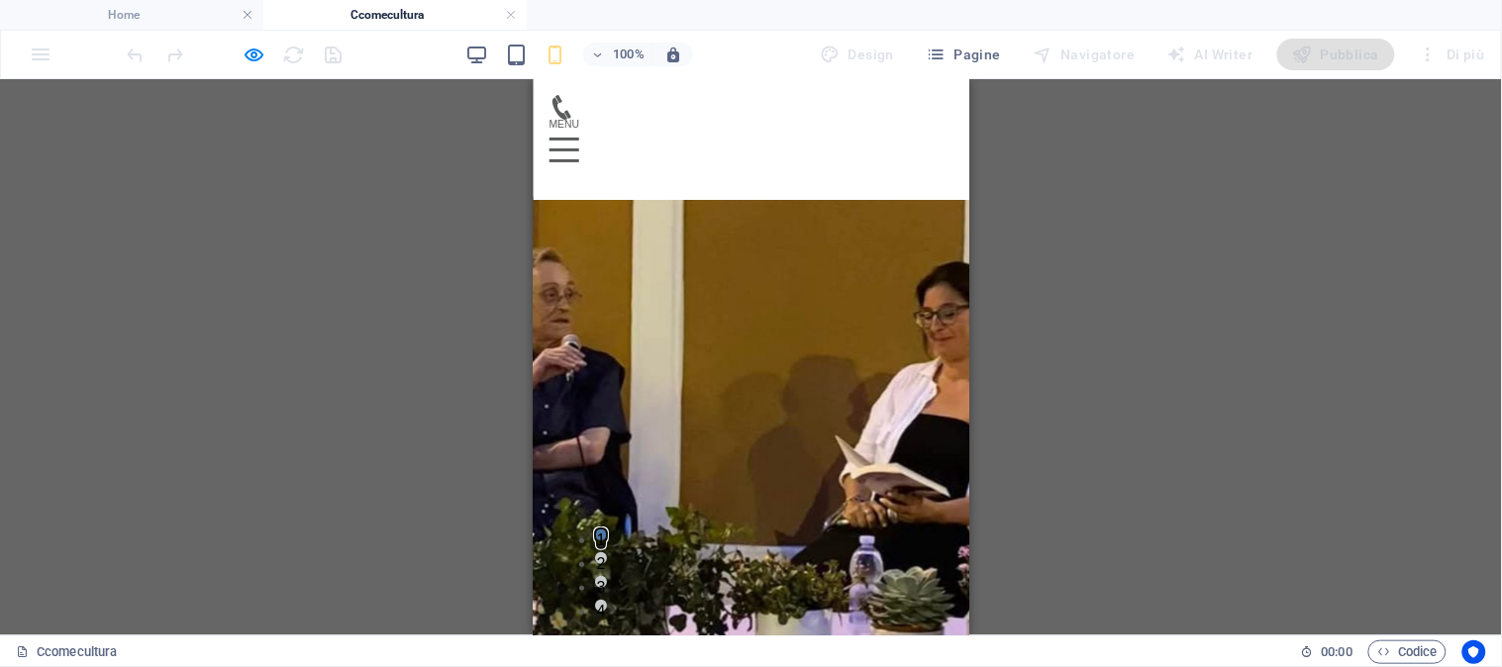
click at [548, 539] on button "1" at bounding box center [600, 534] width 12 height 12
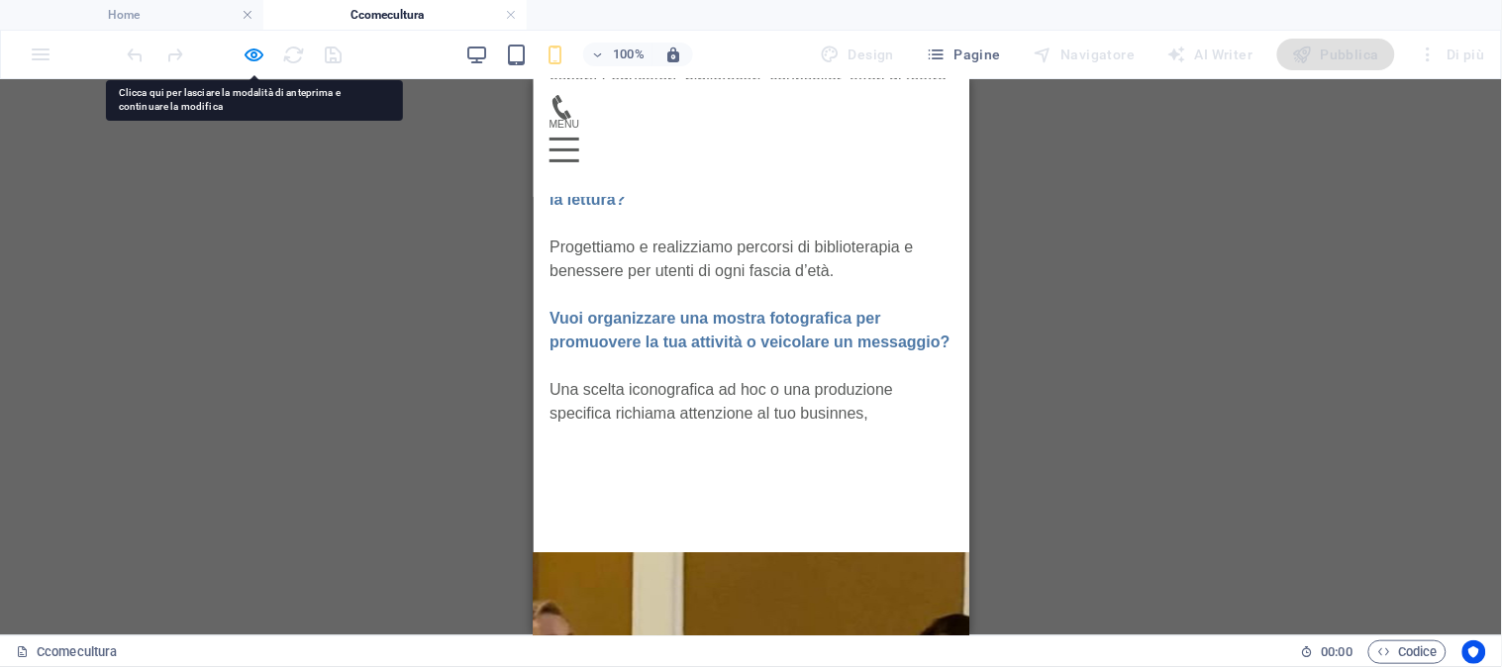
scroll to position [1448, 0]
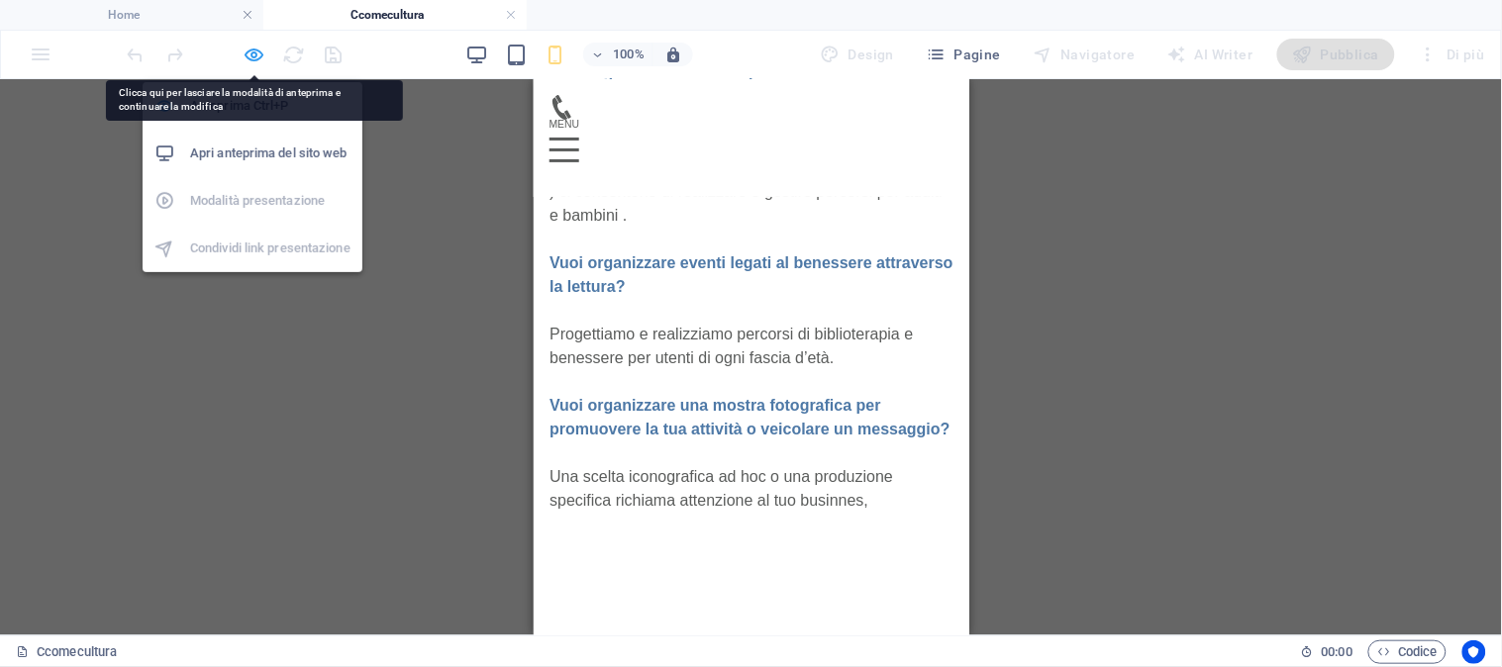
click at [257, 49] on icon "button" at bounding box center [254, 55] width 23 height 23
select select "px"
select select "ms"
select select "s"
select select "progressive"
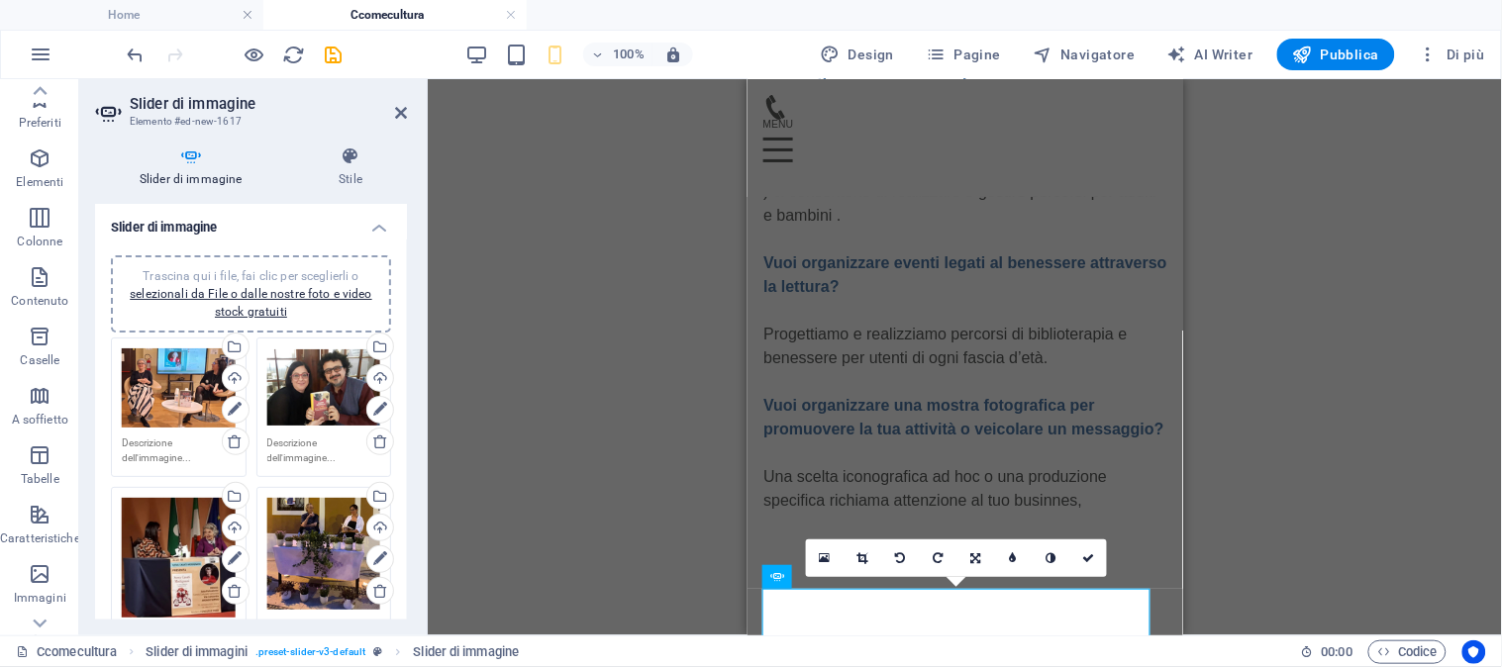
click at [544, 290] on div "Trascina e rilascia un file per aggiungerlo Immagine Contenitore Testo Testo Te…" at bounding box center [965, 357] width 1074 height 556
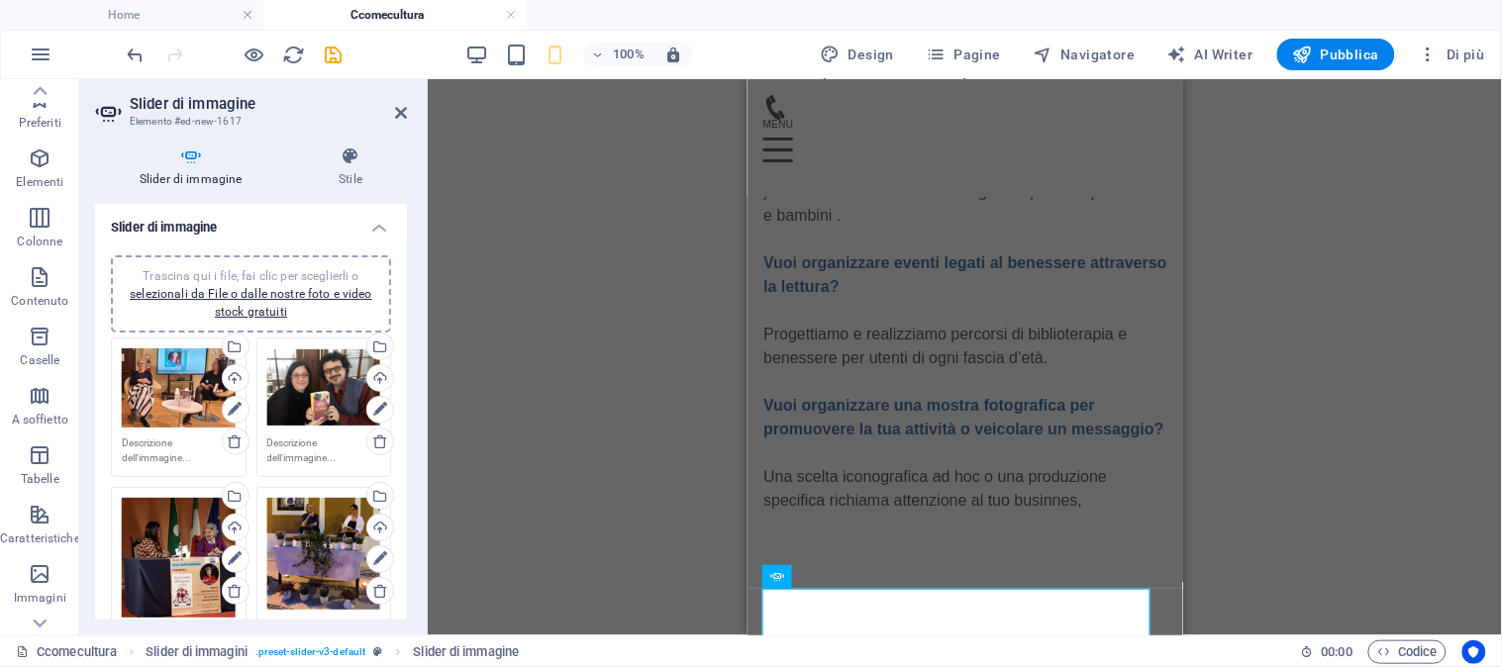
drag, startPoint x: 401, startPoint y: 271, endPoint x: 406, endPoint y: 322, distance: 50.7
click at [406, 322] on div "Slider di immagine Trascina qui i file, fai clic per sceglierli o selezionali d…" at bounding box center [251, 412] width 312 height 416
drag, startPoint x: 401, startPoint y: 314, endPoint x: 404, endPoint y: 348, distance: 34.8
click at [404, 348] on div "Slider di immagine Trascina qui i file, fai clic per sceglierli o selezionali d…" at bounding box center [251, 412] width 312 height 416
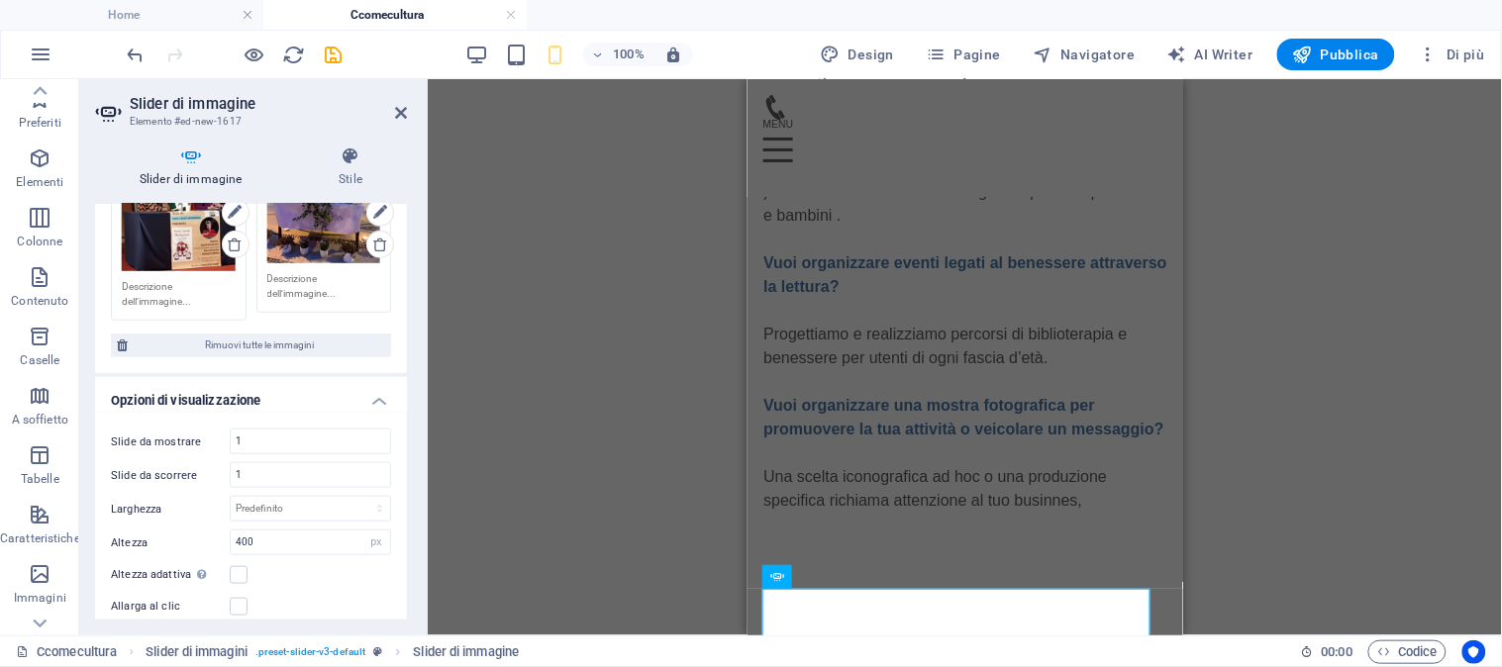
scroll to position [364, 0]
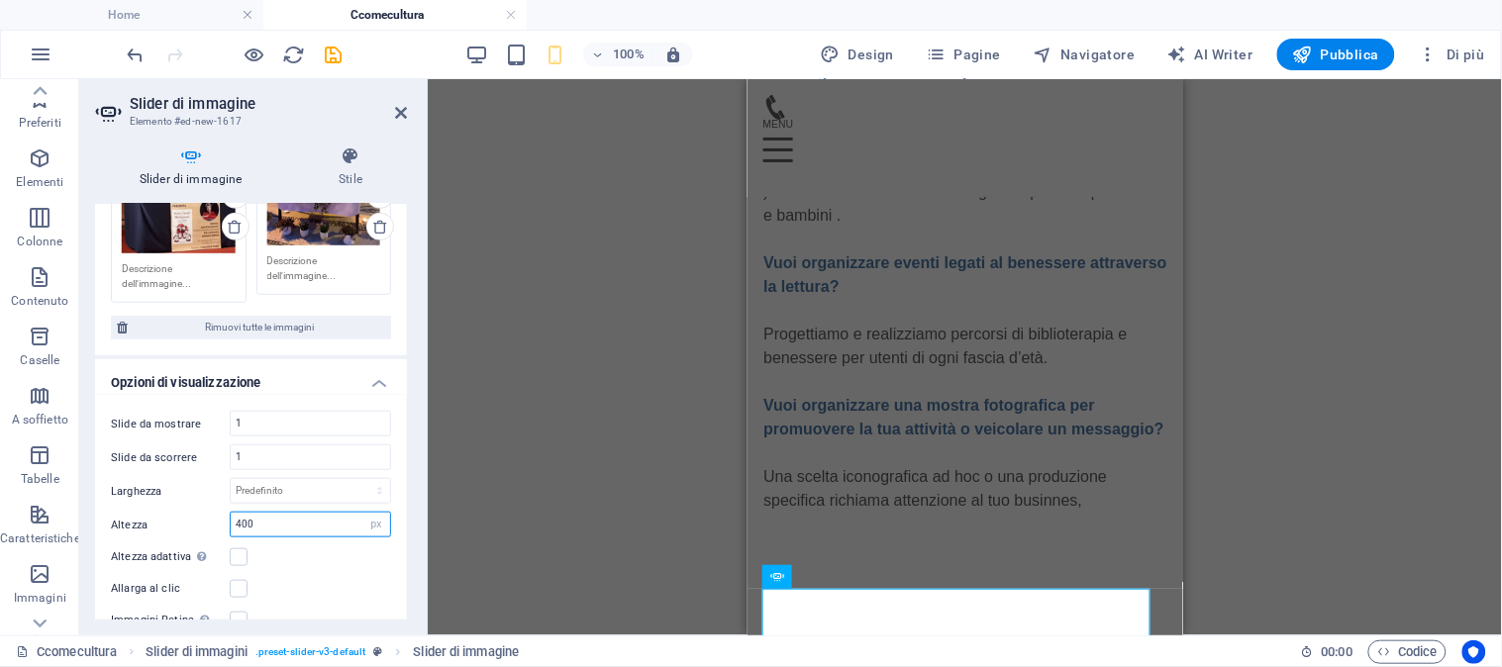
click at [328, 520] on input "400" at bounding box center [310, 525] width 159 height 24
click at [240, 550] on label at bounding box center [239, 557] width 18 height 18
click at [0, 0] on input "Altezza adattiva Regola automaticamente l'altezza per i cursori orizzontali a s…" at bounding box center [0, 0] width 0 height 0
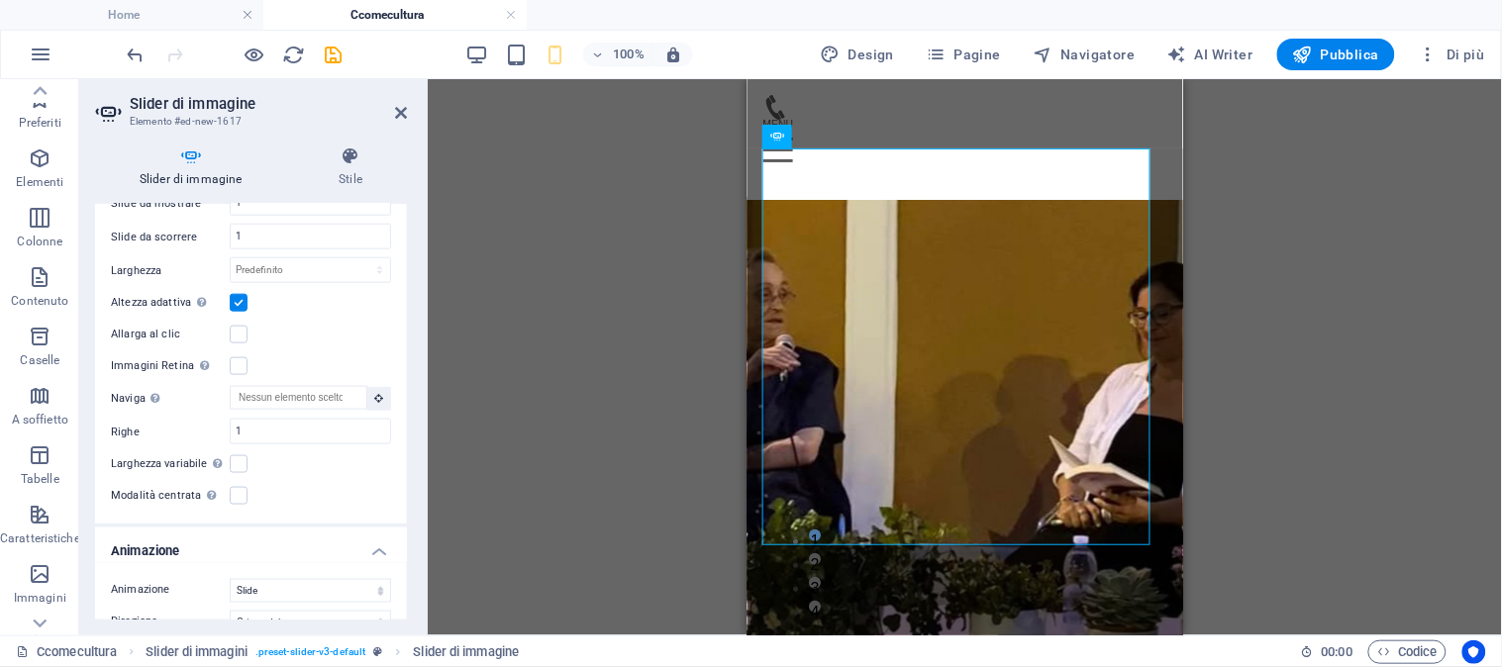
scroll to position [1799, 0]
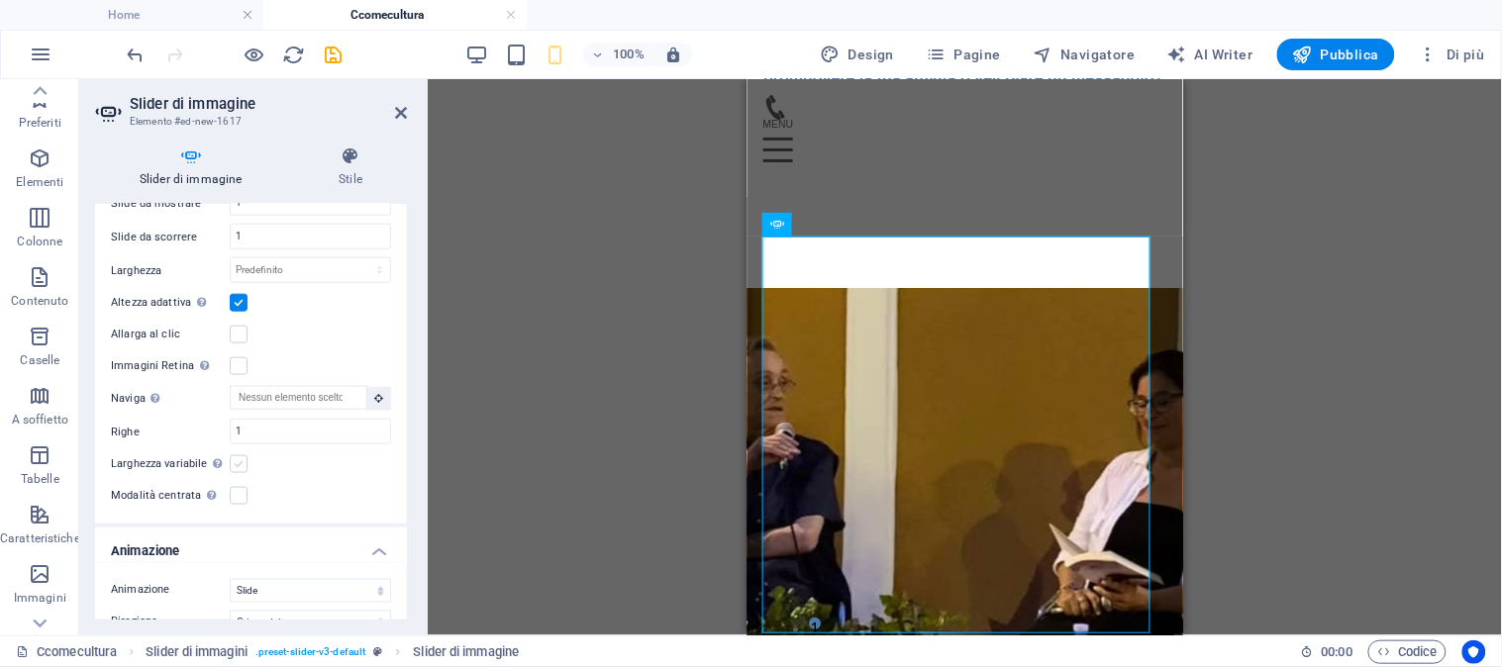
click at [240, 462] on label at bounding box center [239, 464] width 18 height 18
click at [0, 0] on input "Larghezza variabile Regola automaticamente la larghezza della slide visibile." at bounding box center [0, 0] width 0 height 0
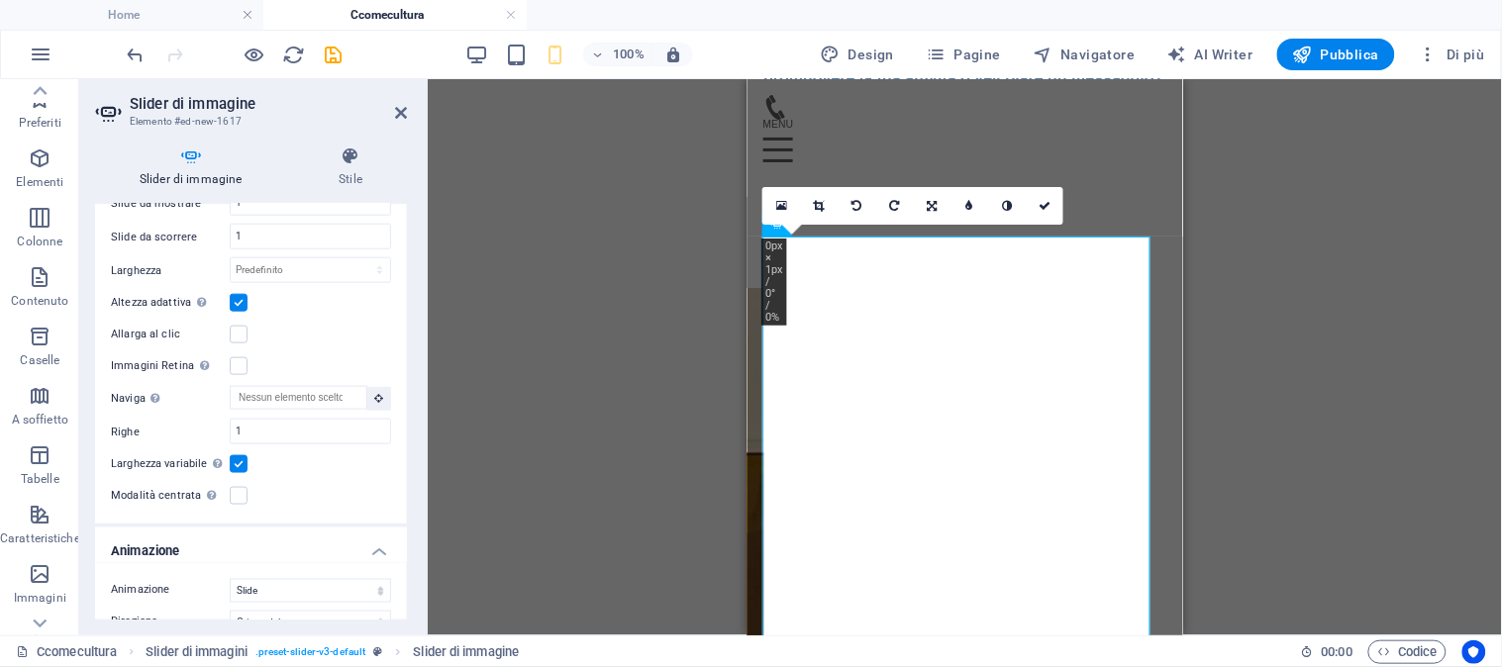
click at [240, 462] on label at bounding box center [239, 464] width 18 height 18
click at [0, 0] on input "Larghezza variabile Regola automaticamente la larghezza della slide visibile." at bounding box center [0, 0] width 0 height 0
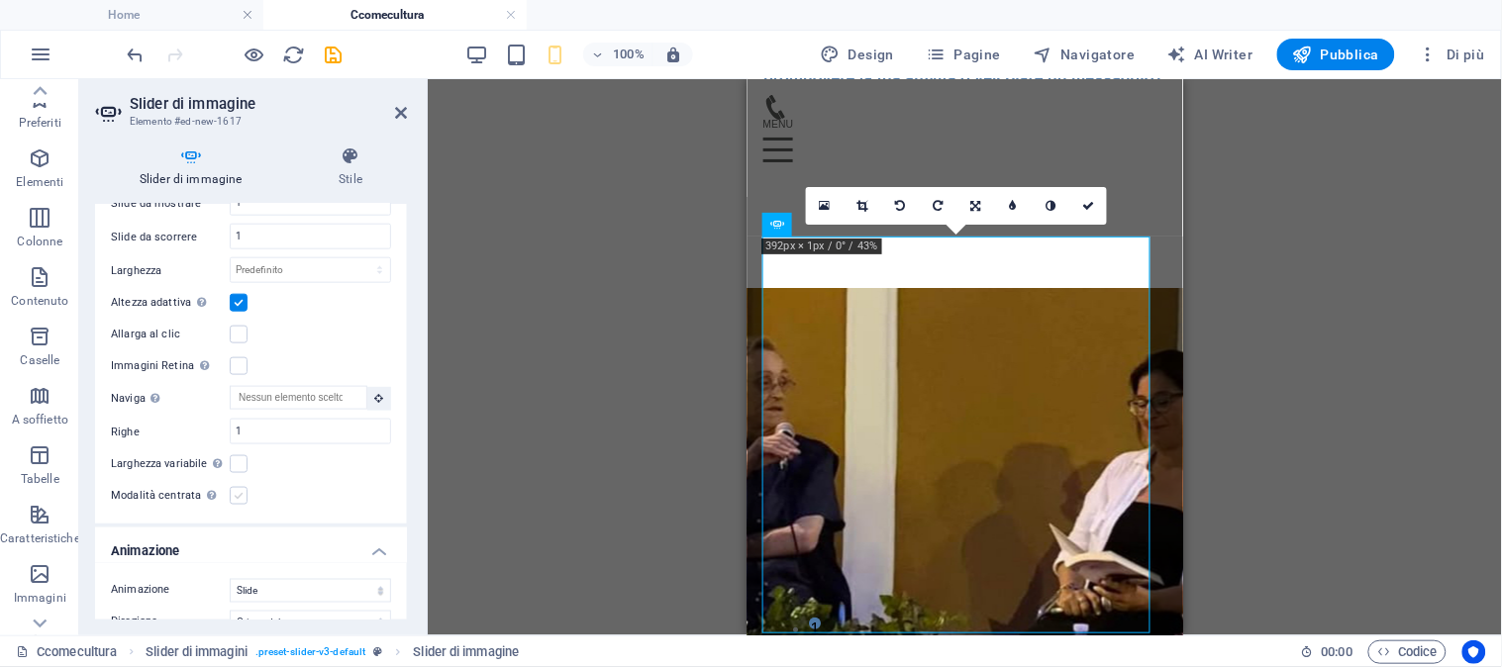
click at [236, 490] on label at bounding box center [239, 496] width 18 height 18
click at [0, 0] on input "Modalità centrata Abilita la visualizzazione centrata con slide precedente/succ…" at bounding box center [0, 0] width 0 height 0
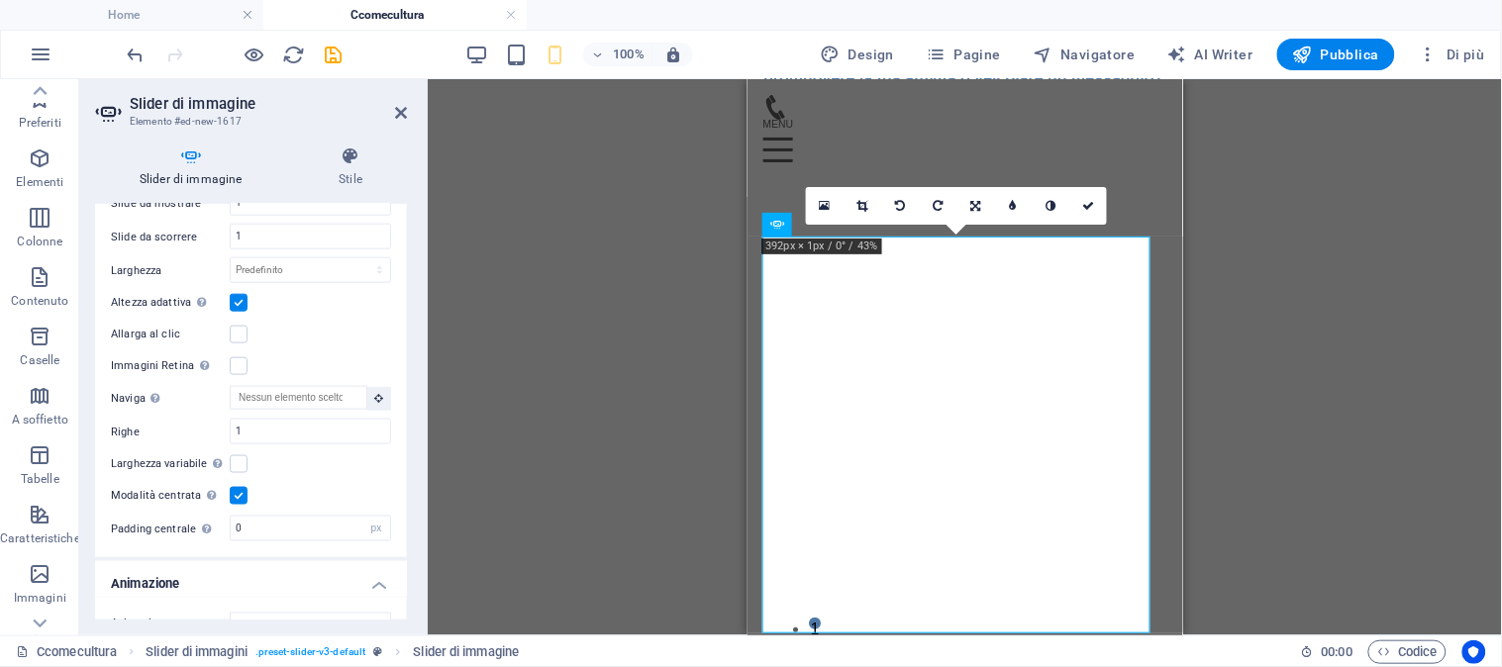
click at [236, 490] on label at bounding box center [239, 496] width 18 height 18
click at [0, 0] on input "Modalità centrata Abilita la visualizzazione centrata con slide precedente/succ…" at bounding box center [0, 0] width 0 height 0
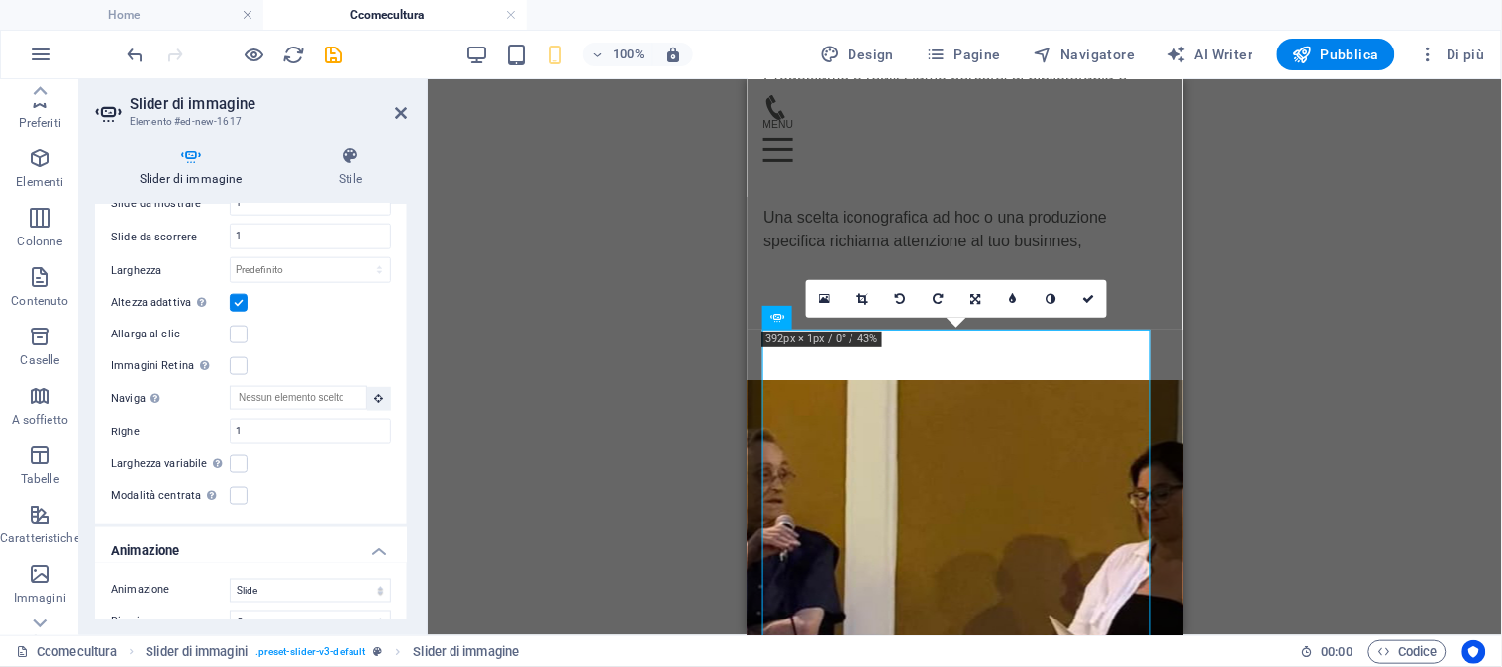
scroll to position [475, 0]
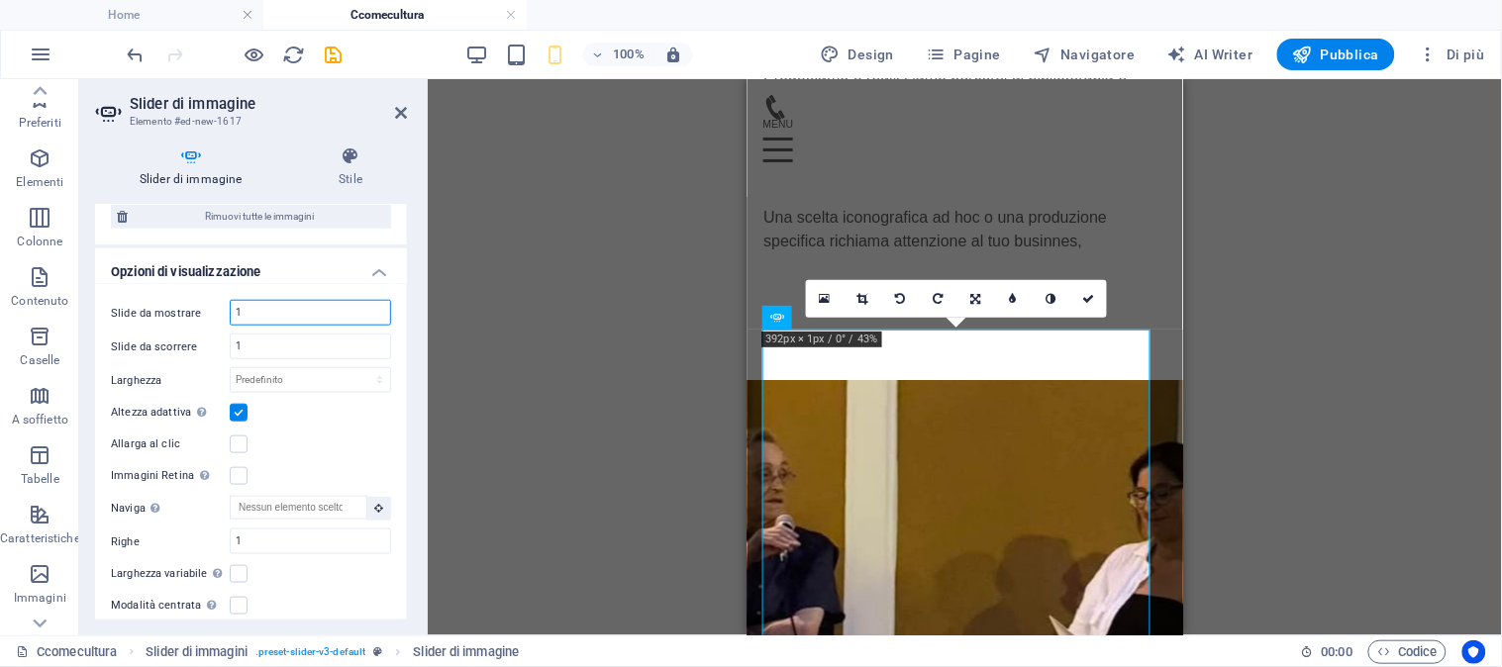
click at [311, 314] on input "1" at bounding box center [310, 313] width 159 height 24
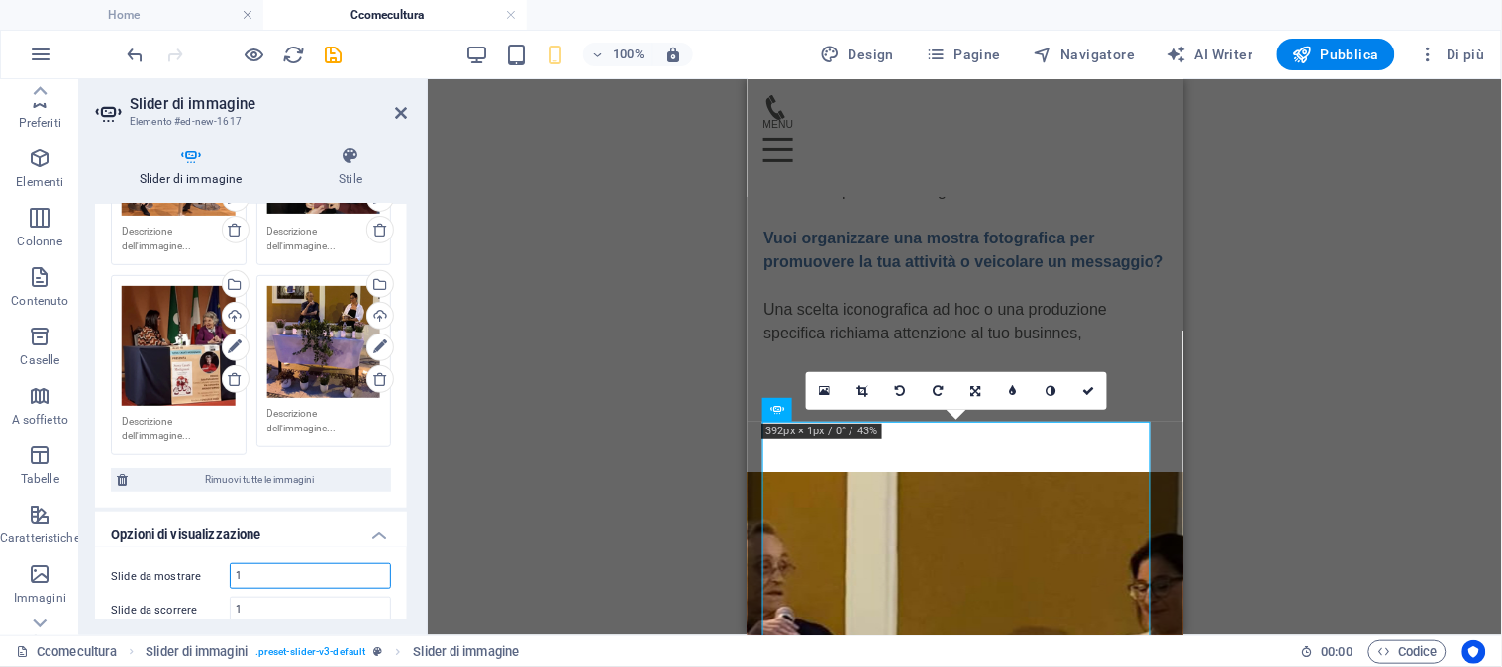
scroll to position [209, 0]
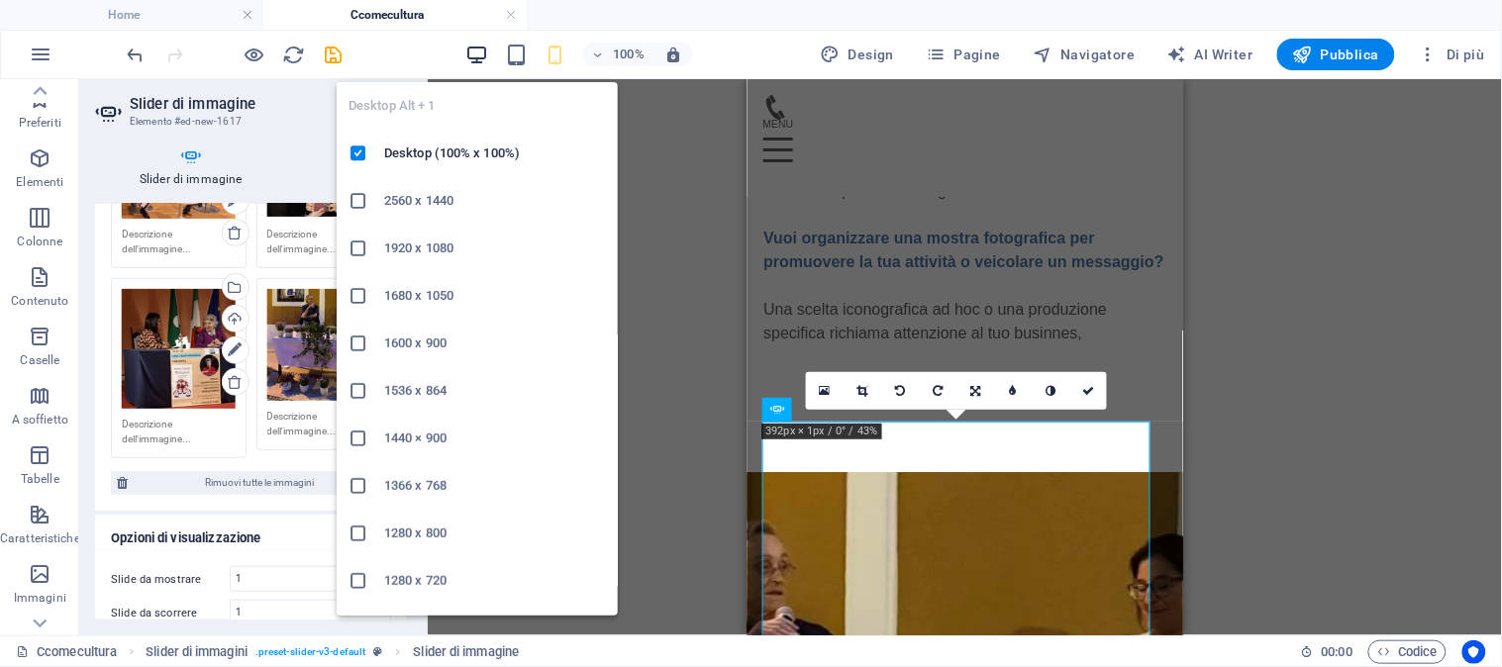
click at [477, 47] on icon "button" at bounding box center [476, 55] width 23 height 23
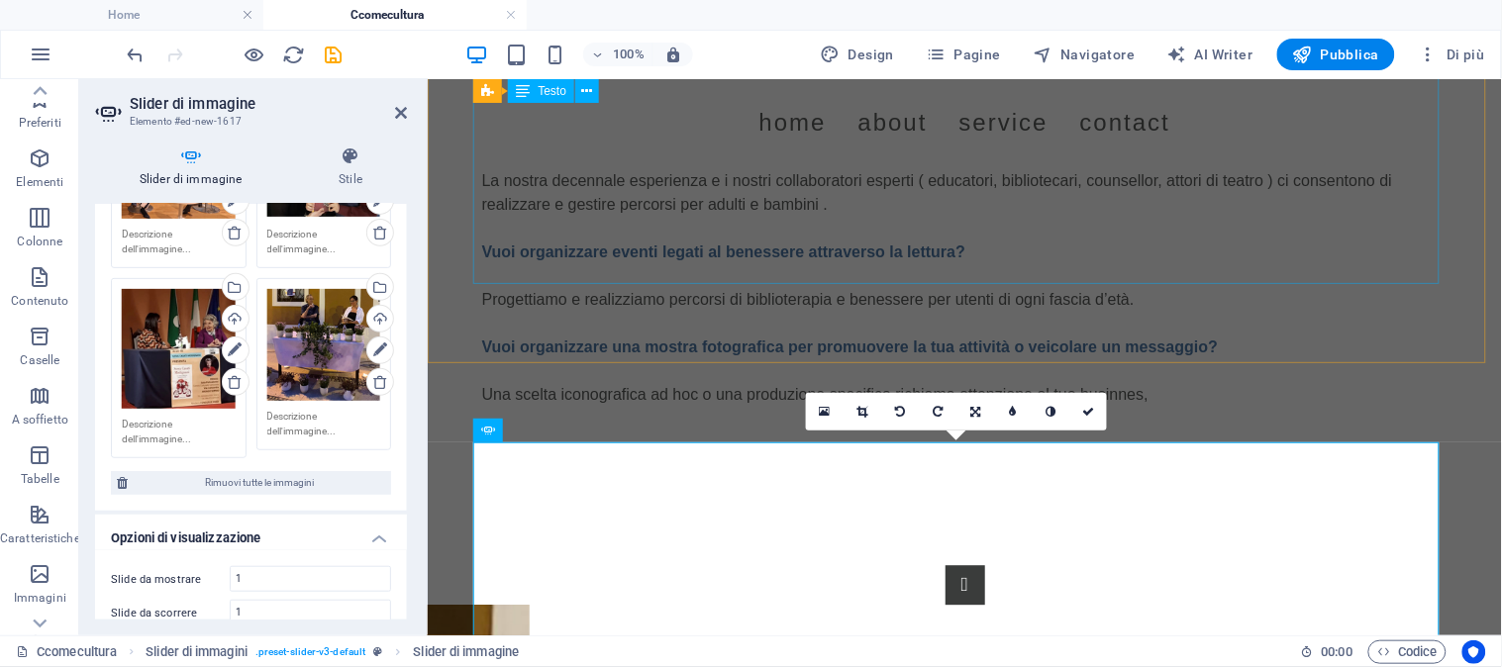
scroll to position [967, 0]
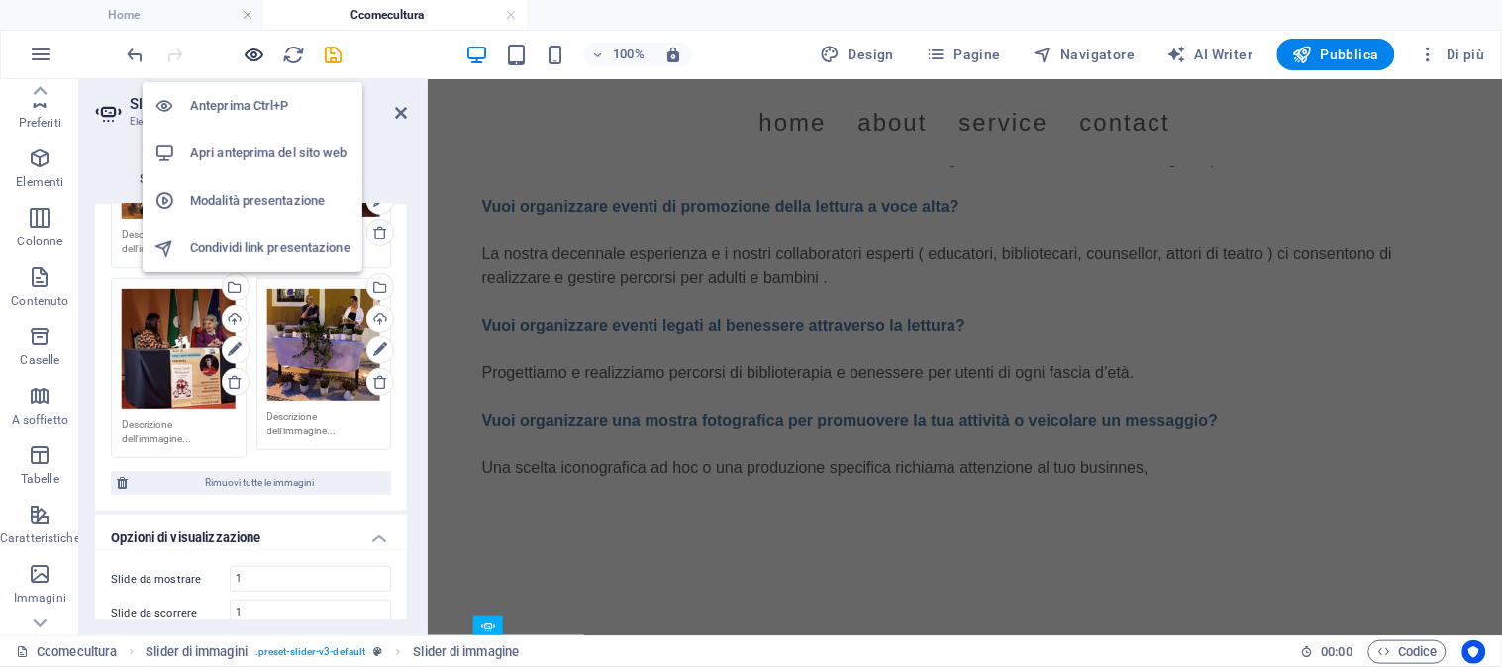
click at [243, 47] on icon "button" at bounding box center [254, 55] width 23 height 23
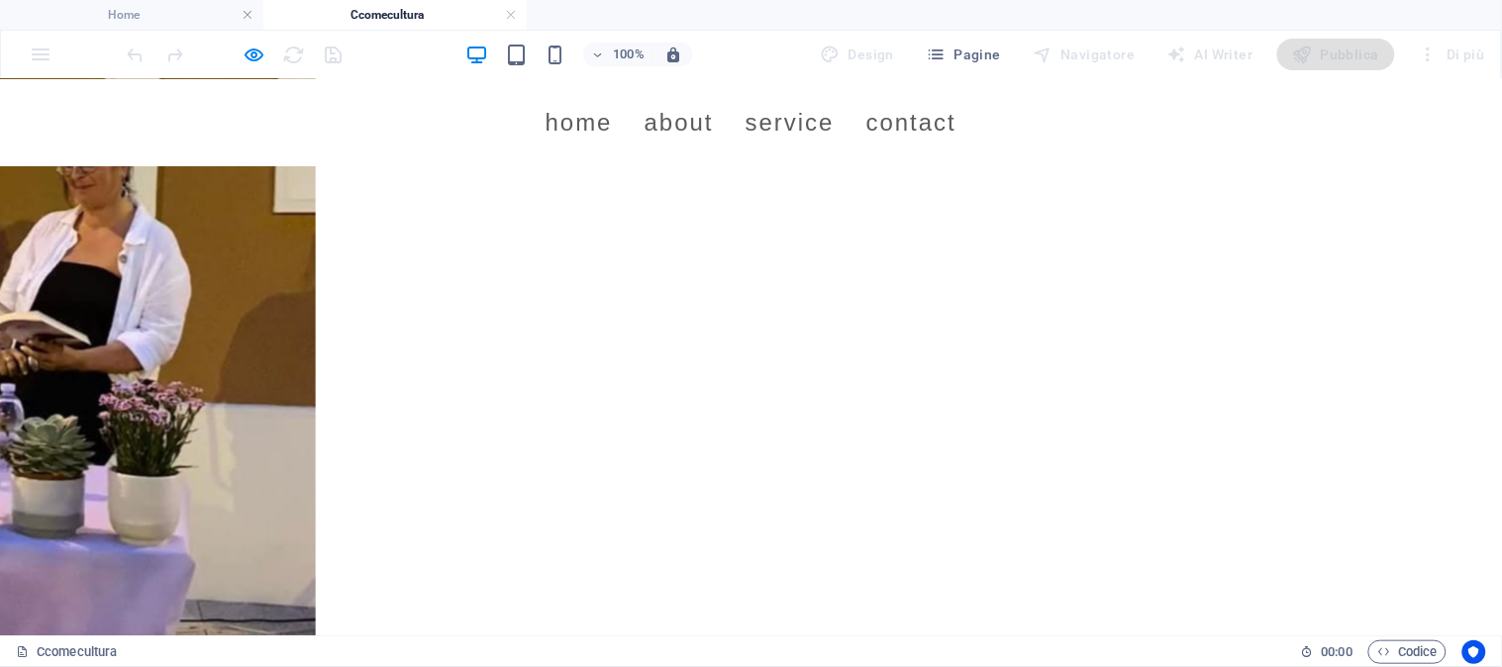
scroll to position [1649, 0]
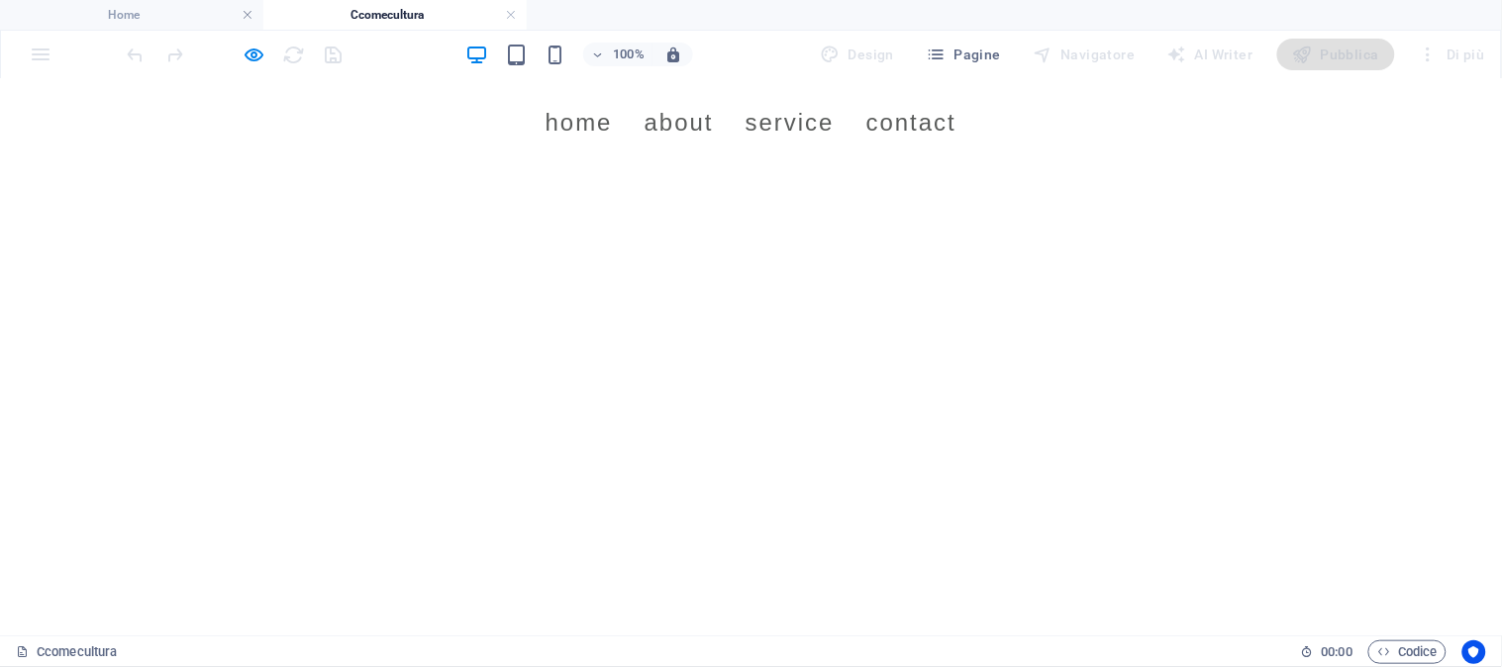
drag, startPoint x: 122, startPoint y: 124, endPoint x: 79, endPoint y: 188, distance: 77.1
click at [79, 187] on div "1 2 3 4" at bounding box center [751, 489] width 1502 height 1224
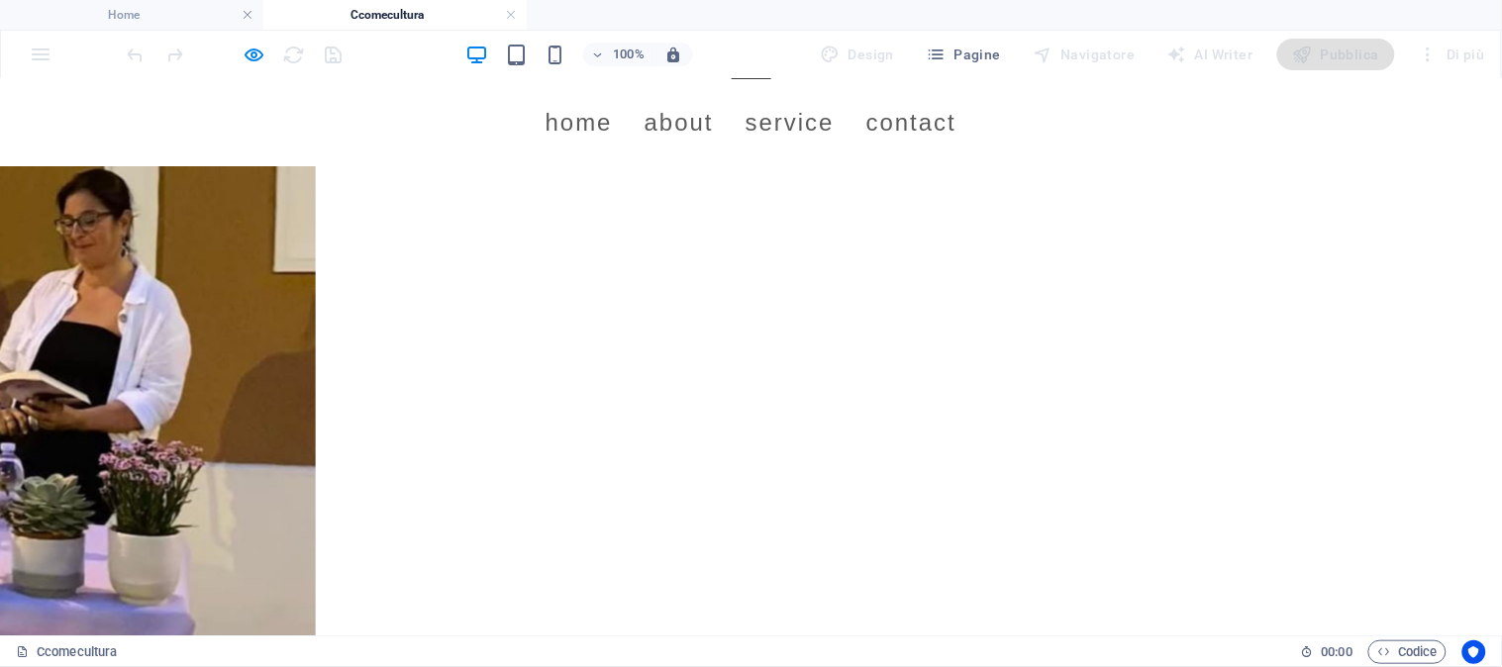
scroll to position [1429, 0]
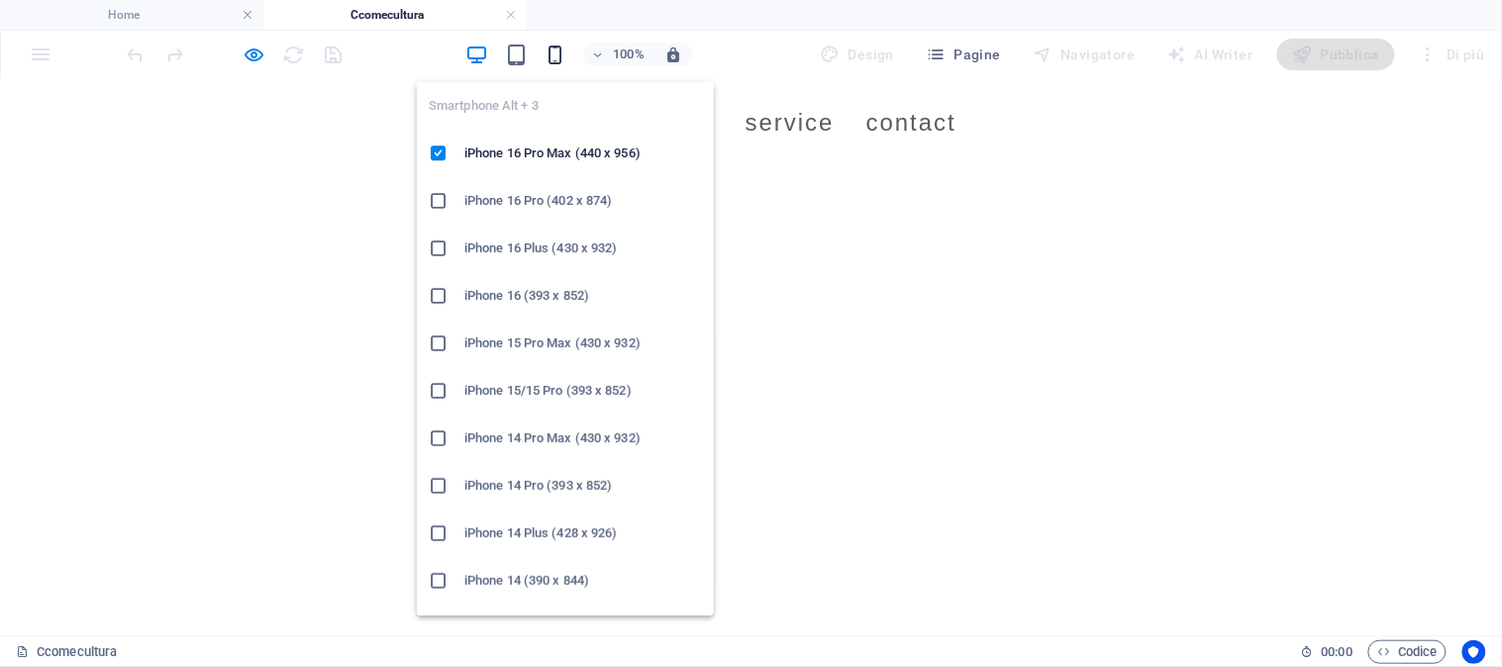
click at [548, 49] on icon "button" at bounding box center [555, 55] width 23 height 23
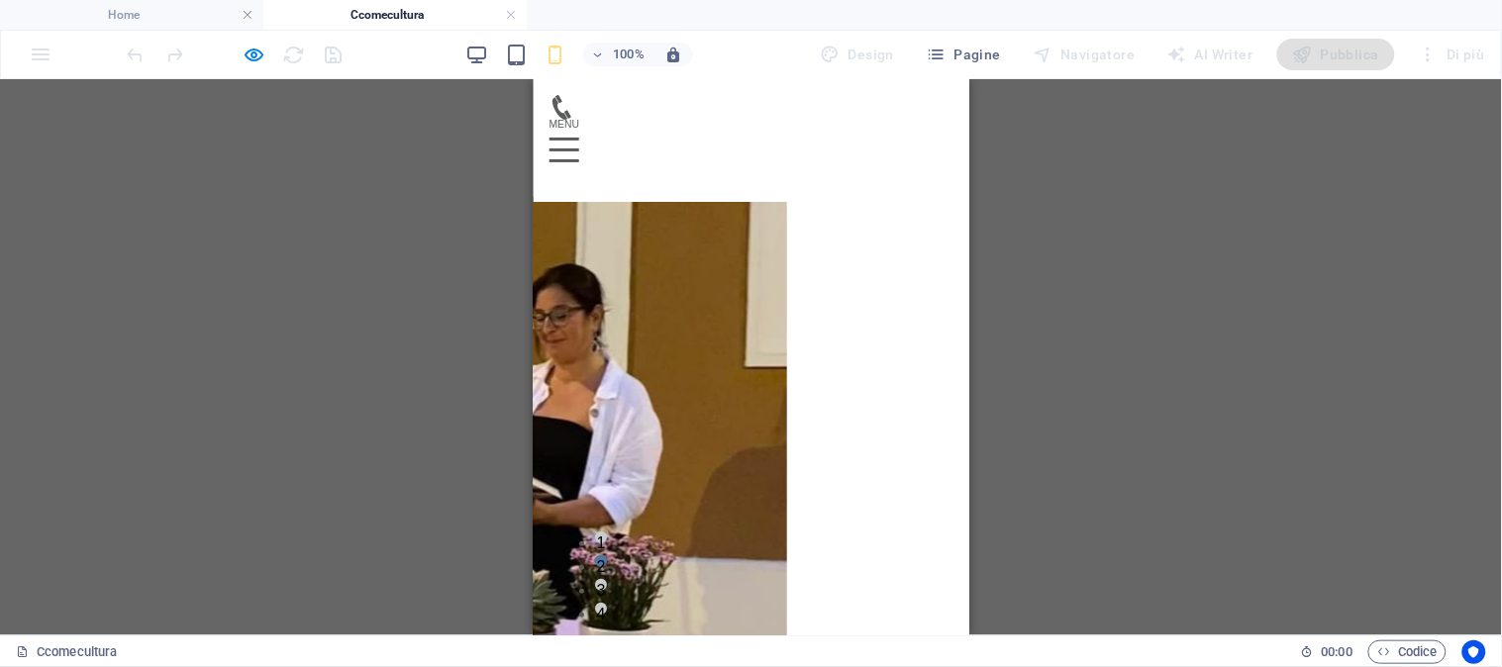
scroll to position [1888, 0]
click at [548, 540] on button "1" at bounding box center [600, 535] width 12 height 12
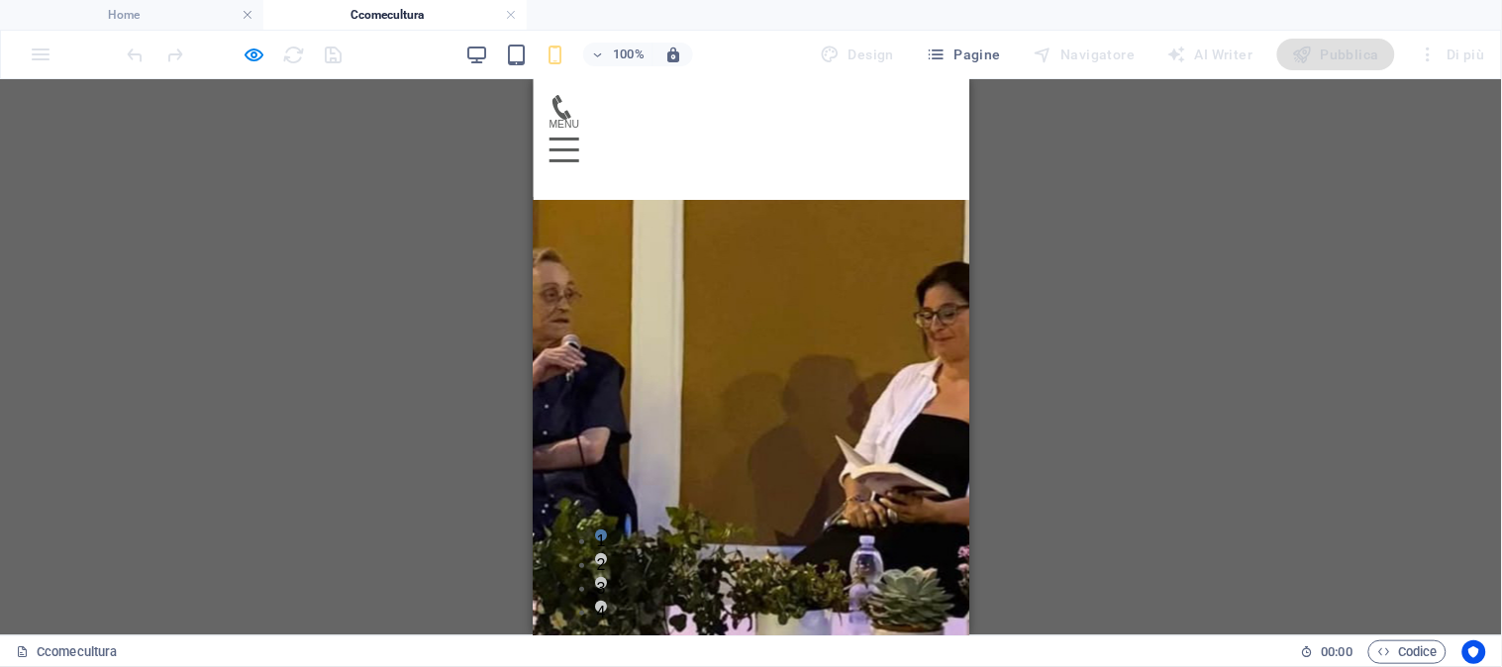
click at [548, 563] on ul "1 2 3 4" at bounding box center [750, 576] width 404 height 95
click at [548, 576] on button "3" at bounding box center [600, 582] width 12 height 12
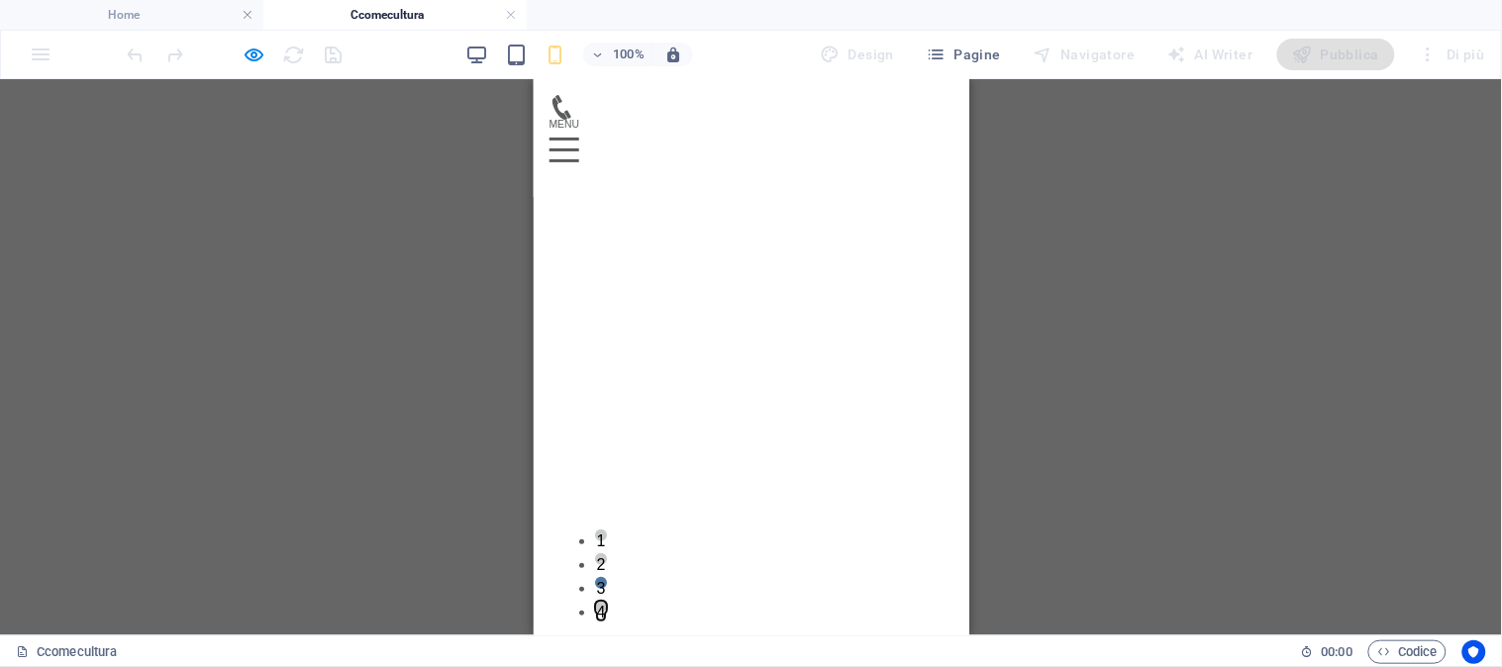
click at [548, 600] on button "4" at bounding box center [600, 606] width 12 height 12
click at [548, 559] on button "1" at bounding box center [600, 553] width 12 height 12
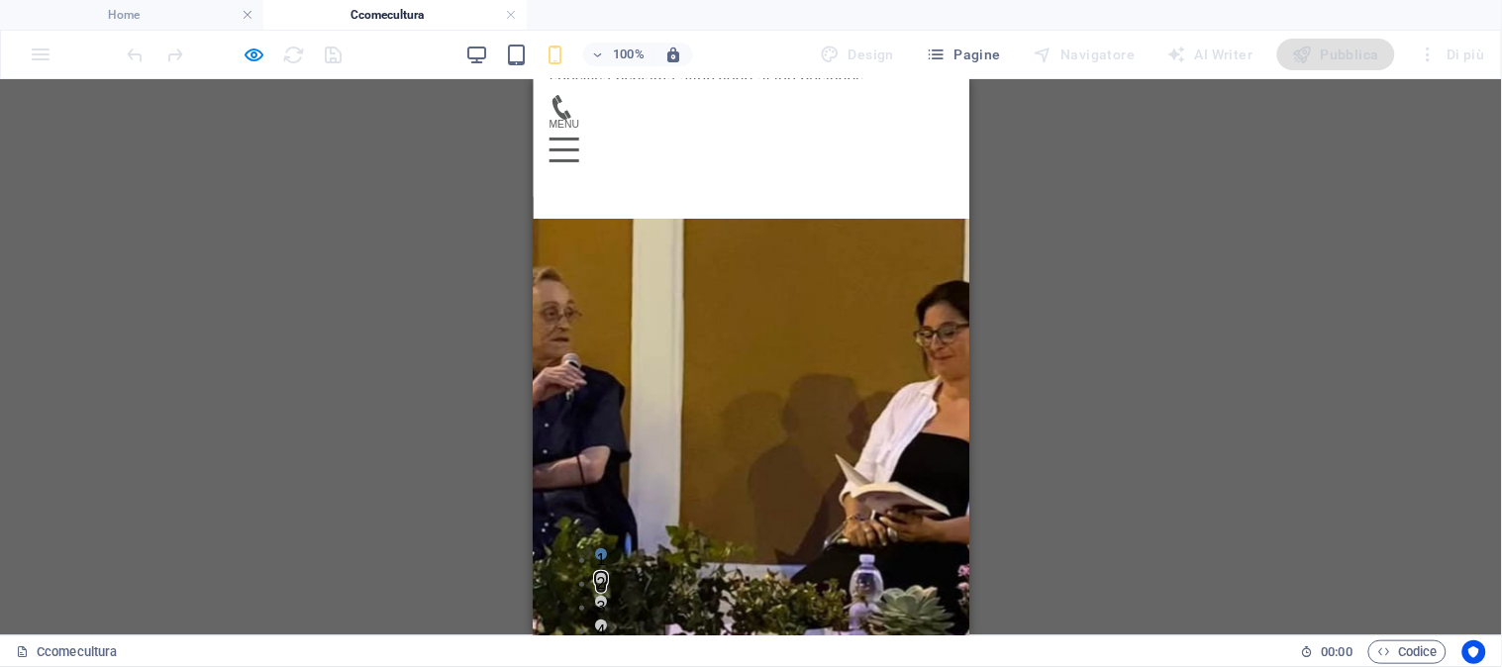
click at [548, 580] on button "2" at bounding box center [600, 577] width 12 height 12
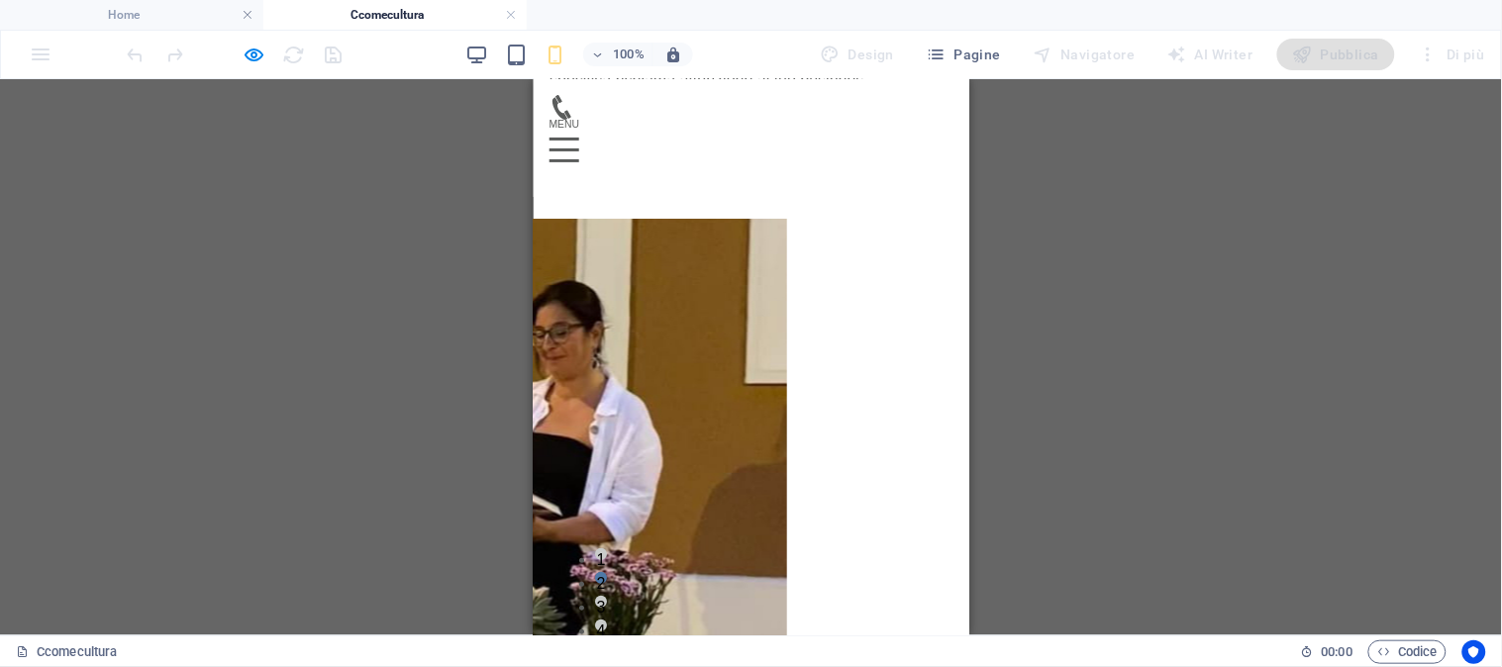
drag, startPoint x: 745, startPoint y: 580, endPoint x: 758, endPoint y: 583, distance: 13.2
click at [548, 581] on ul "1 2 3 4" at bounding box center [750, 594] width 404 height 95
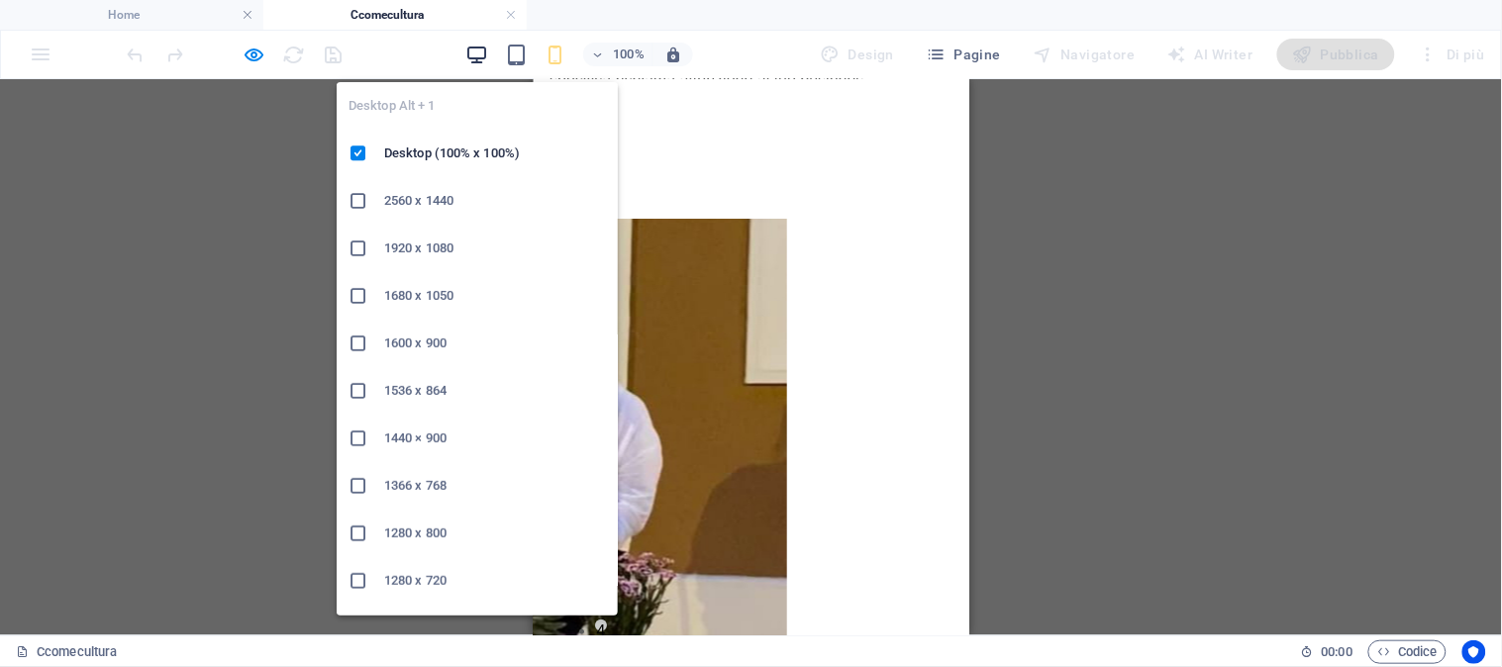
click at [471, 52] on icon "button" at bounding box center [476, 55] width 23 height 23
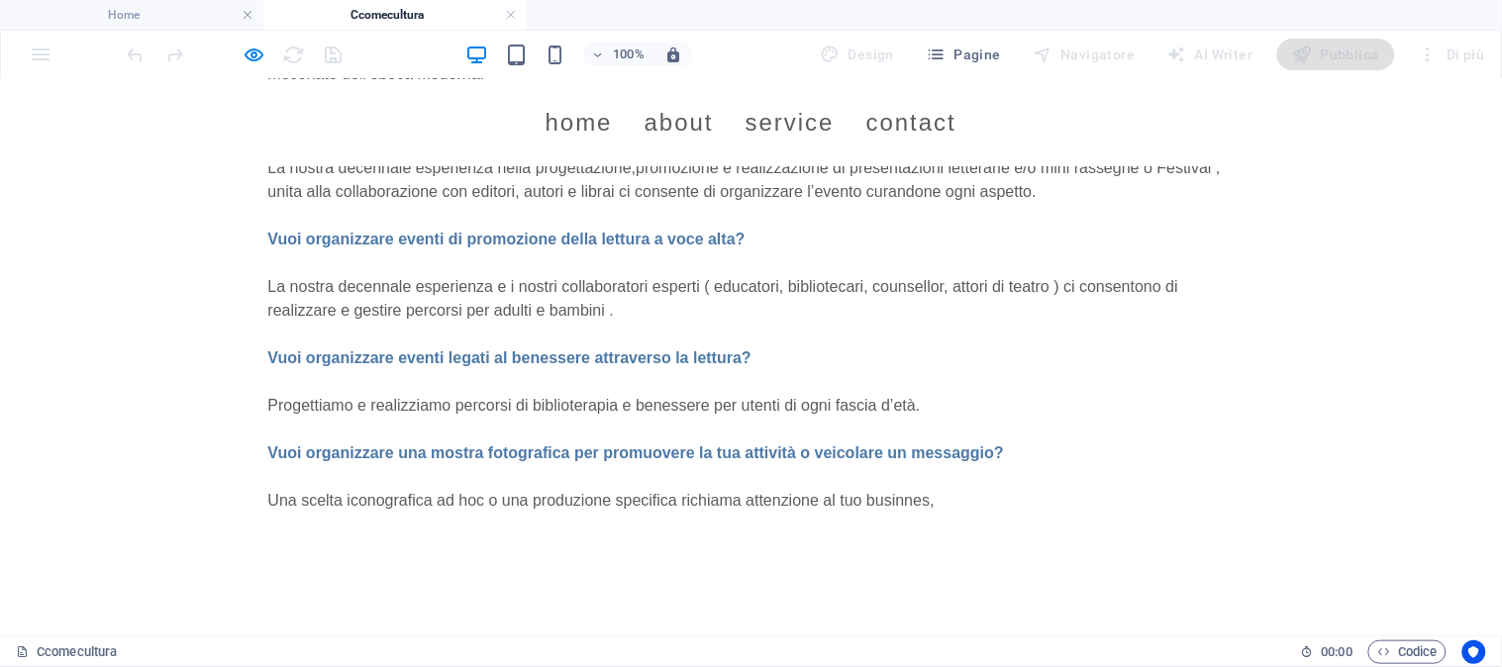
scroll to position [923, 0]
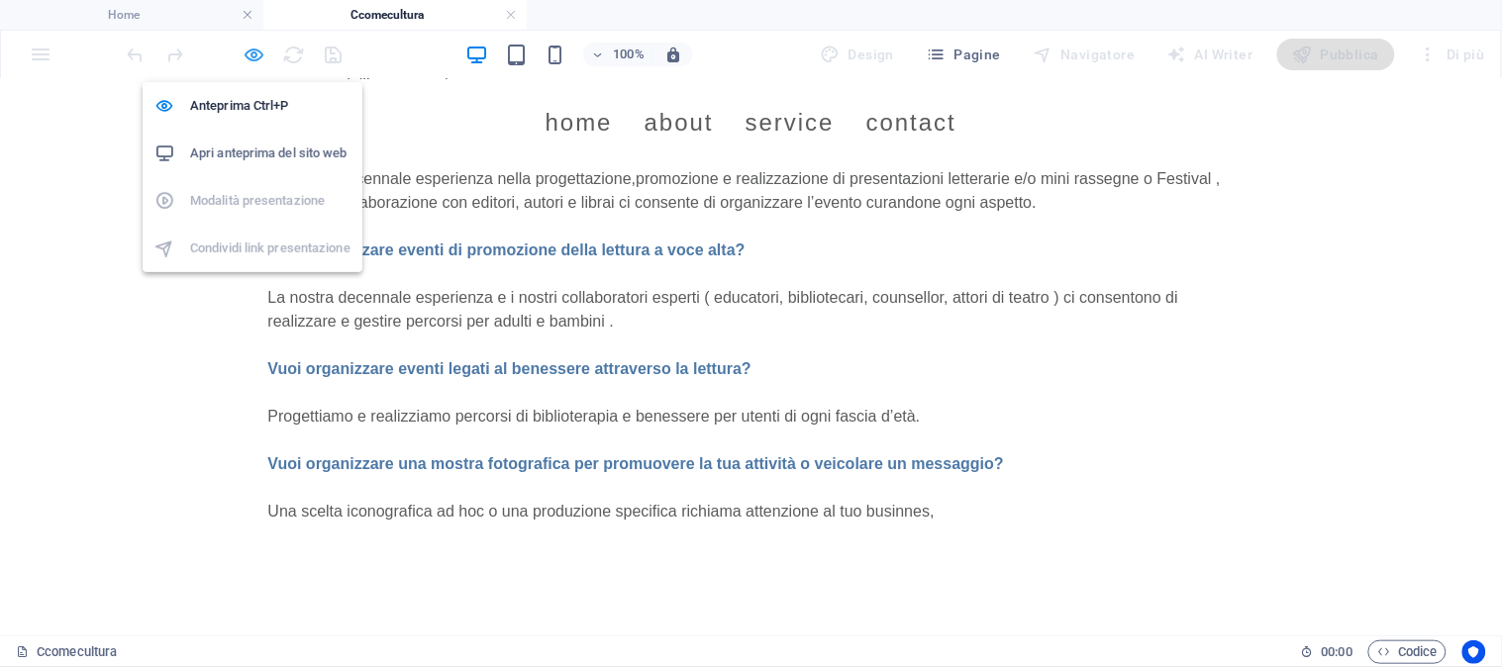
click at [260, 52] on icon "button" at bounding box center [254, 55] width 23 height 23
select select "ms"
select select "s"
select select "progressive"
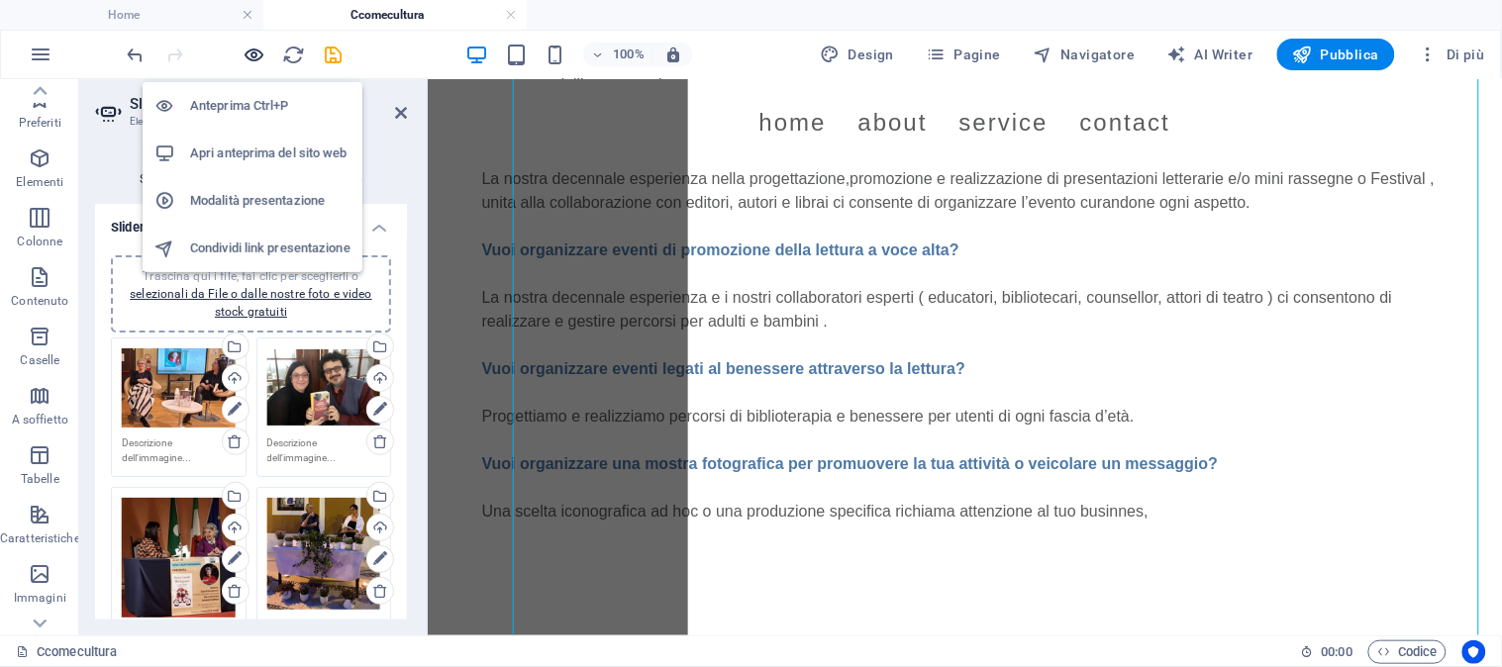
scroll to position [1744, 0]
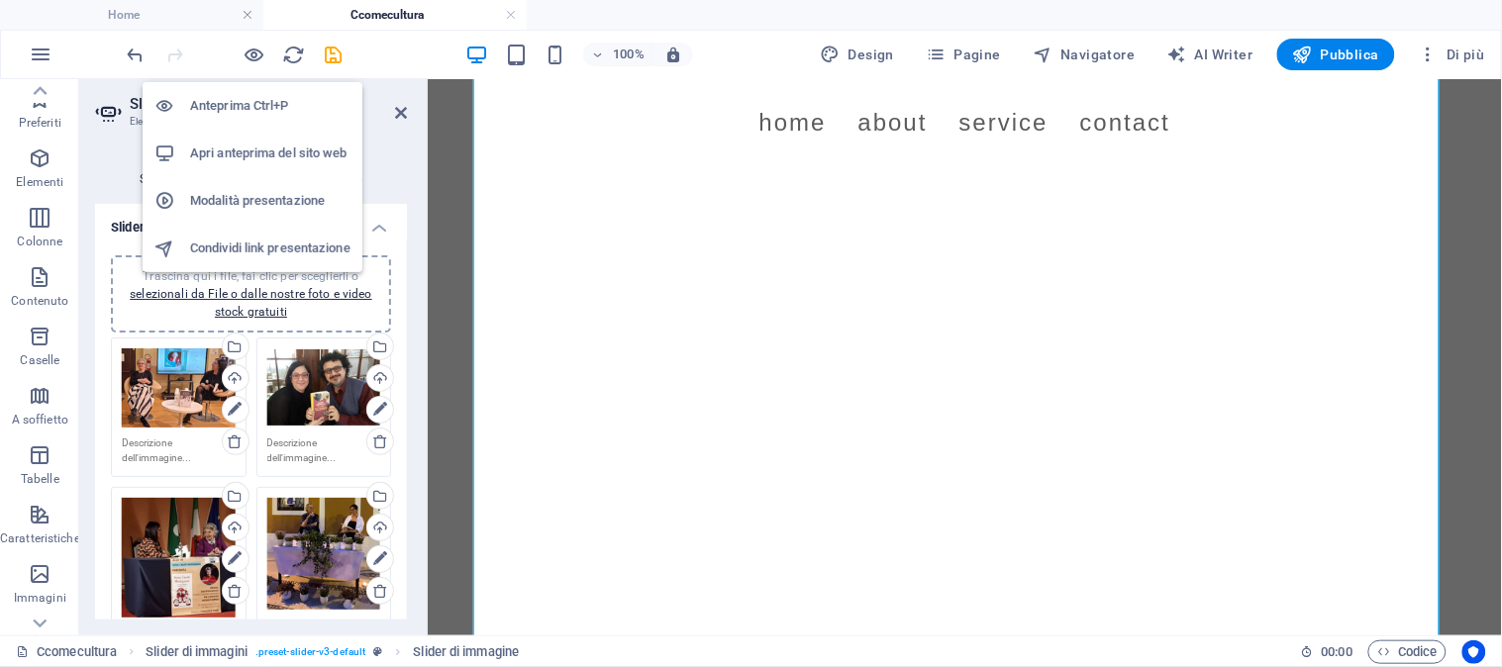
click at [258, 150] on h6 "Apri anteprima del sito web" at bounding box center [270, 154] width 160 height 24
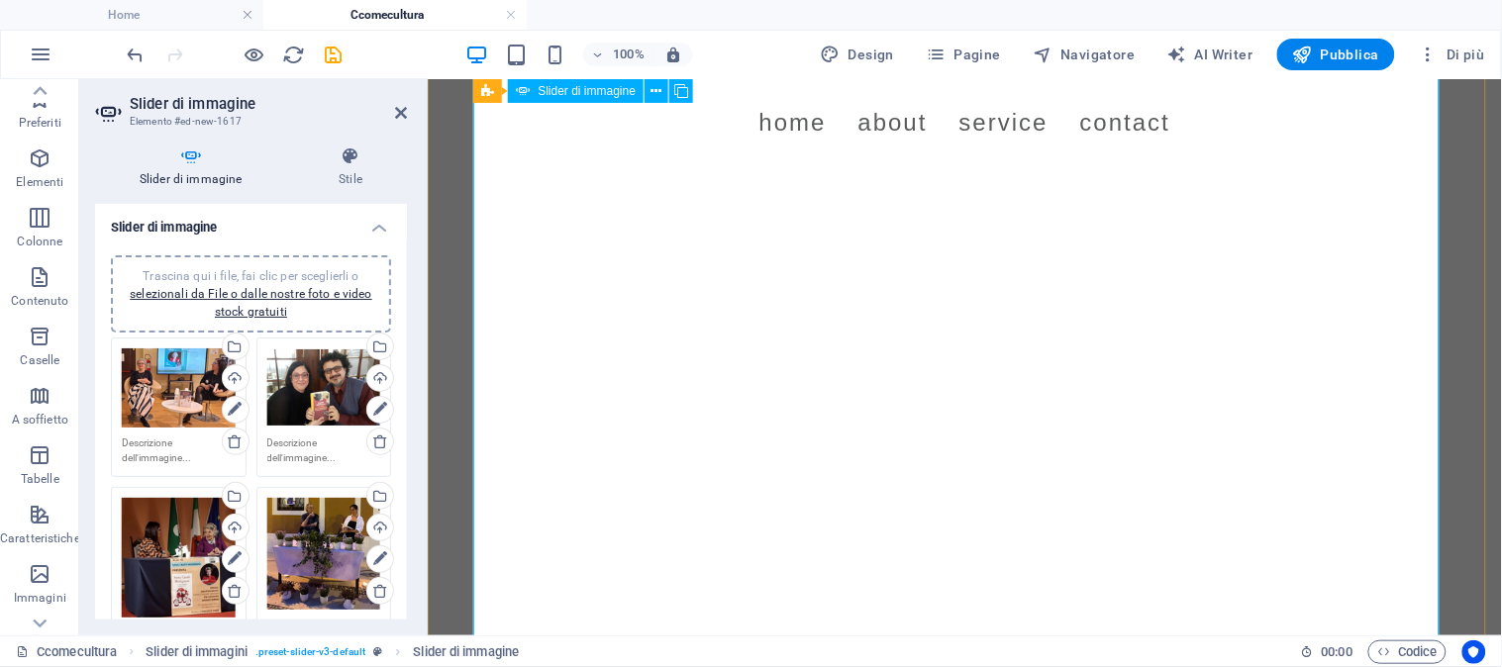
scroll to position [1634, 0]
click at [548, 55] on span "Pubblica" at bounding box center [1336, 55] width 87 height 20
select select "ms"
select select "s"
select select "progressive"
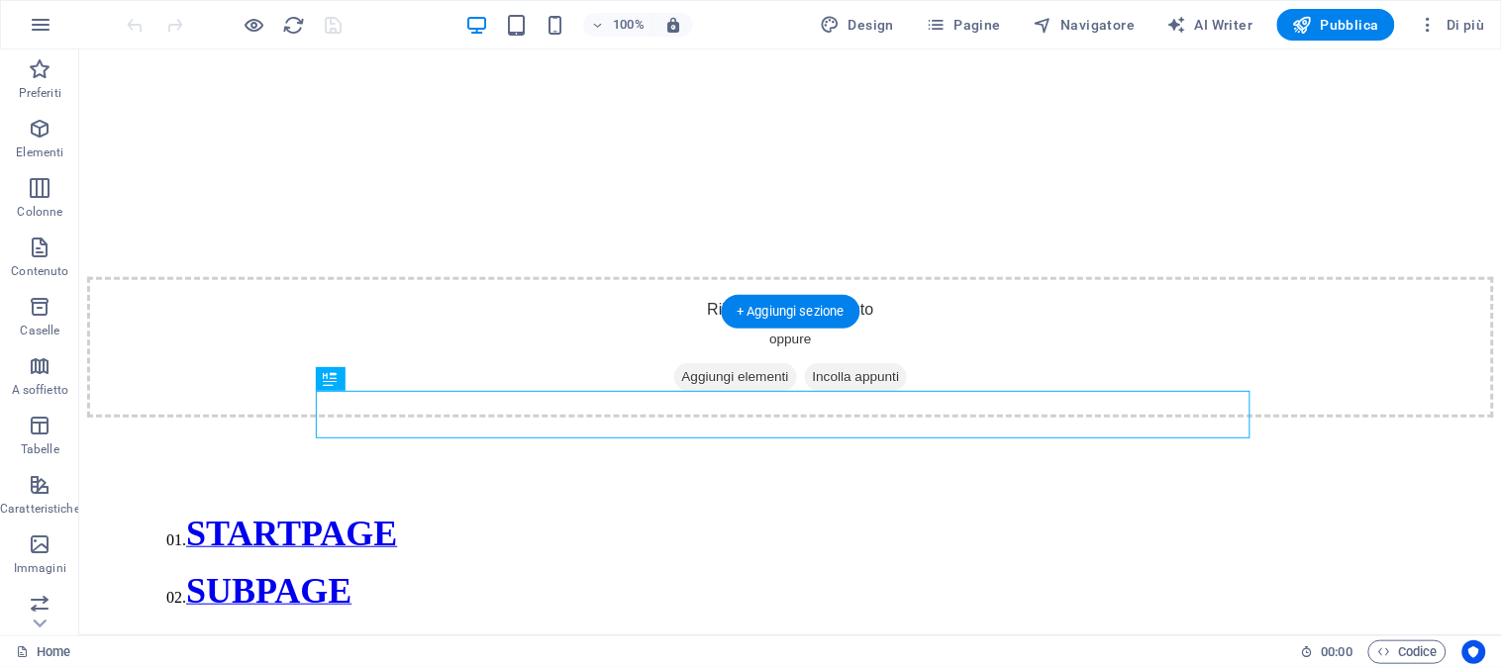
scroll to position [384, 0]
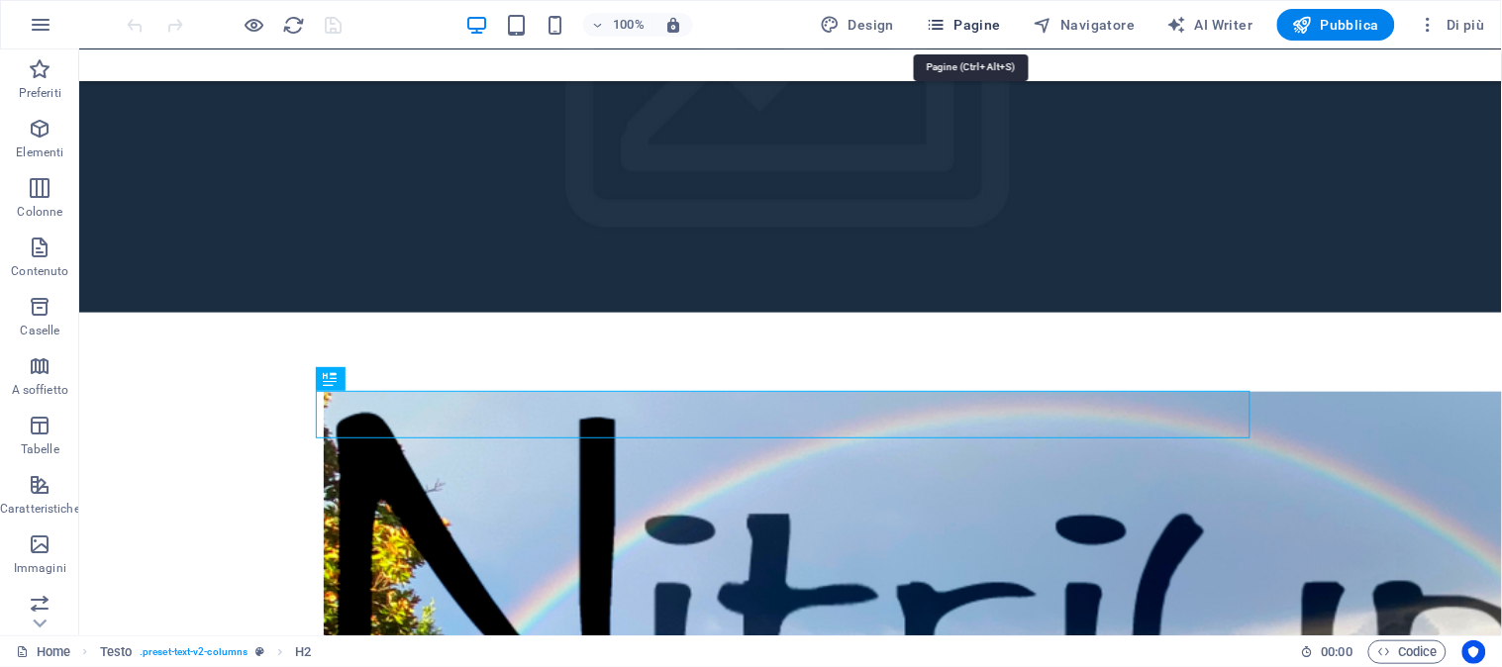
click at [971, 26] on span "Pagine" at bounding box center [962, 25] width 75 height 20
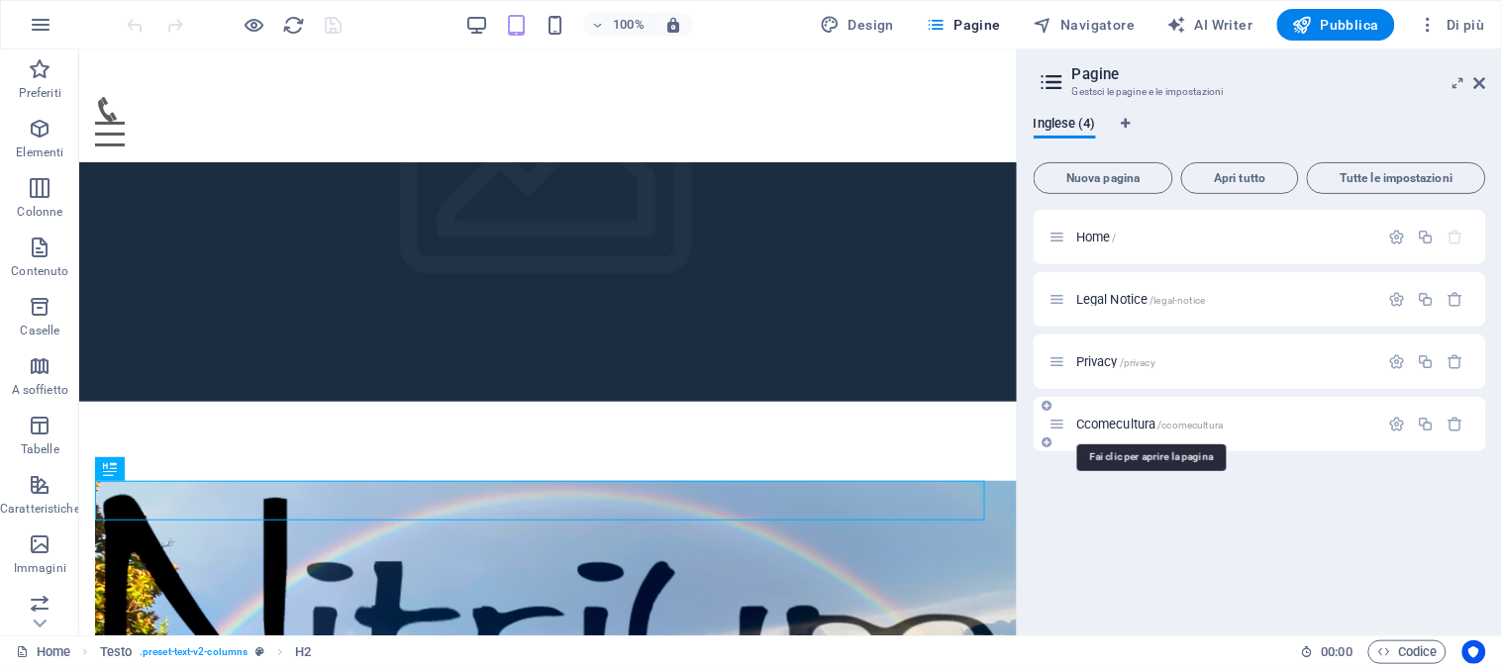
click at [1123, 419] on span "Ccomecultura /ccomecultura" at bounding box center [1149, 424] width 146 height 15
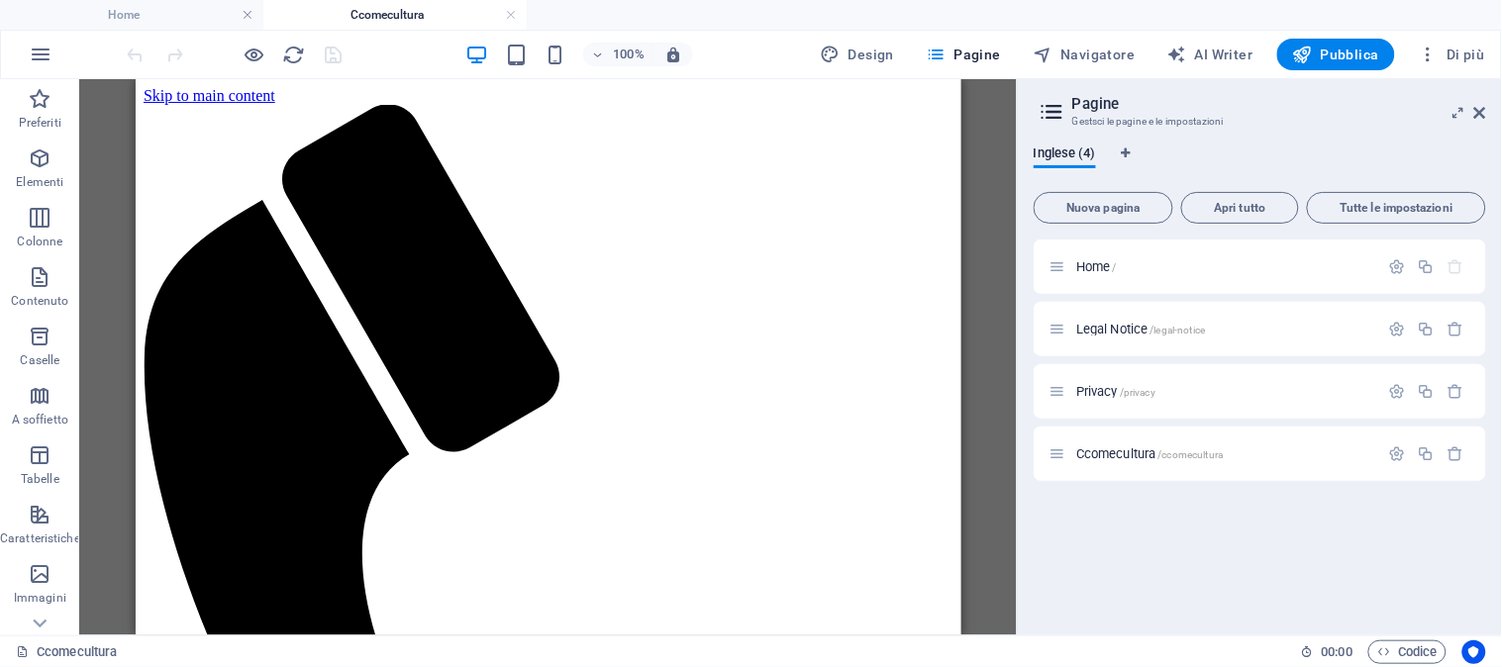
scroll to position [0, 0]
click at [1483, 107] on icon at bounding box center [1480, 113] width 12 height 16
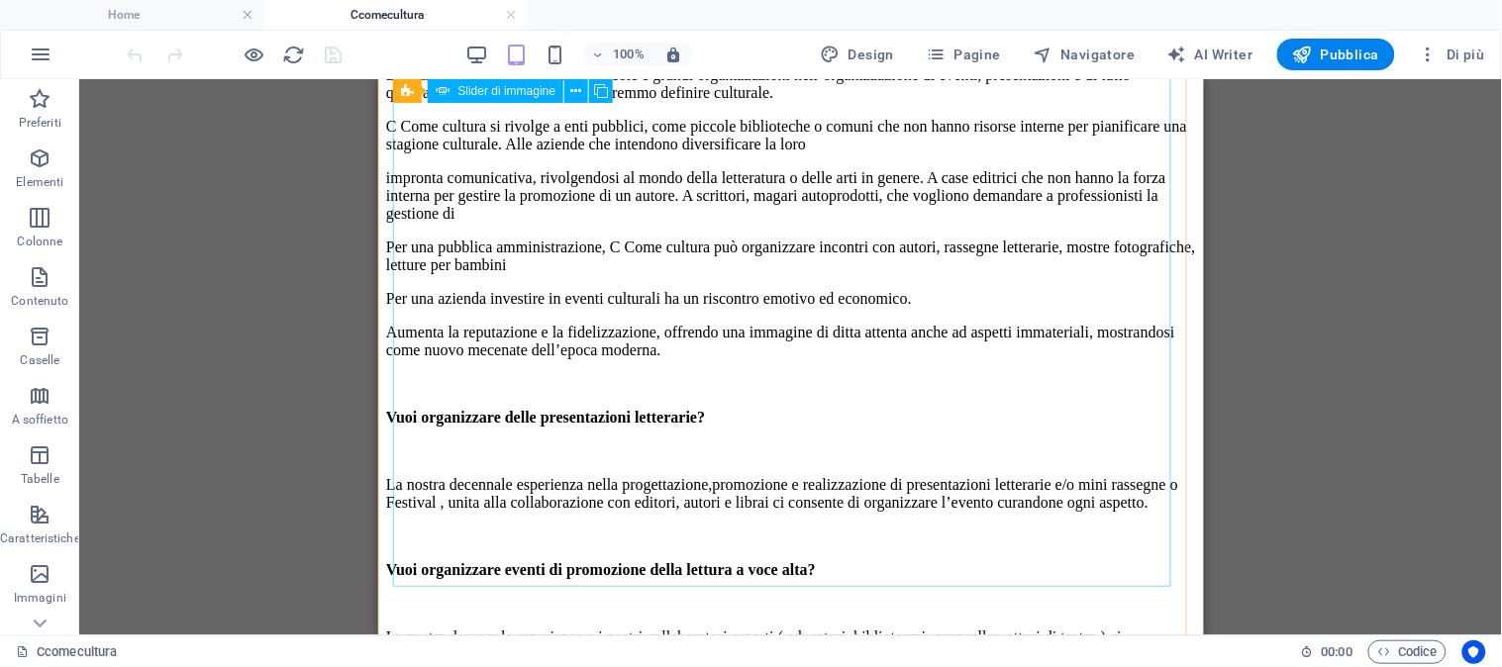
scroll to position [1539, 0]
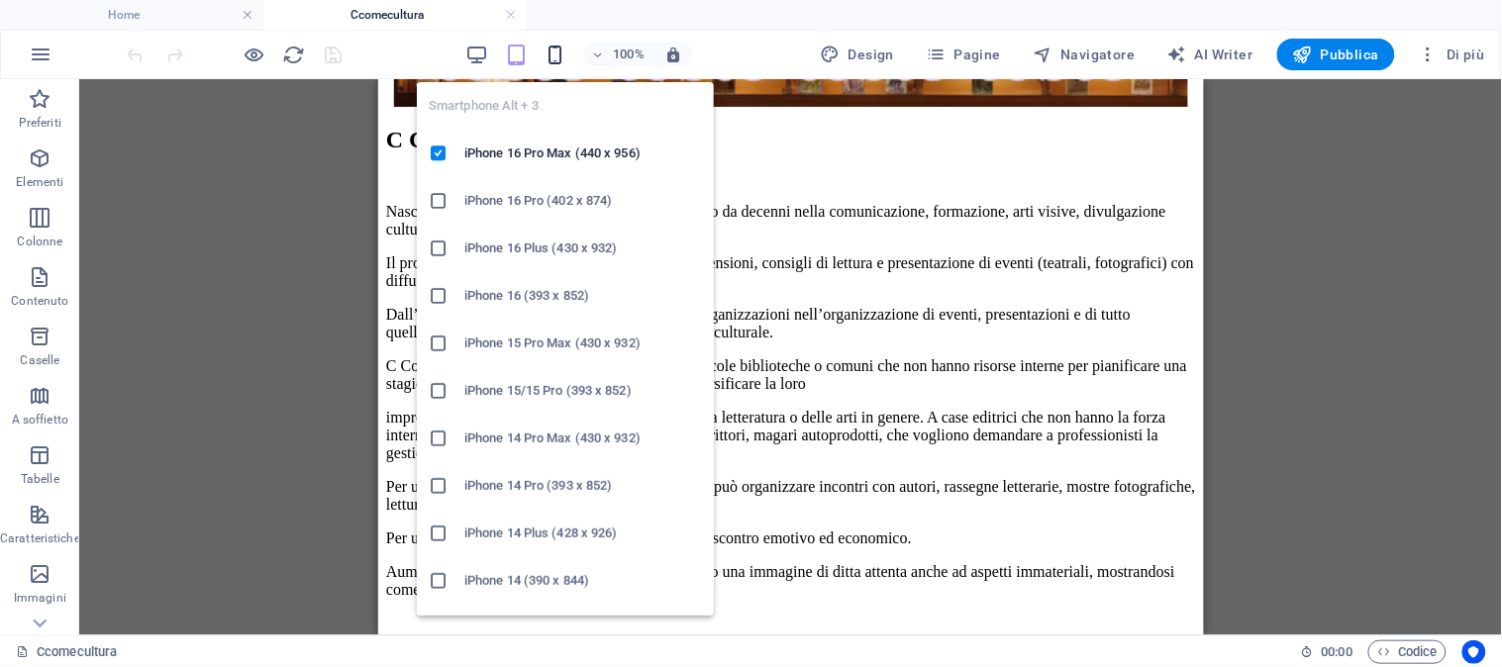
click at [557, 51] on icon "button" at bounding box center [555, 55] width 23 height 23
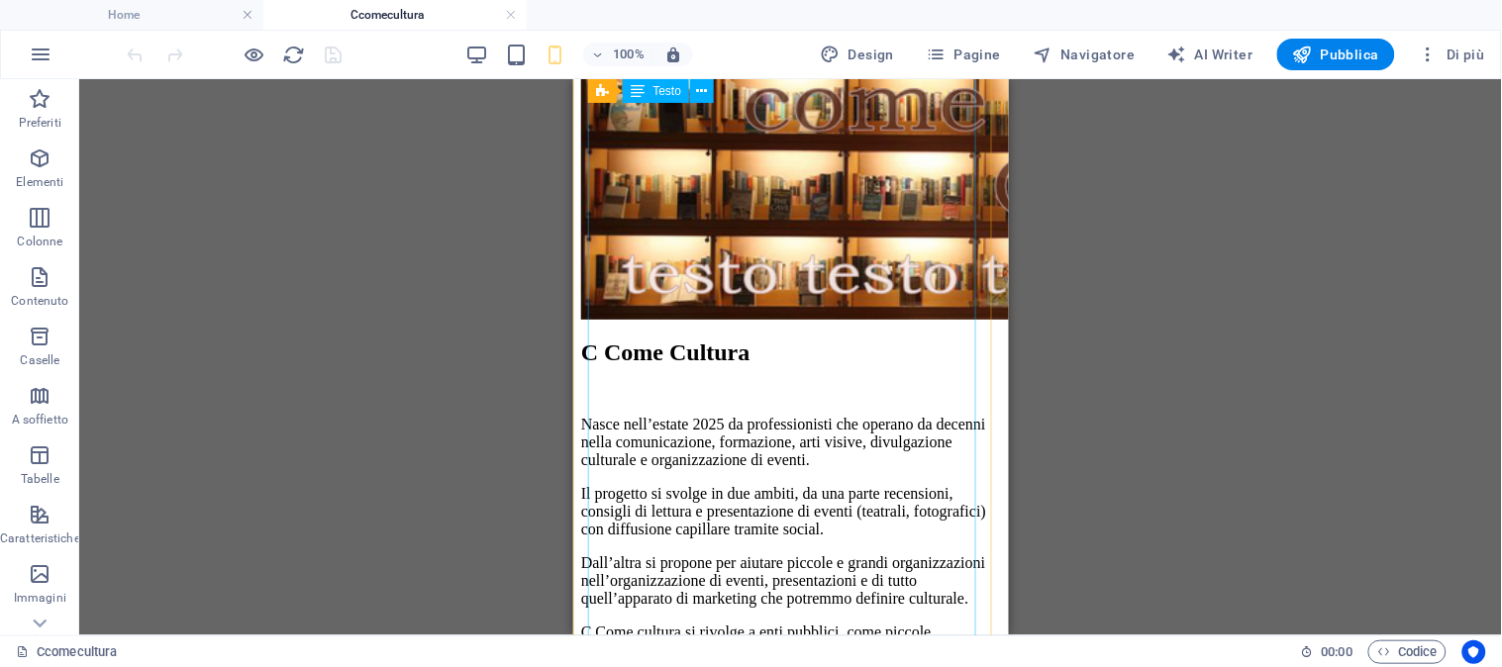
scroll to position [788, 0]
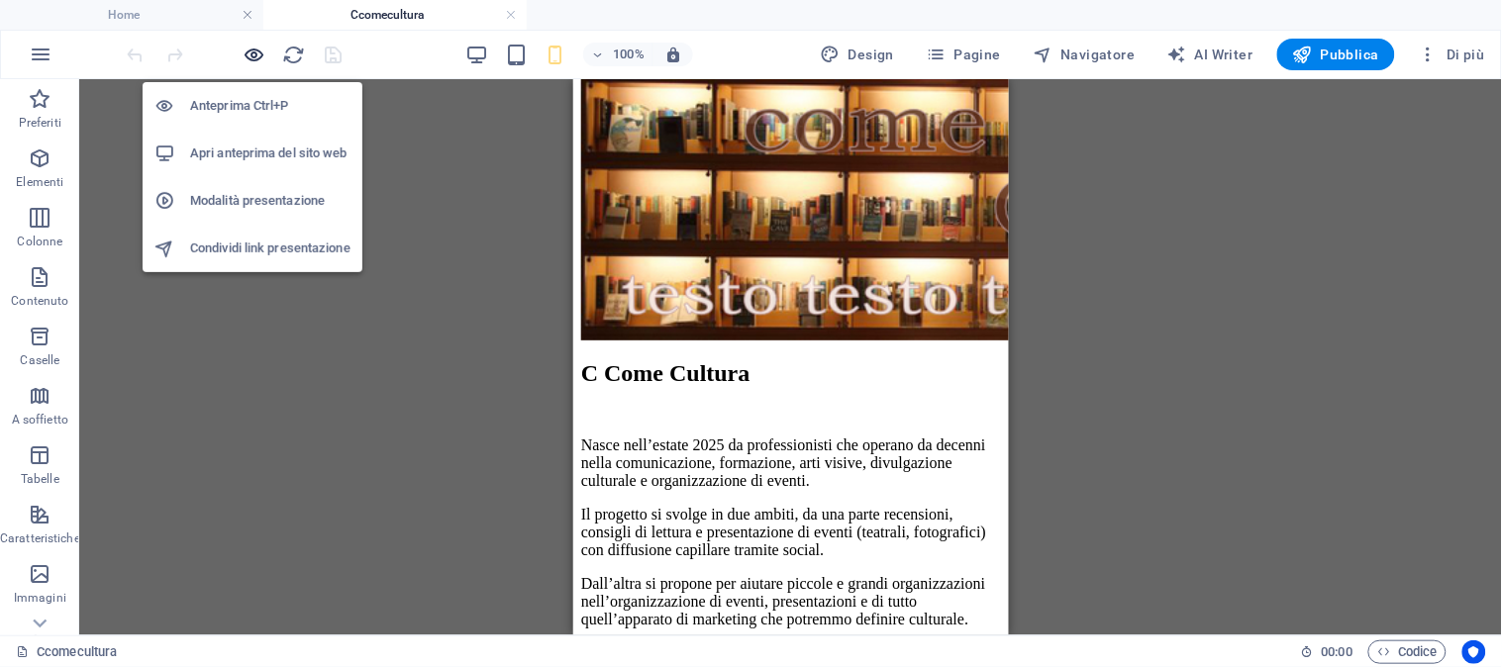
click at [250, 53] on icon "button" at bounding box center [254, 55] width 23 height 23
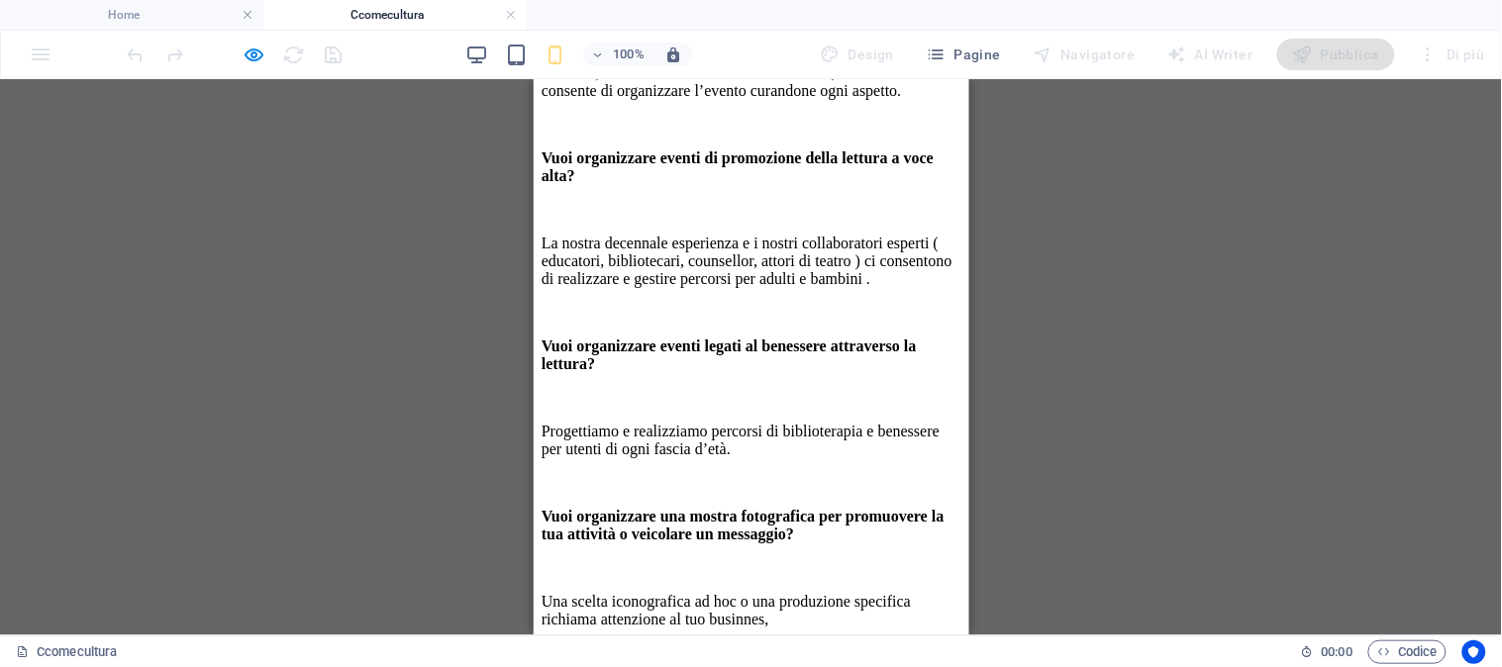
scroll to position [1888, 0]
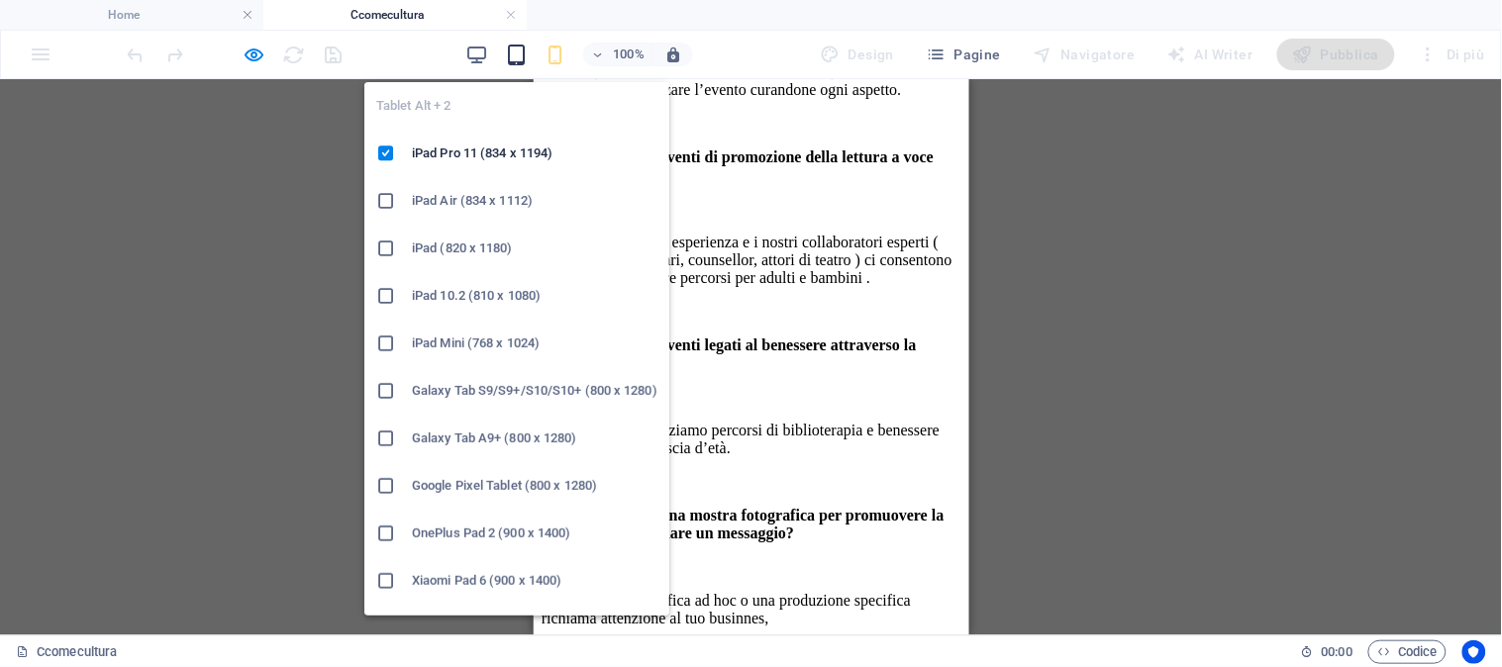
click at [516, 50] on icon "button" at bounding box center [516, 55] width 23 height 23
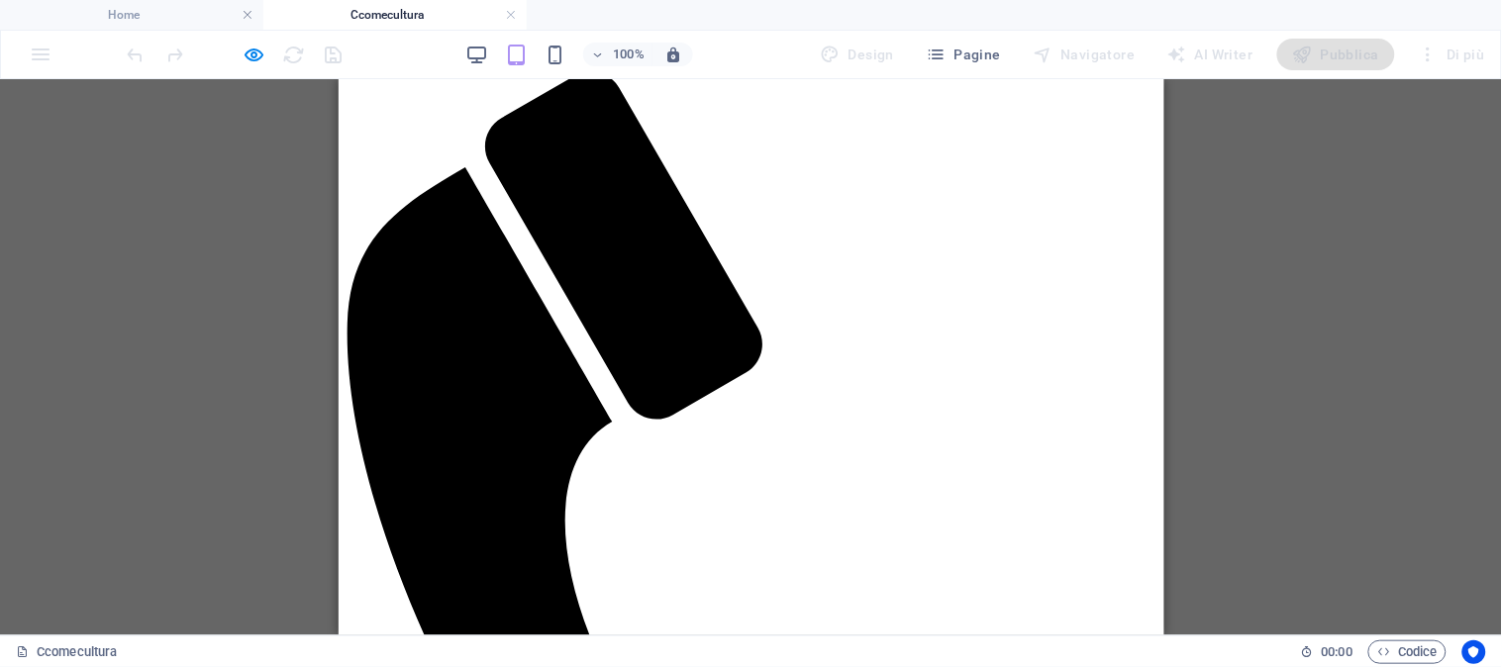
scroll to position [0, 0]
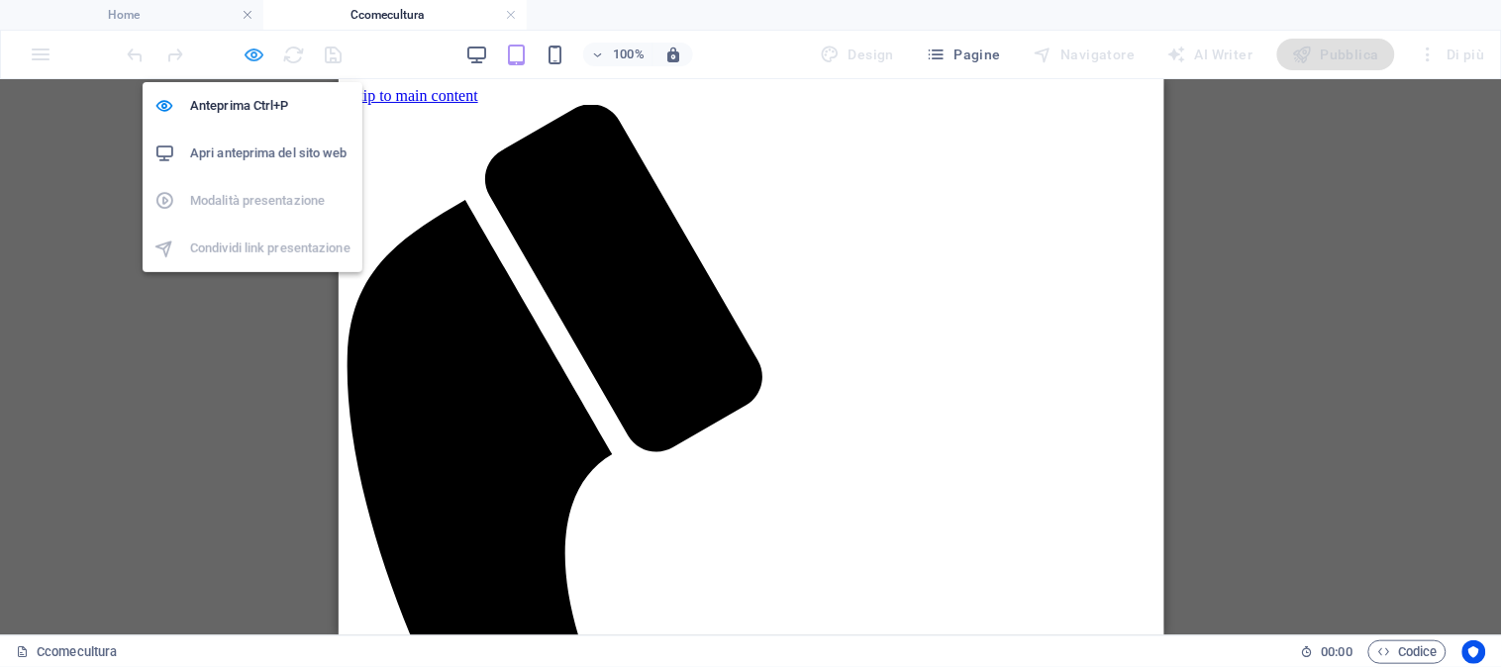
click at [255, 53] on icon "button" at bounding box center [254, 55] width 23 height 23
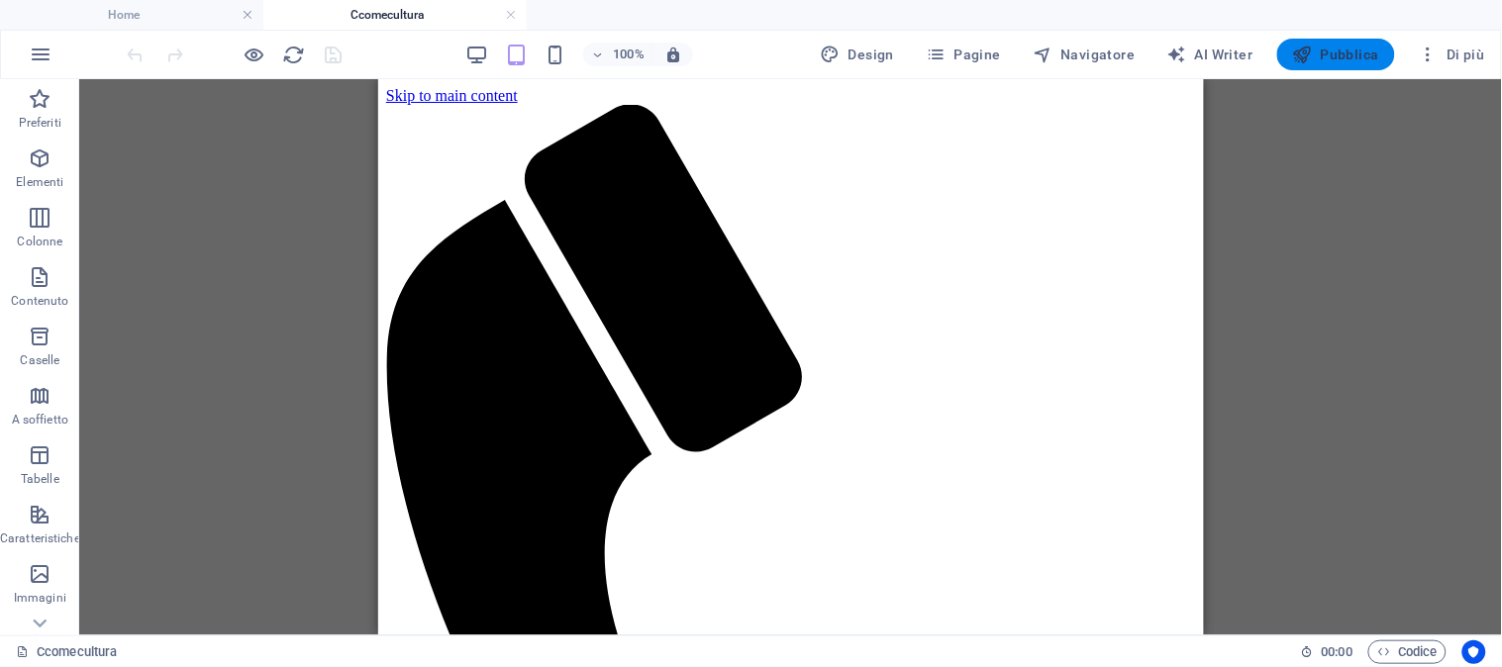
click at [1308, 51] on icon "button" at bounding box center [1303, 55] width 20 height 20
